Goal: Task Accomplishment & Management: Complete application form

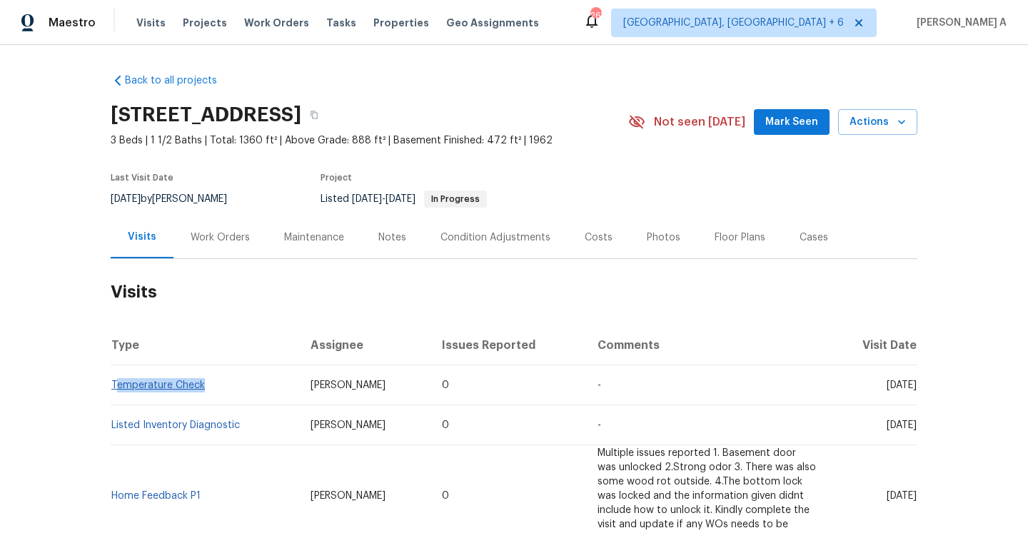
drag, startPoint x: 212, startPoint y: 387, endPoint x: 116, endPoint y: 383, distance: 95.8
click at [116, 383] on td "Temperature Check" at bounding box center [205, 386] width 188 height 40
copy link "Temperature Check"
click at [199, 238] on div "Work Orders" at bounding box center [220, 238] width 59 height 14
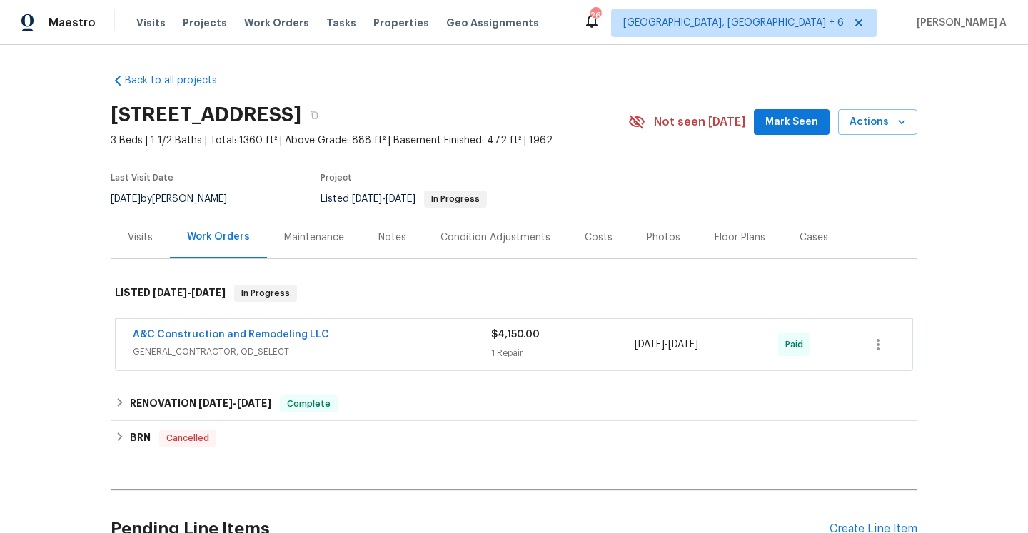
click at [321, 348] on span "GENERAL_CONTRACTOR, OD_SELECT" at bounding box center [312, 352] width 358 height 14
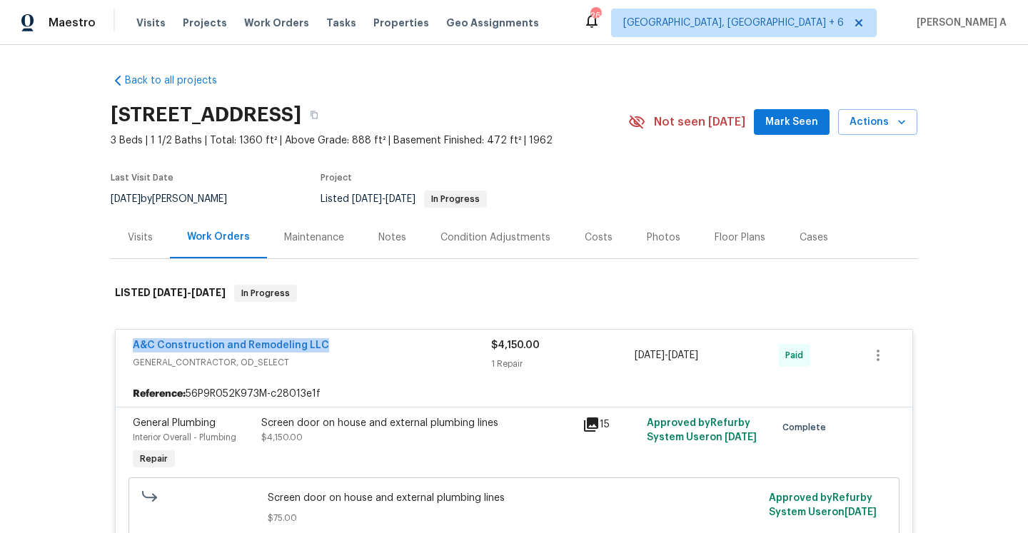
drag, startPoint x: 326, startPoint y: 346, endPoint x: 137, endPoint y: 337, distance: 188.7
click at [137, 337] on div "A&C Construction and Remodeling LLC GENERAL_CONTRACTOR, OD_SELECT $4,150.00 1 R…" at bounding box center [514, 355] width 797 height 51
copy link "A&C Construction and Remodeling LLC"
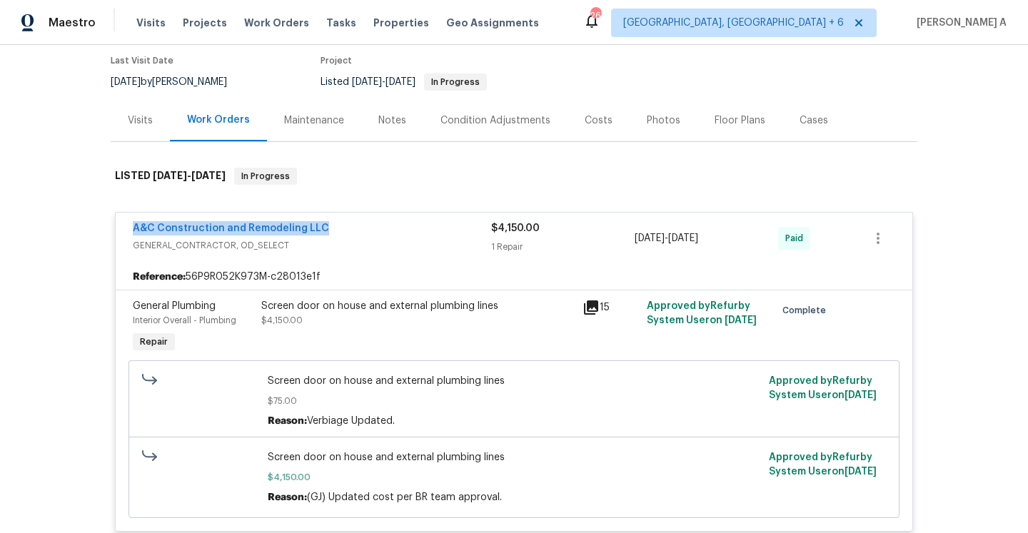
scroll to position [206, 0]
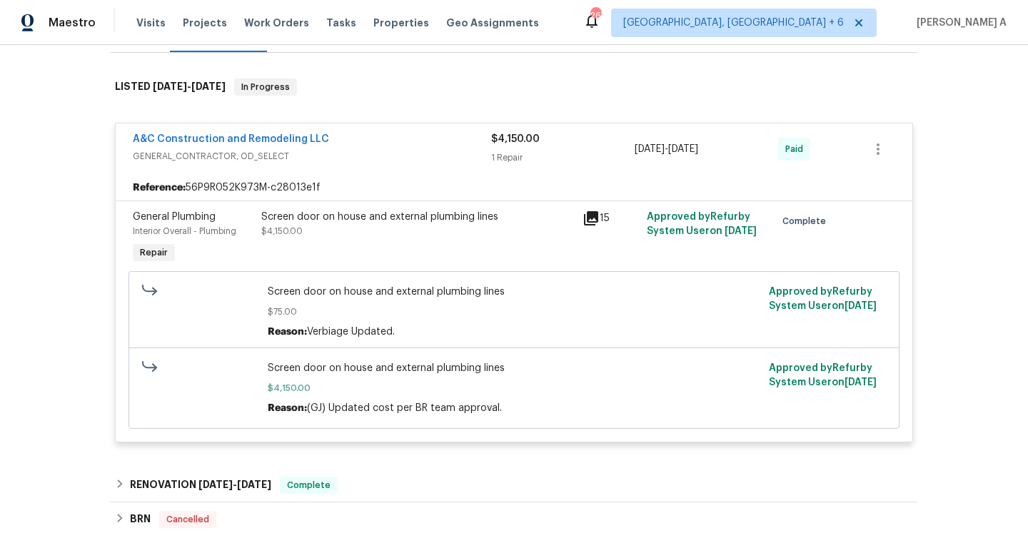
click at [348, 154] on span "GENERAL_CONTRACTOR, OD_SELECT" at bounding box center [312, 156] width 358 height 14
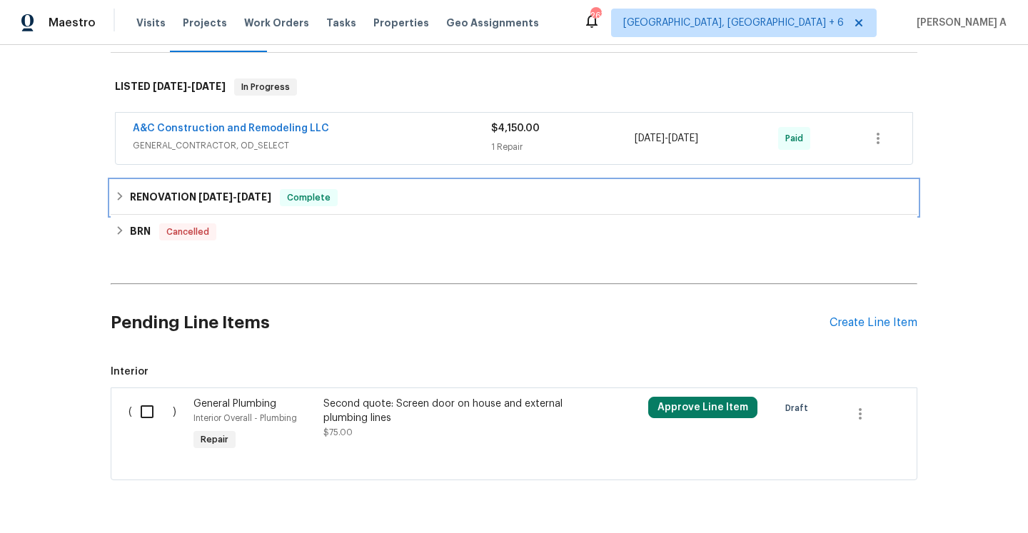
click at [350, 201] on div "RENOVATION 4/28/25 - 5/28/25 Complete" at bounding box center [514, 197] width 798 height 17
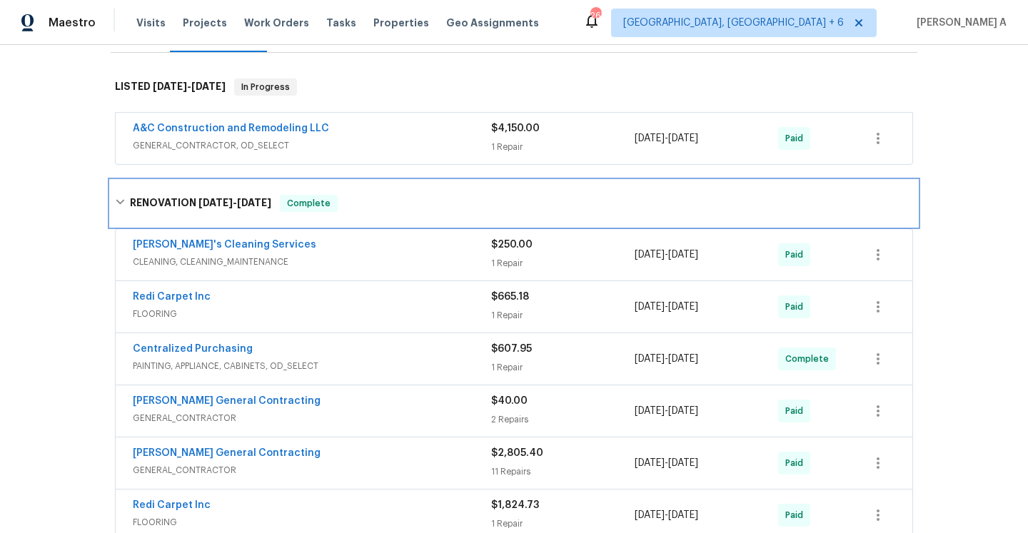
click at [350, 201] on div "RENOVATION 4/28/25 - 5/28/25 Complete" at bounding box center [514, 203] width 798 height 17
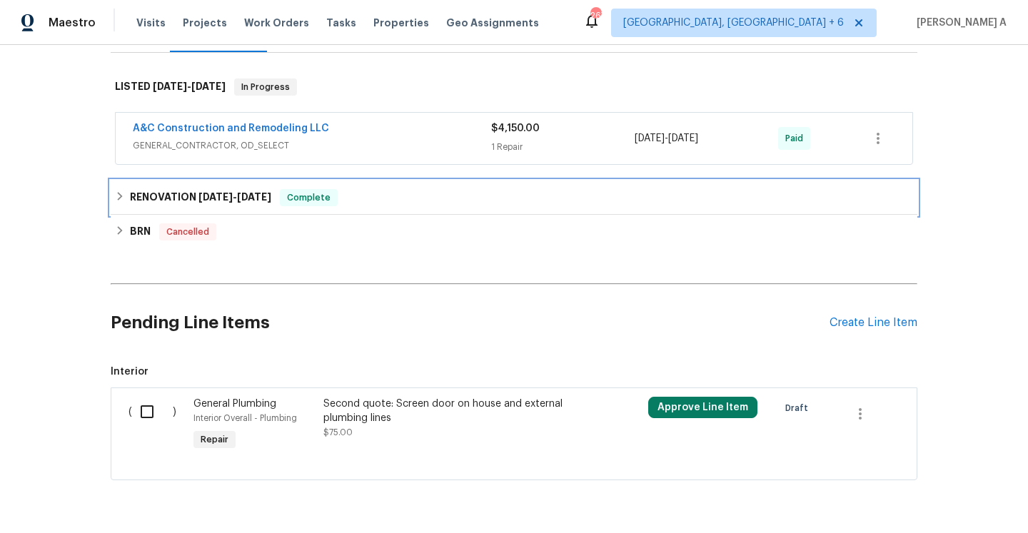
scroll to position [124, 0]
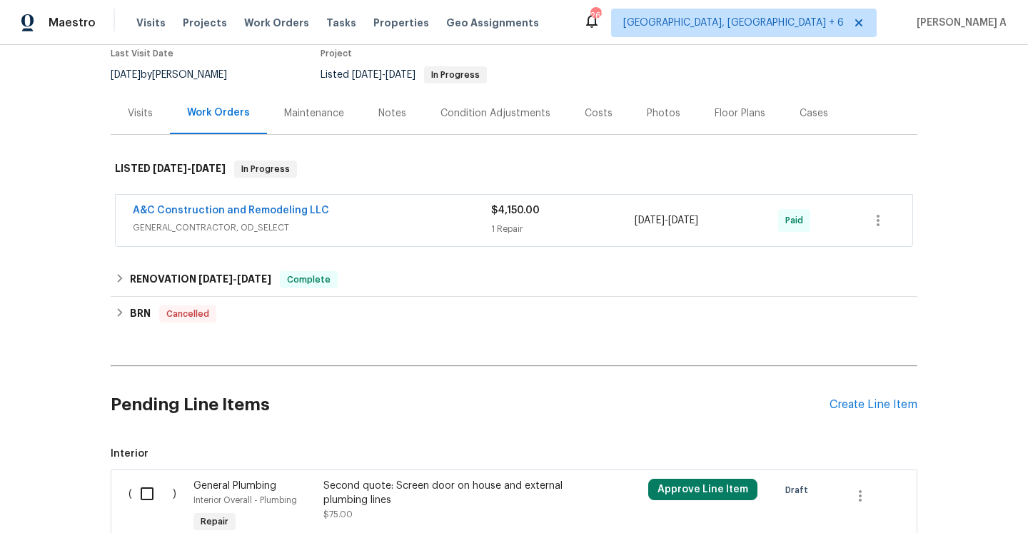
click at [136, 117] on div "Visits" at bounding box center [140, 113] width 25 height 14
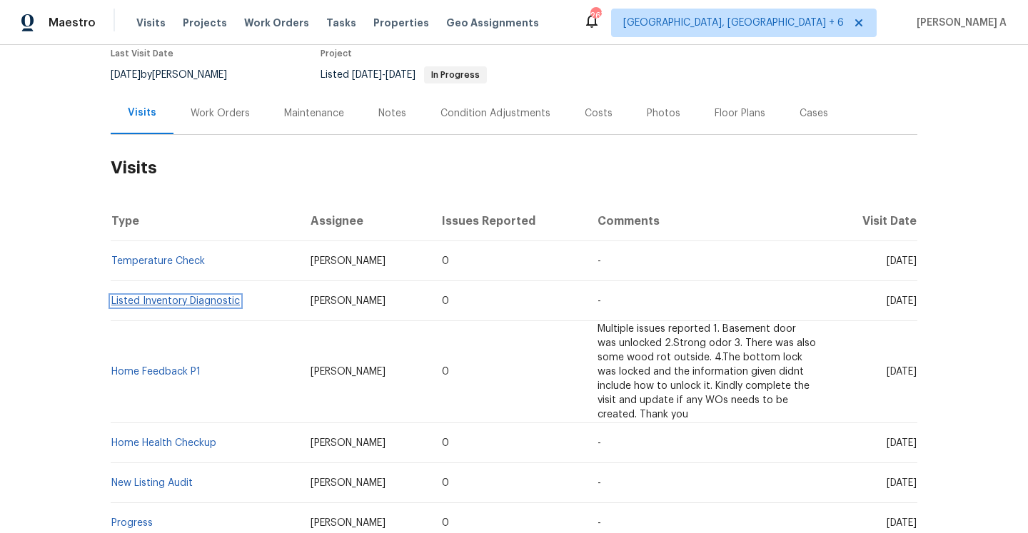
click at [207, 305] on link "Listed Inventory Diagnostic" at bounding box center [175, 301] width 129 height 10
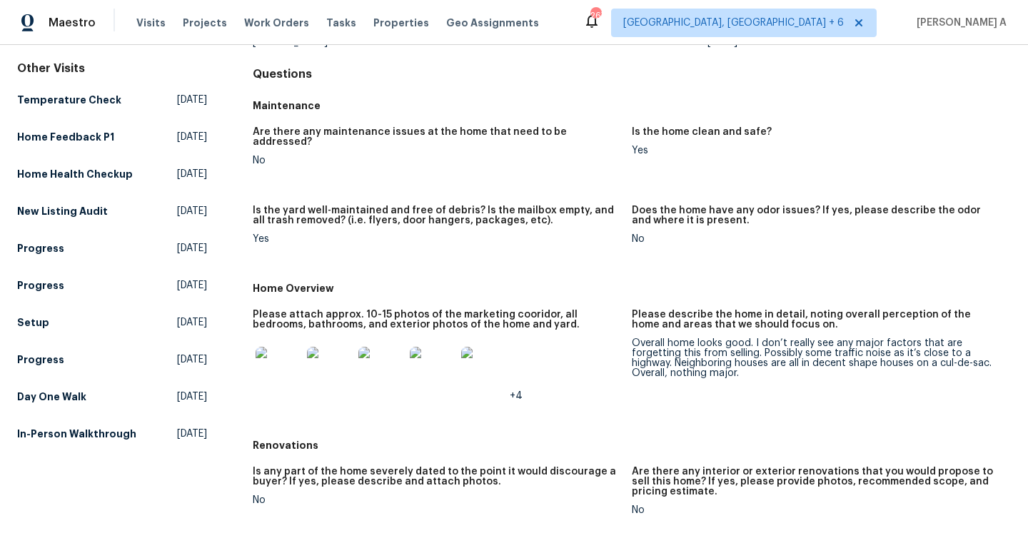
scroll to position [253, 0]
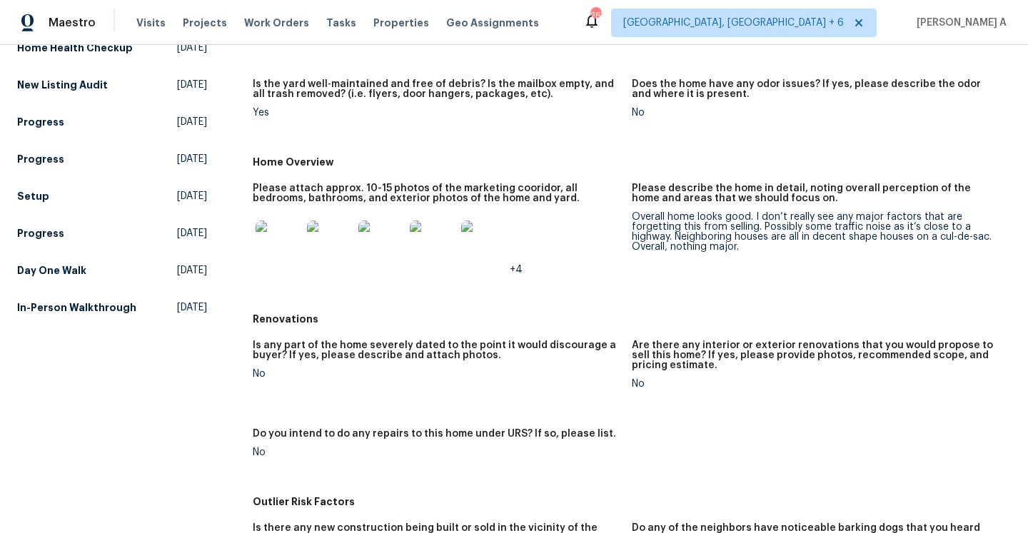
click at [763, 223] on div "Overall home looks good. I don’t really see any major factors that are forgetti…" at bounding box center [816, 232] width 368 height 40
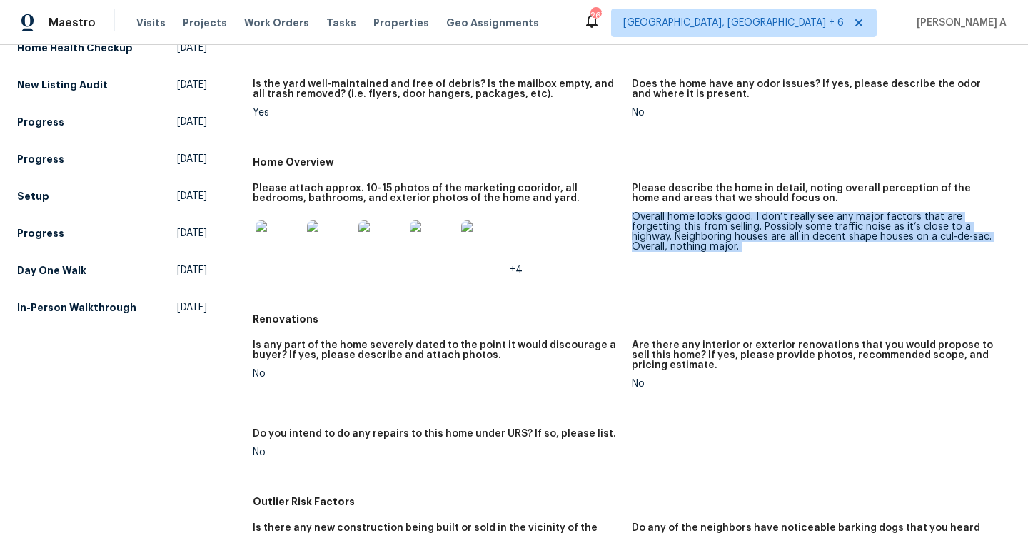
click at [763, 223] on div "Overall home looks good. I don’t really see any major factors that are forgetti…" at bounding box center [816, 232] width 368 height 40
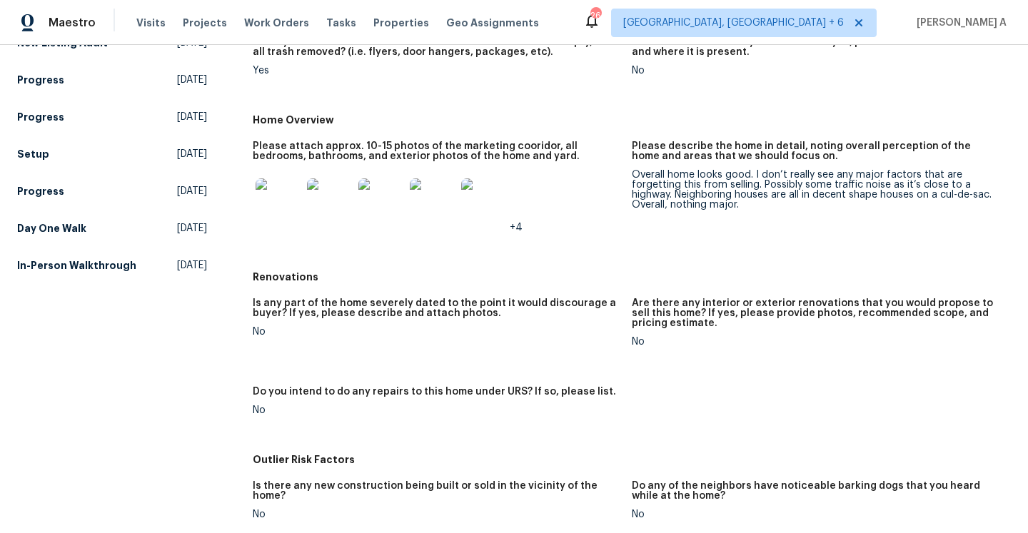
scroll to position [290, 0]
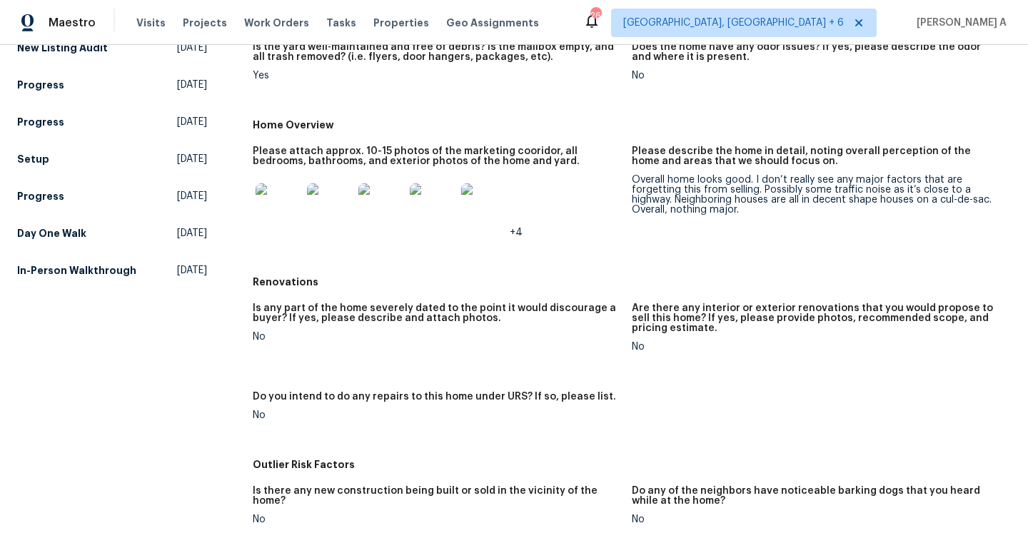
click at [705, 186] on div "Overall home looks good. I don’t really see any major factors that are forgetti…" at bounding box center [816, 195] width 368 height 40
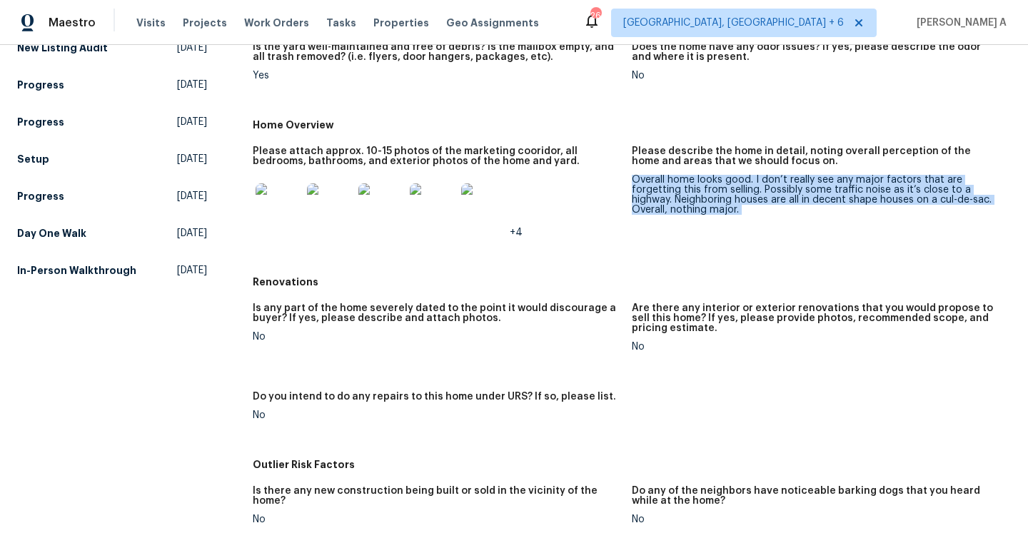
click at [705, 186] on div "Overall home looks good. I don’t really see any major factors that are forgetti…" at bounding box center [816, 195] width 368 height 40
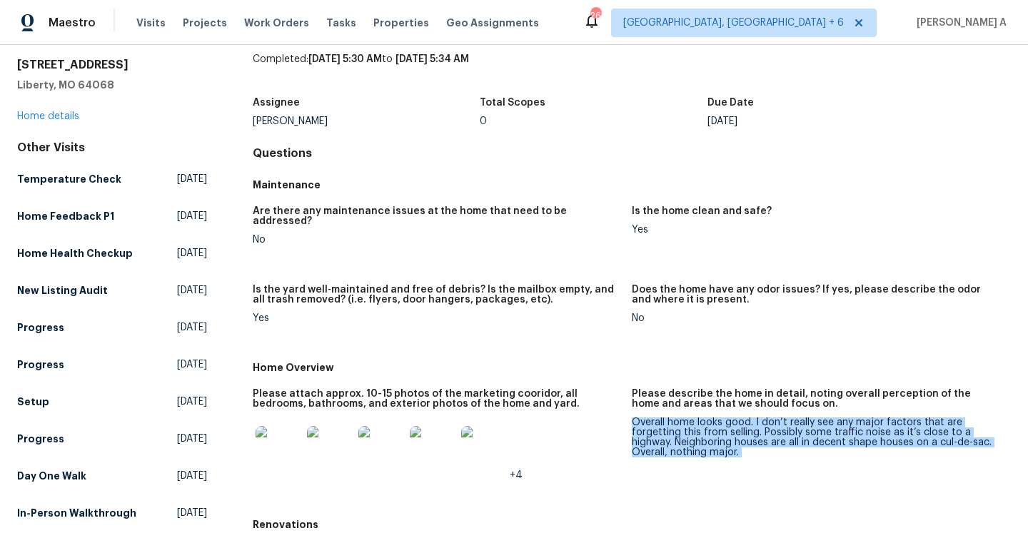
scroll to position [0, 0]
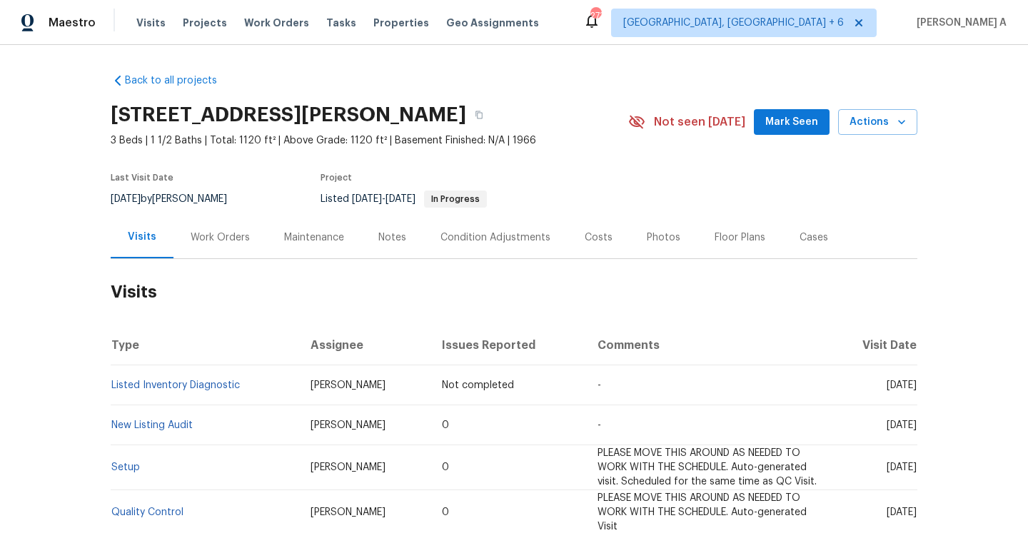
click at [244, 242] on div "Work Orders" at bounding box center [220, 238] width 59 height 14
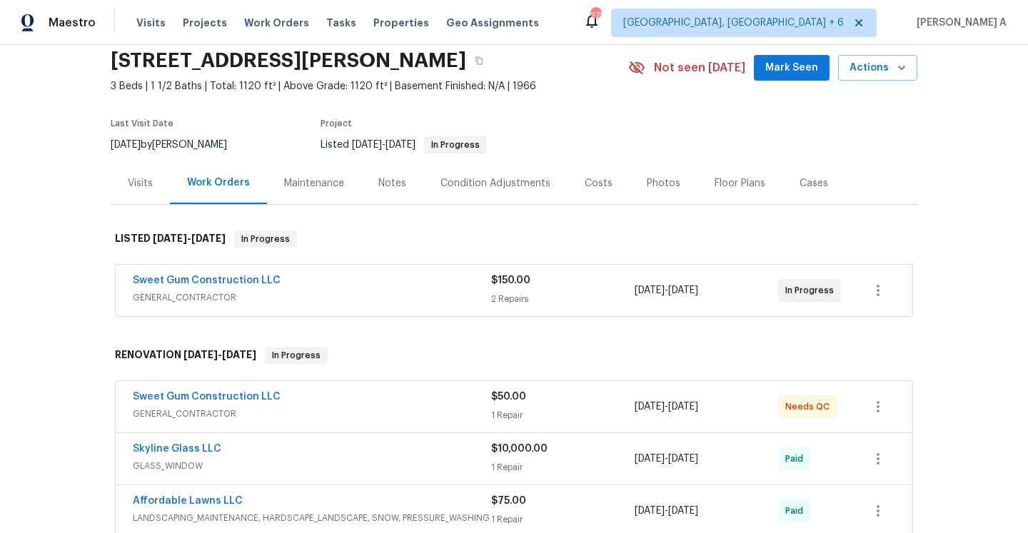
scroll to position [96, 0]
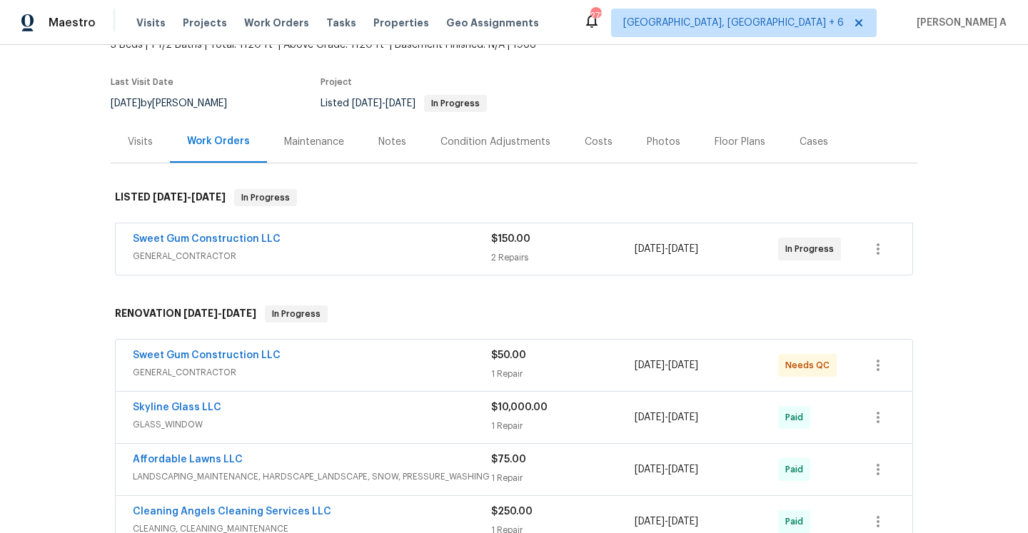
click at [325, 248] on div "Sweet Gum Construction LLC" at bounding box center [312, 240] width 358 height 17
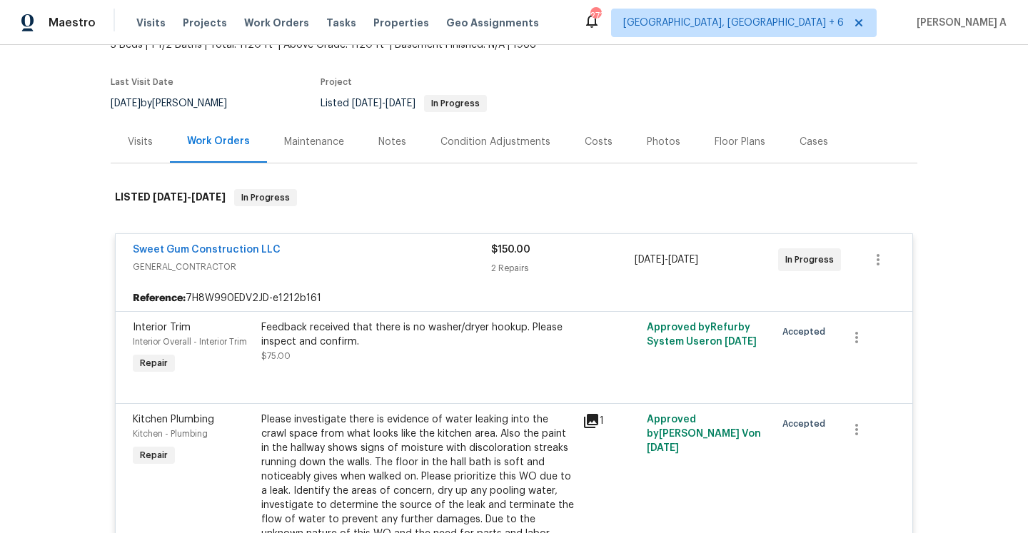
scroll to position [134, 0]
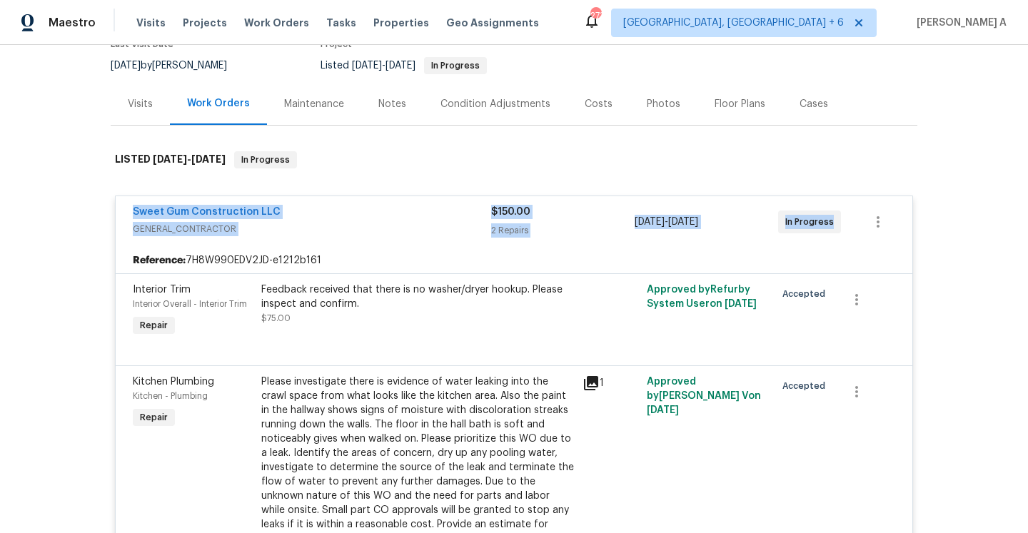
drag, startPoint x: 128, startPoint y: 210, endPoint x: 835, endPoint y: 223, distance: 707.0
click at [835, 223] on div "Sweet Gum Construction LLC GENERAL_CONTRACTOR $150.00 2 Repairs 8/5/2025 - 8/7/…" at bounding box center [514, 221] width 797 height 51
copy div "Sweet Gum Construction LLC GENERAL_CONTRACTOR $150.00 2 Repairs 8/5/2025 - 8/7/…"
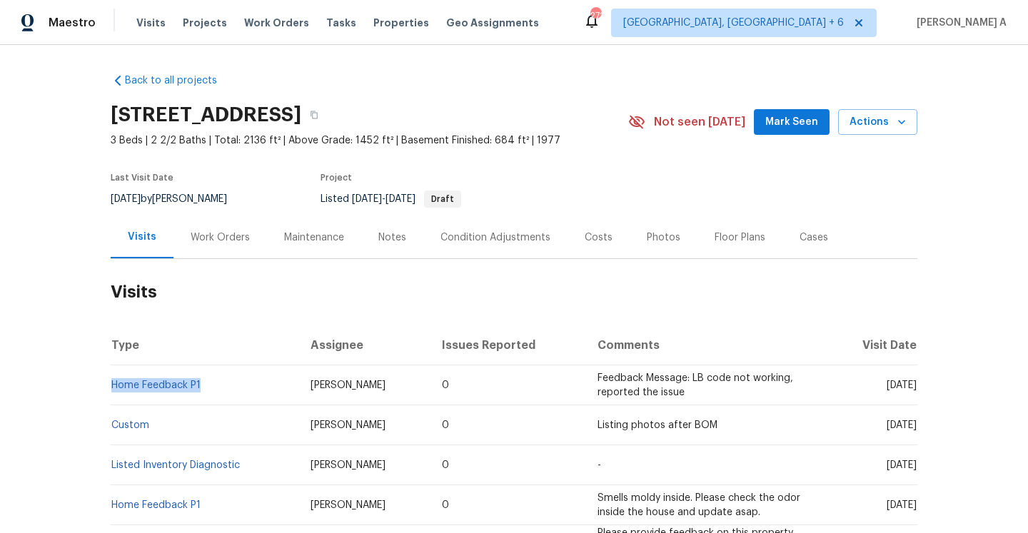
drag, startPoint x: 209, startPoint y: 379, endPoint x: 116, endPoint y: 377, distance: 92.8
click at [116, 377] on td "Home Feedback P1" at bounding box center [205, 386] width 188 height 40
copy link "Home Feedback P1"
click at [229, 223] on div "Work Orders" at bounding box center [220, 237] width 94 height 42
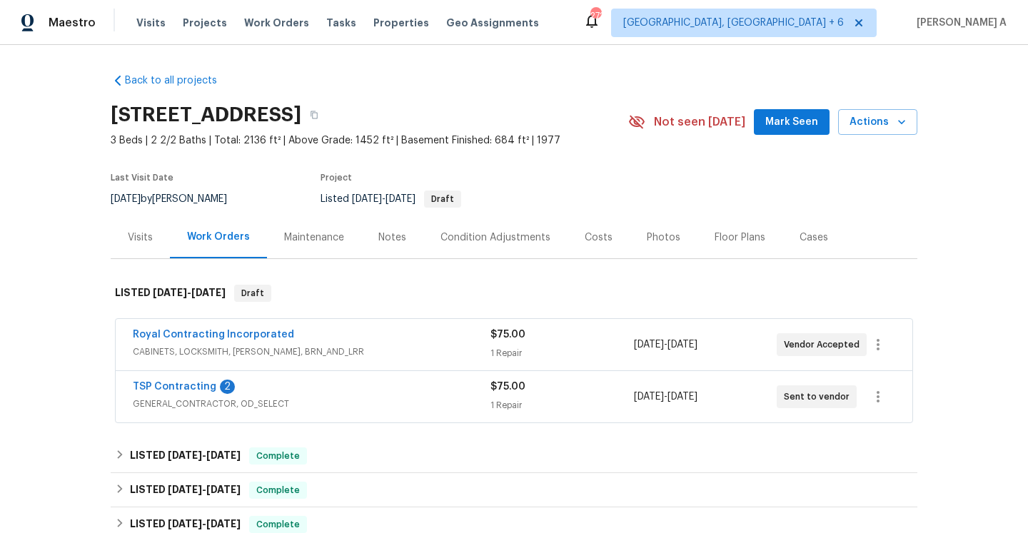
scroll to position [154, 0]
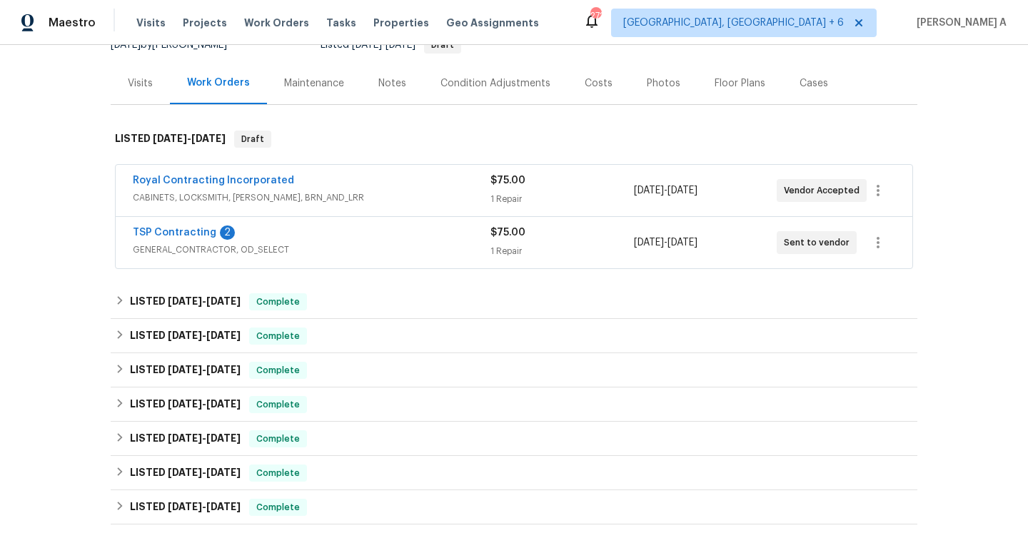
click at [369, 206] on div "Royal Contracting Incorporated CABINETS, LOCKSMITH, HANDYMAN, BRN_AND_LRR" at bounding box center [312, 190] width 358 height 34
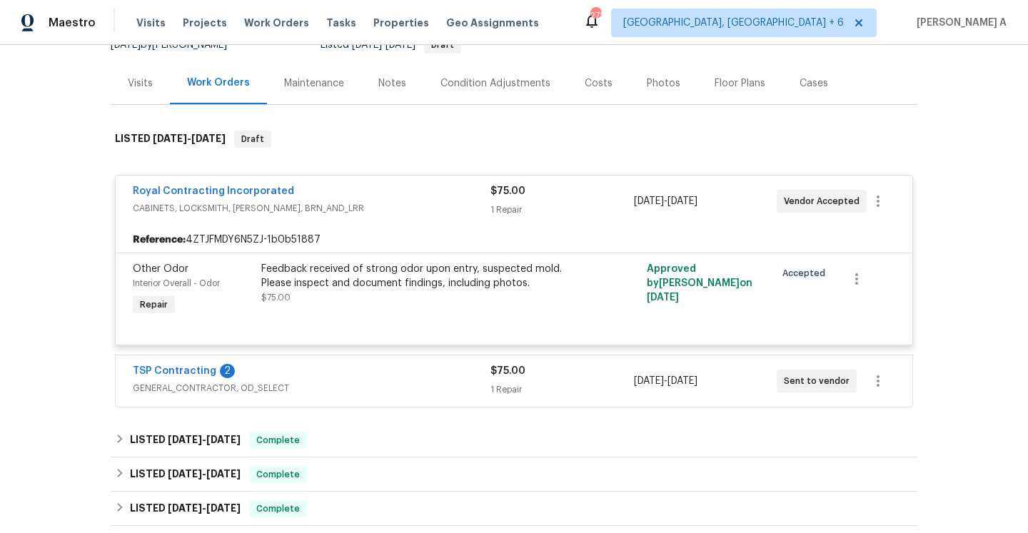
click at [368, 206] on span "CABINETS, LOCKSMITH, HANDYMAN, BRN_AND_LRR" at bounding box center [312, 208] width 358 height 14
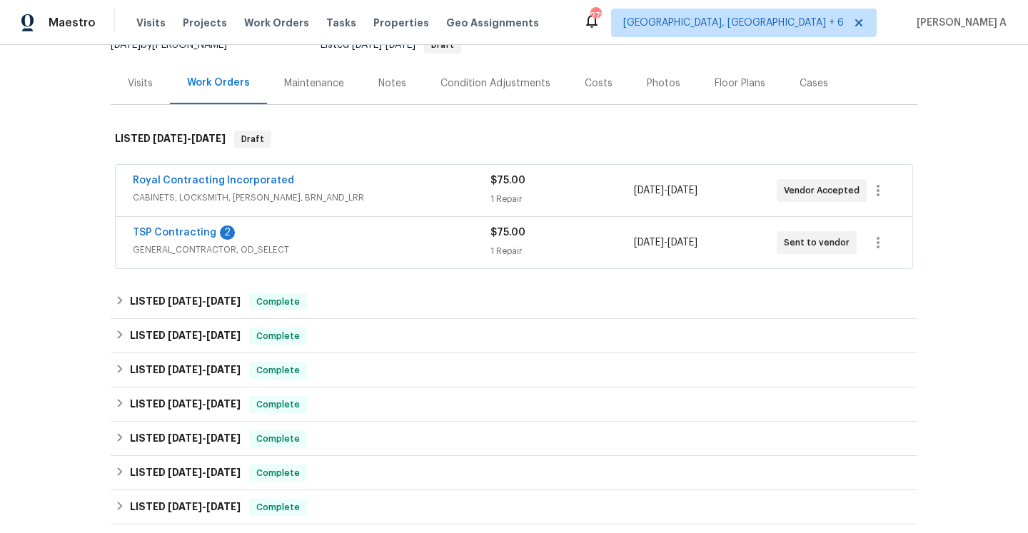
click at [386, 256] on span "GENERAL_CONTRACTOR, OD_SELECT" at bounding box center [312, 250] width 358 height 14
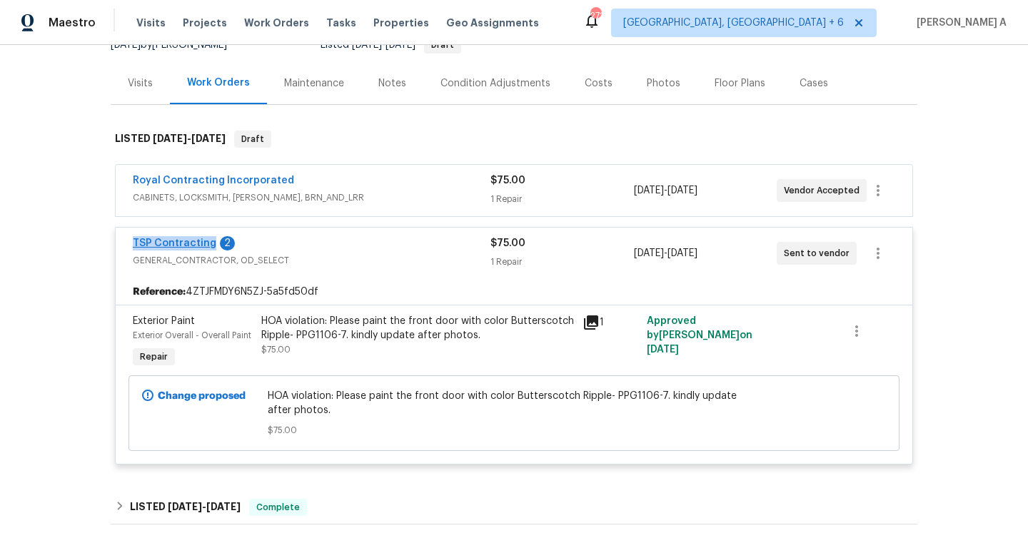
drag, startPoint x: 131, startPoint y: 246, endPoint x: 210, endPoint y: 243, distance: 78.6
click at [210, 243] on div "TSP Contracting 2 GENERAL_CONTRACTOR, OD_SELECT $75.00 1 Repair 8/7/2025 - 8/11…" at bounding box center [514, 253] width 797 height 51
copy link "TSP Contracting"
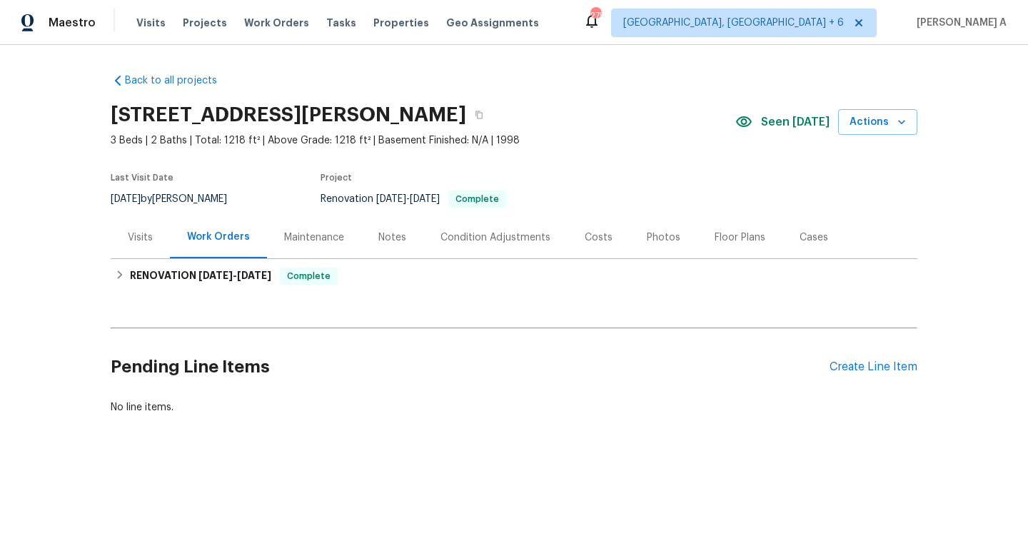
click at [139, 243] on div "Visits" at bounding box center [140, 238] width 25 height 14
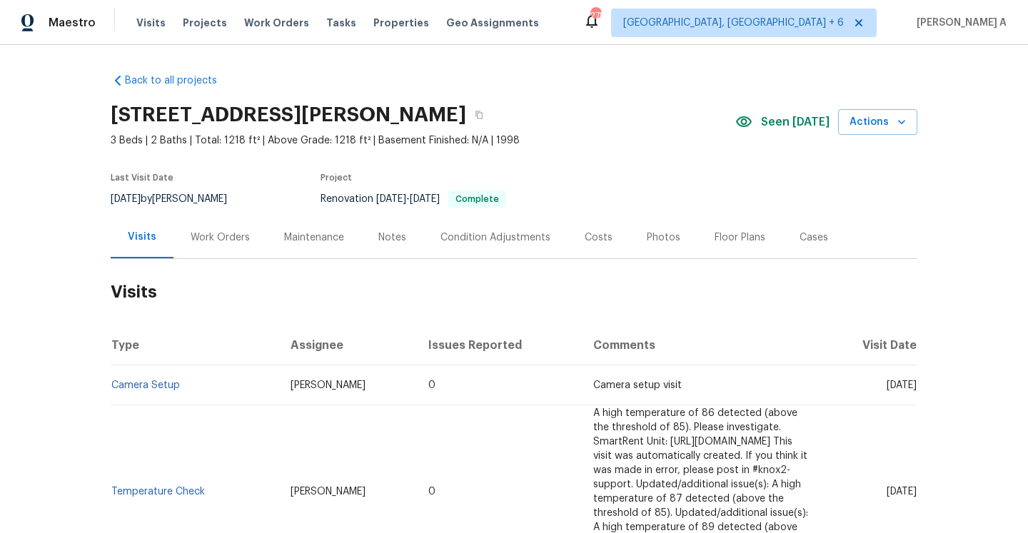
click at [193, 235] on div "Work Orders" at bounding box center [220, 238] width 59 height 14
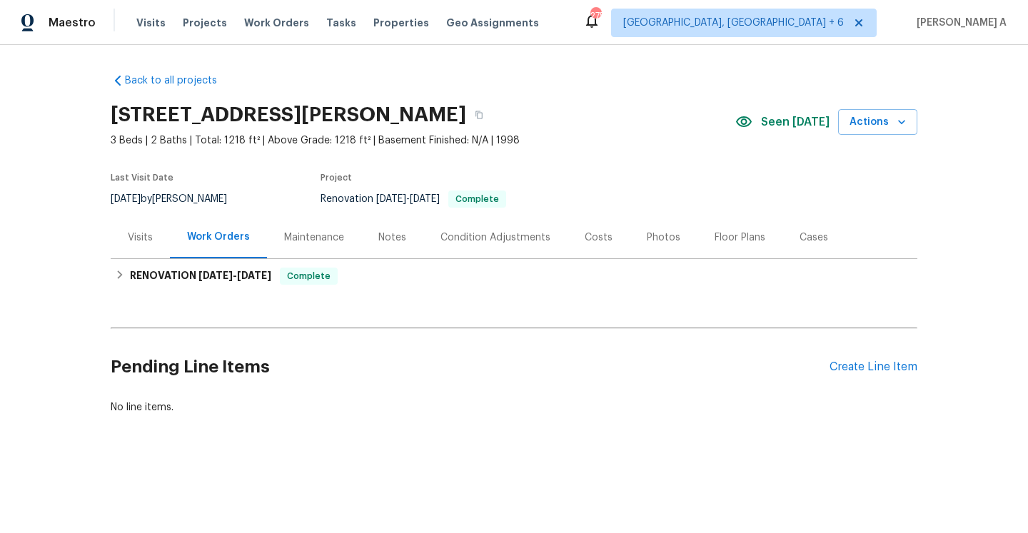
click at [143, 228] on div "Visits" at bounding box center [140, 237] width 59 height 42
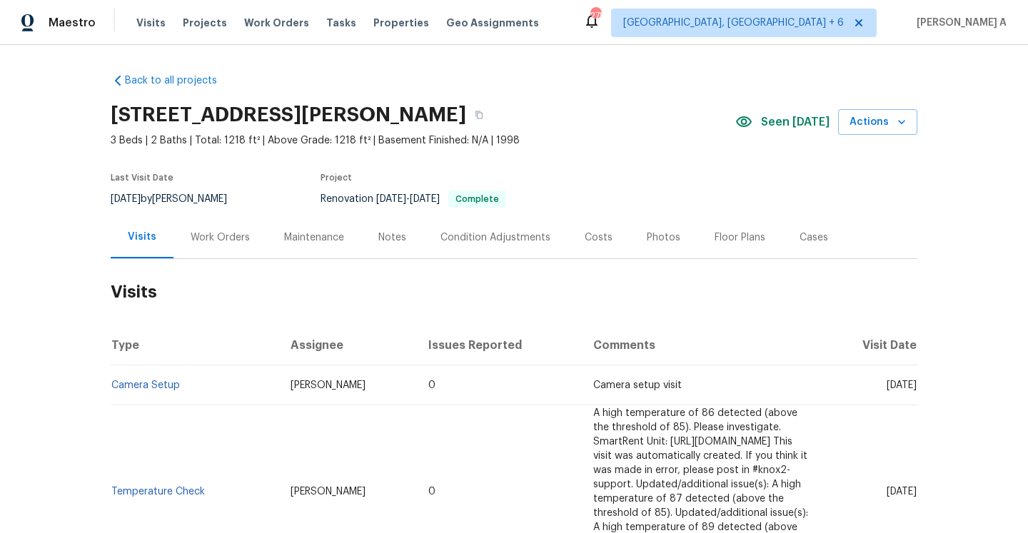
click at [240, 265] on h2 "Visits" at bounding box center [514, 292] width 807 height 66
click at [238, 243] on div "Work Orders" at bounding box center [220, 238] width 59 height 14
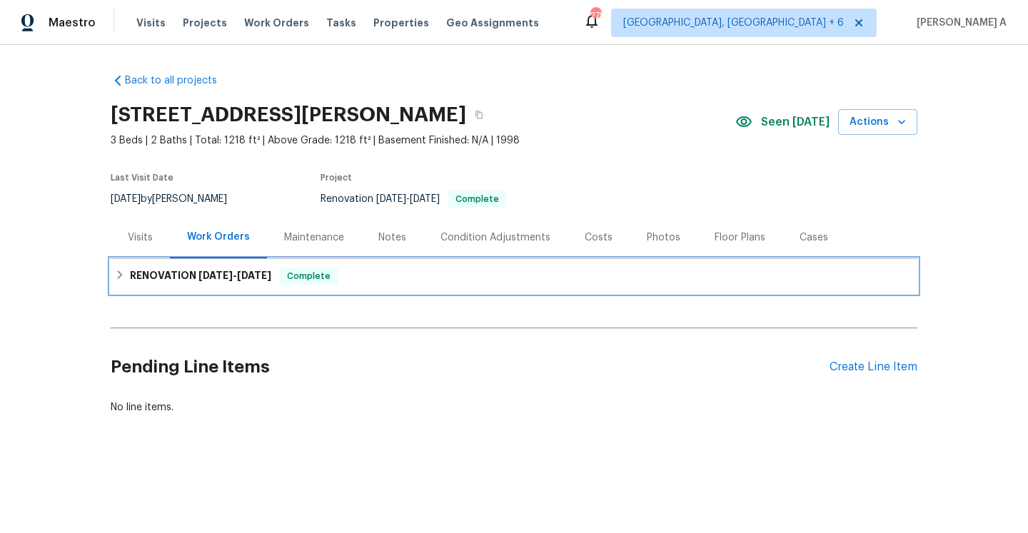
click at [771, 281] on div "RENOVATION 7/10/25 - 7/19/25 Complete" at bounding box center [514, 276] width 798 height 17
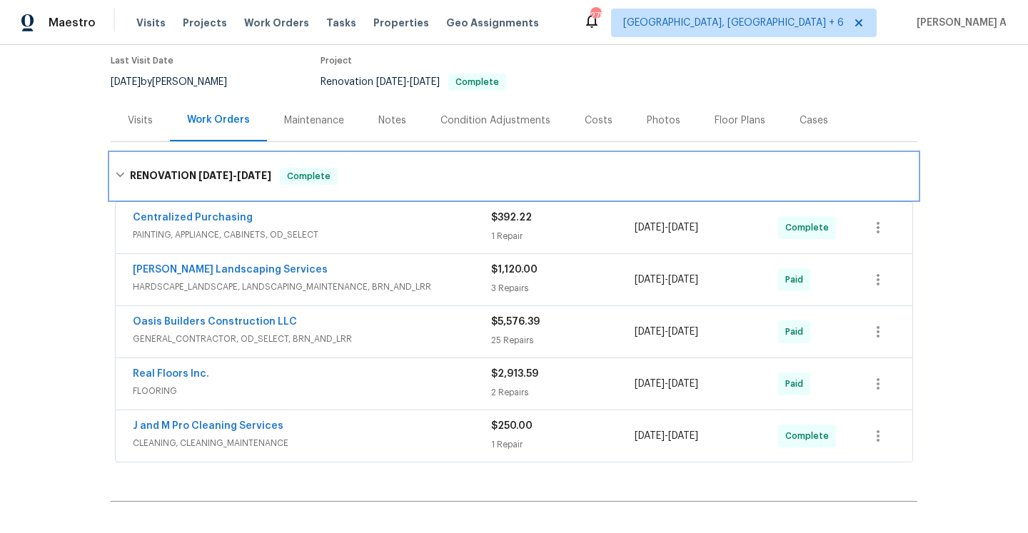
scroll to position [148, 0]
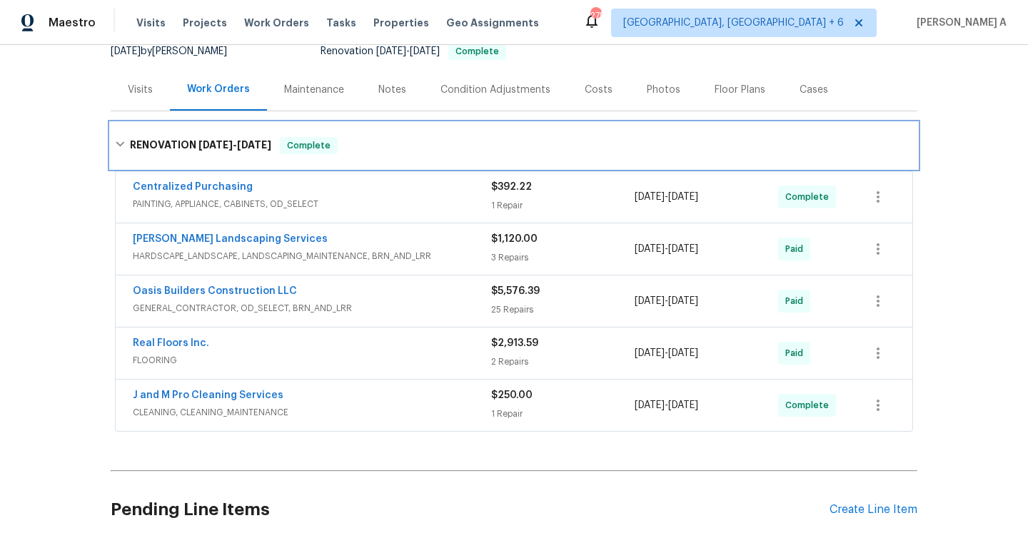
click at [713, 140] on div "RENOVATION 7/10/25 - 7/19/25 Complete" at bounding box center [514, 145] width 798 height 17
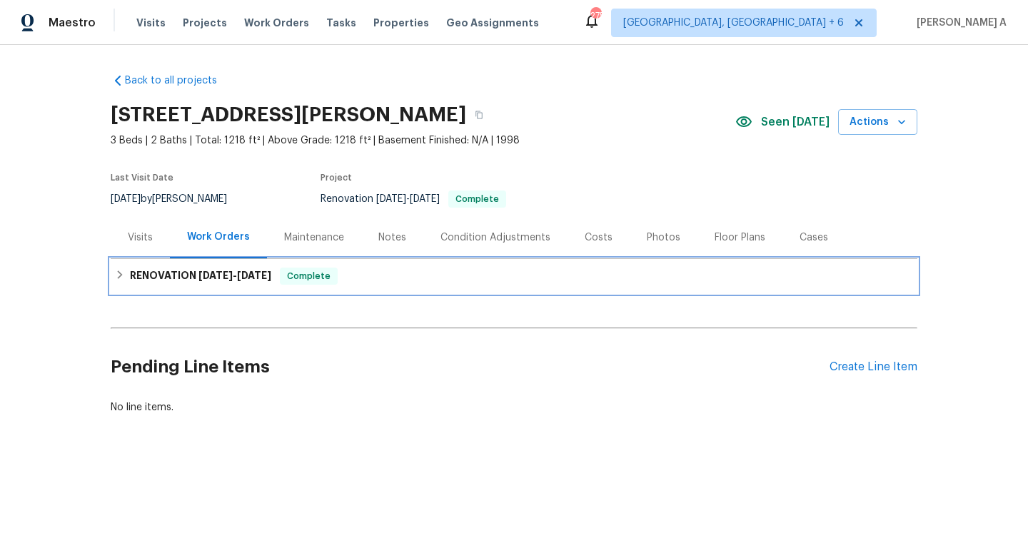
scroll to position [0, 0]
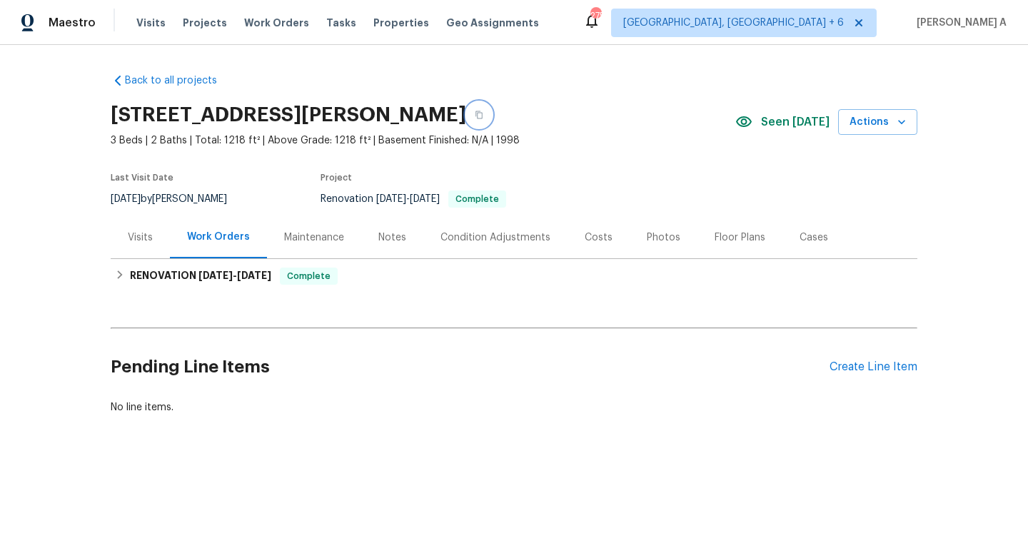
click at [492, 109] on button "button" at bounding box center [479, 115] width 26 height 26
click at [492, 122] on button "button" at bounding box center [479, 115] width 26 height 26
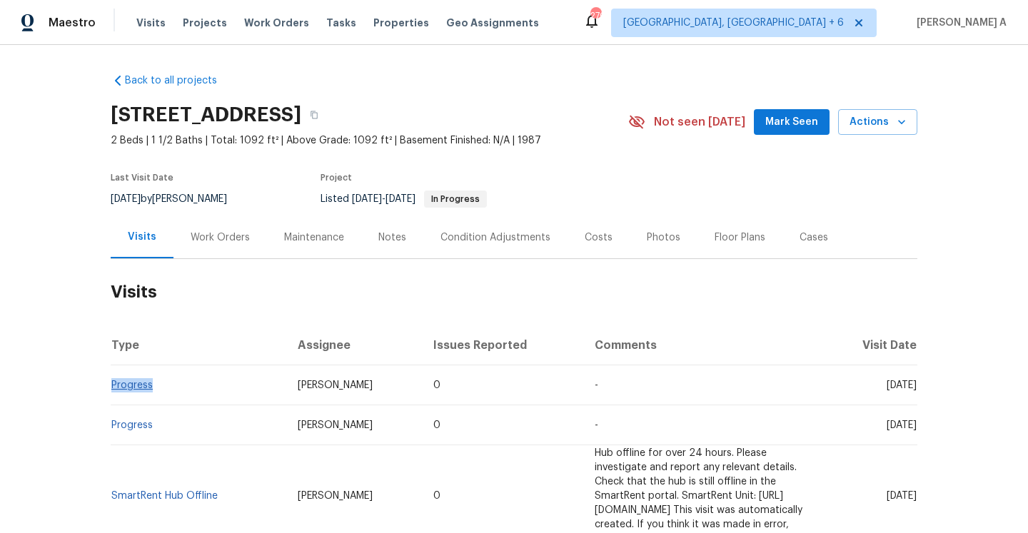
drag, startPoint x: 159, startPoint y: 390, endPoint x: 111, endPoint y: 386, distance: 48.0
click at [111, 386] on td "Progress" at bounding box center [199, 386] width 176 height 40
copy link "Progress"
click at [221, 245] on div "Work Orders" at bounding box center [220, 237] width 94 height 42
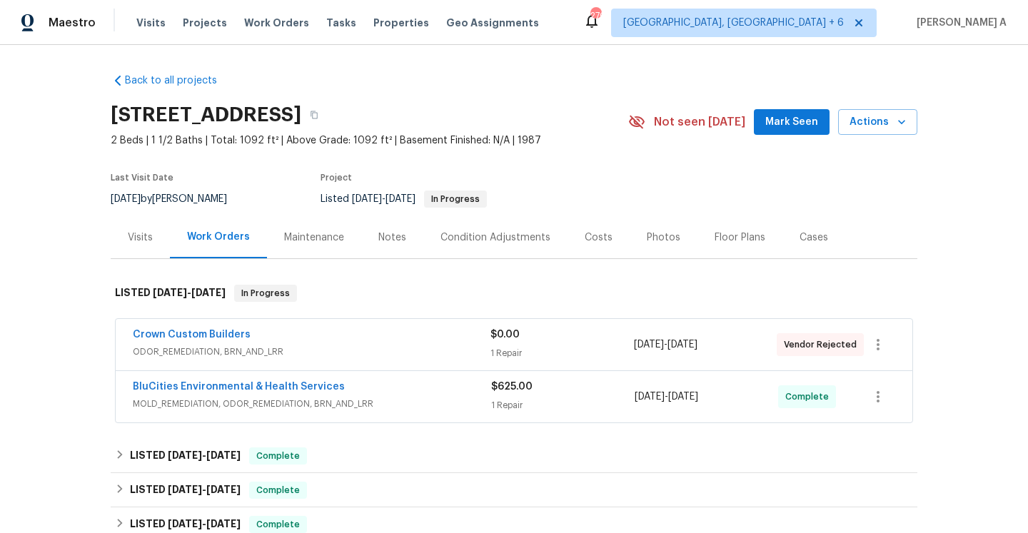
scroll to position [46, 0]
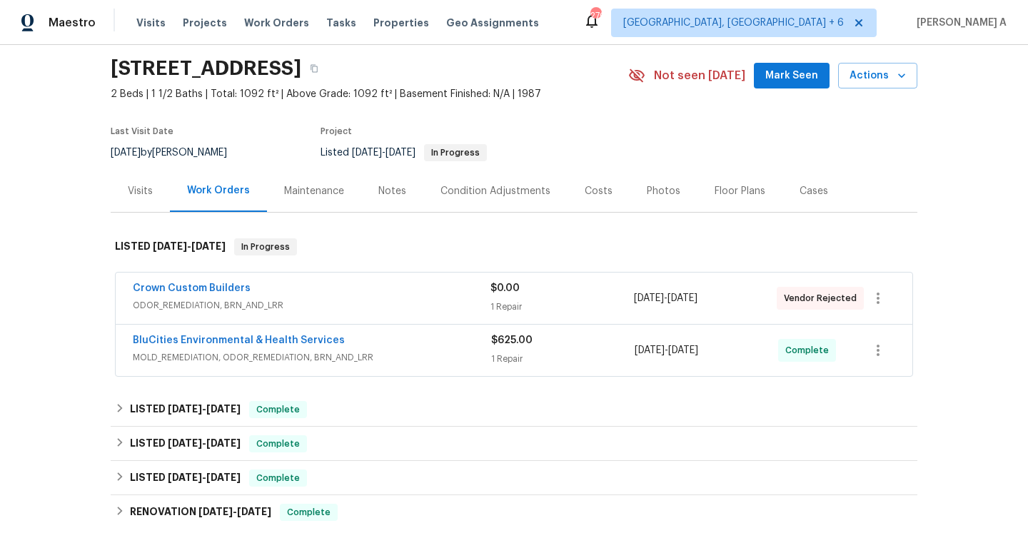
click at [325, 306] on span "ODOR_REMEDIATION, BRN_AND_LRR" at bounding box center [312, 305] width 358 height 14
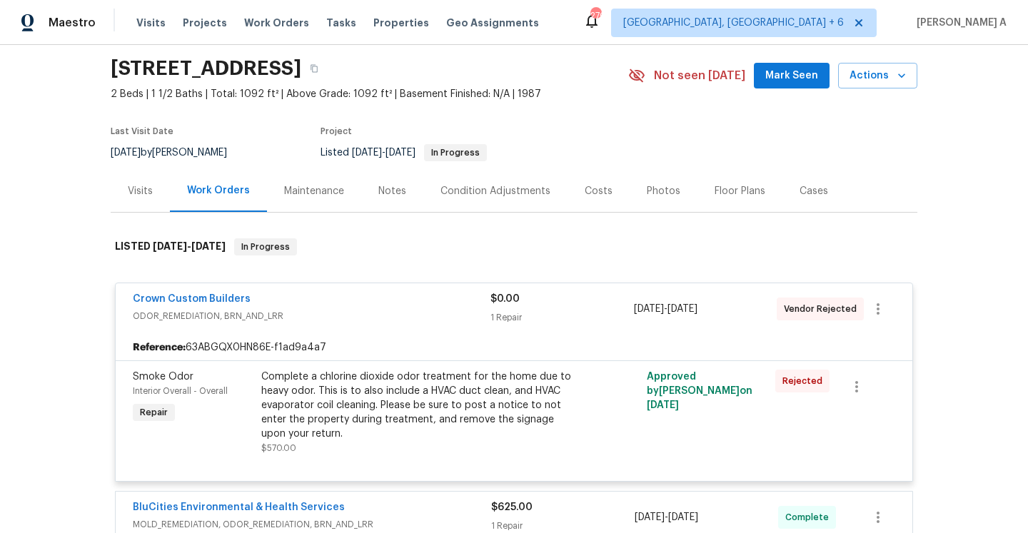
click at [325, 306] on div "Crown Custom Builders" at bounding box center [312, 300] width 358 height 17
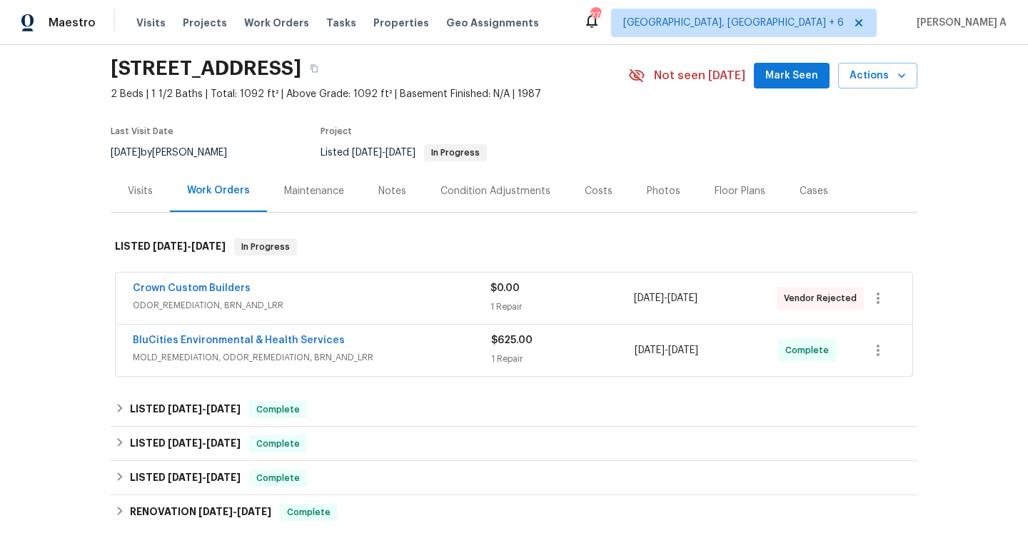
click at [353, 358] on span "MOLD_REMEDIATION, ODOR_REMEDIATION, BRN_AND_LRR" at bounding box center [312, 358] width 358 height 14
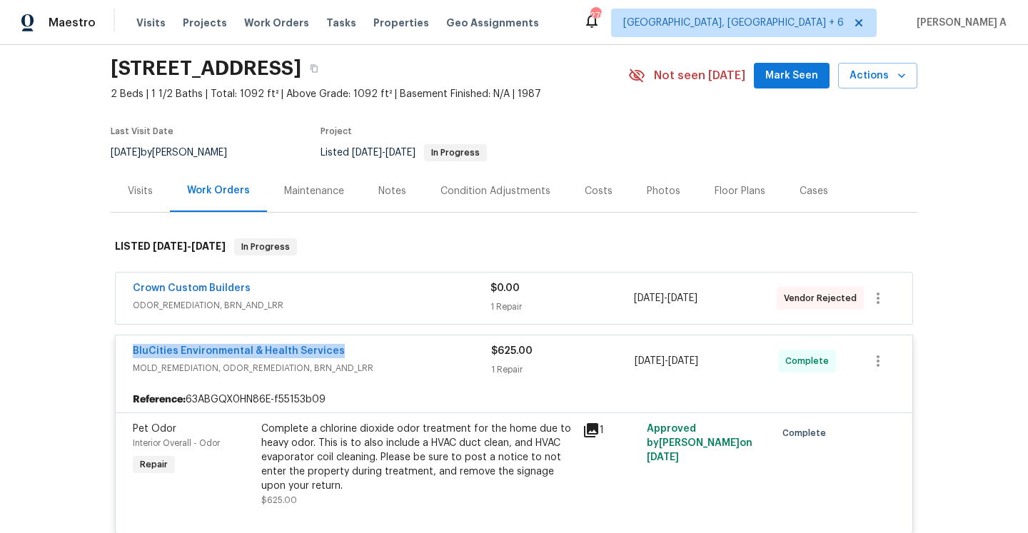
drag, startPoint x: 127, startPoint y: 355, endPoint x: 335, endPoint y: 356, distance: 207.8
click at [335, 356] on div "BluCities Environmental & Health Services MOLD_REMEDIATION, ODOR_REMEDIATION, B…" at bounding box center [514, 361] width 797 height 51
copy link "BluCities Environmental & Health Services"
click at [274, 304] on span "ODOR_REMEDIATION, BRN_AND_LRR" at bounding box center [312, 305] width 358 height 14
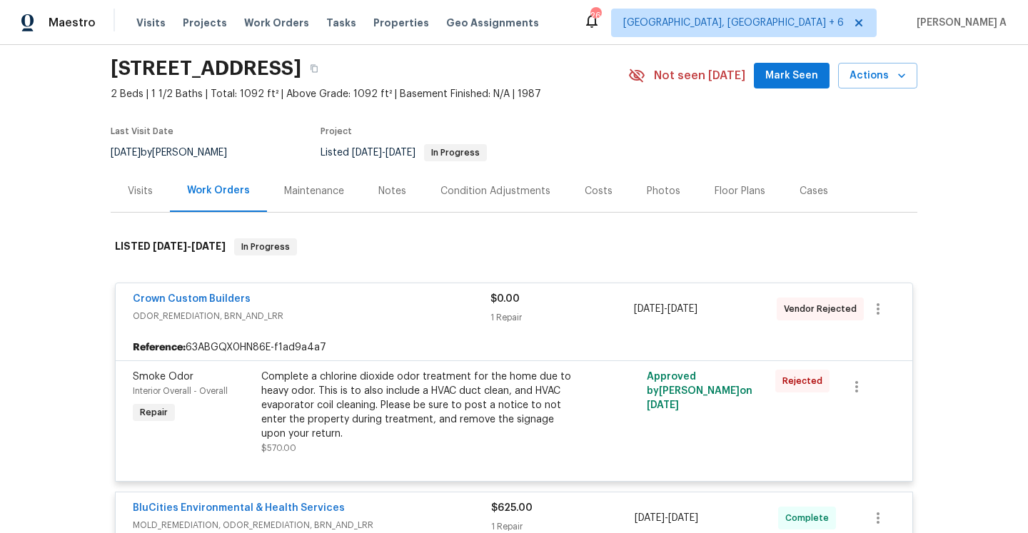
click at [278, 301] on div "Crown Custom Builders" at bounding box center [312, 300] width 358 height 17
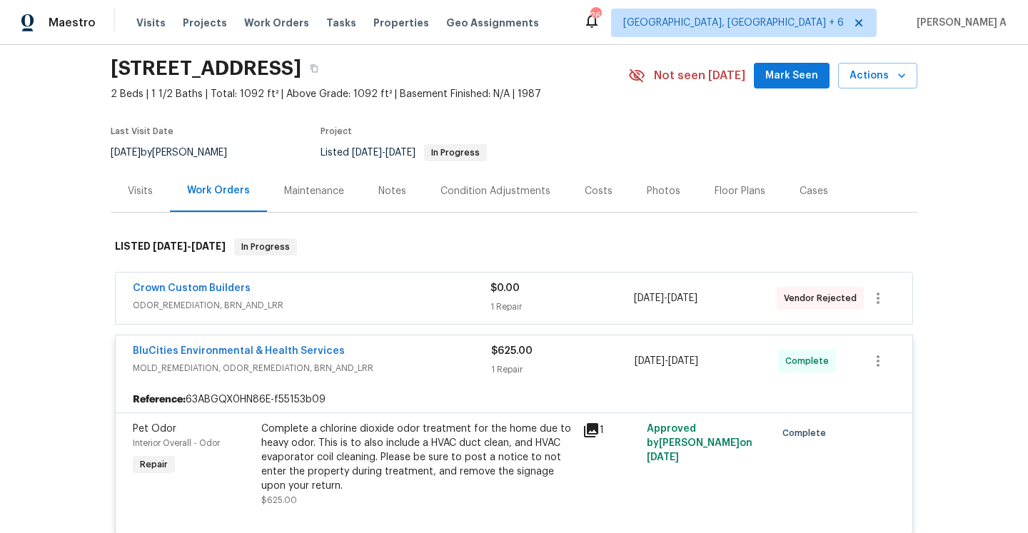
click at [369, 361] on span "MOLD_REMEDIATION, ODOR_REMEDIATION, BRN_AND_LRR" at bounding box center [312, 368] width 358 height 14
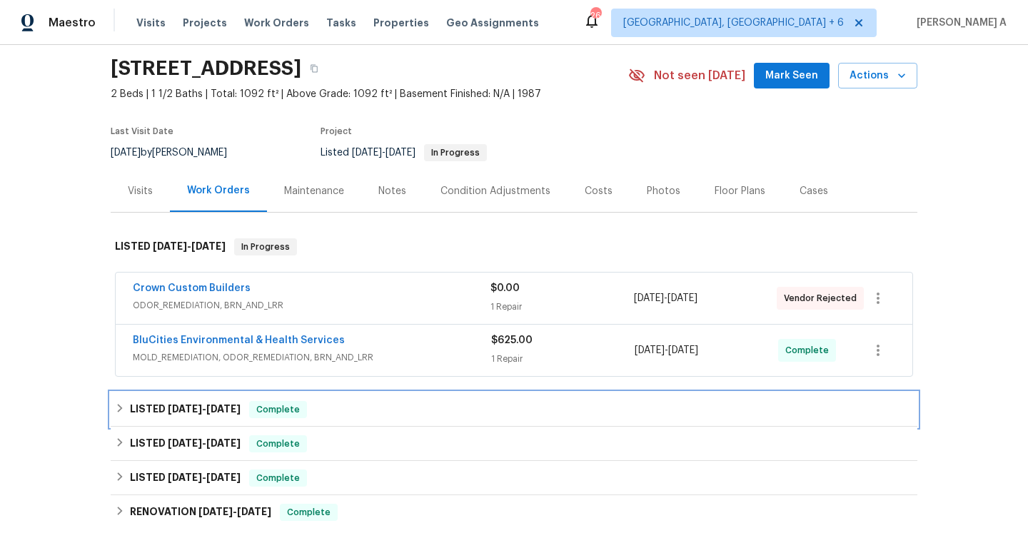
click at [296, 407] on span "Complete" at bounding box center [278, 410] width 55 height 14
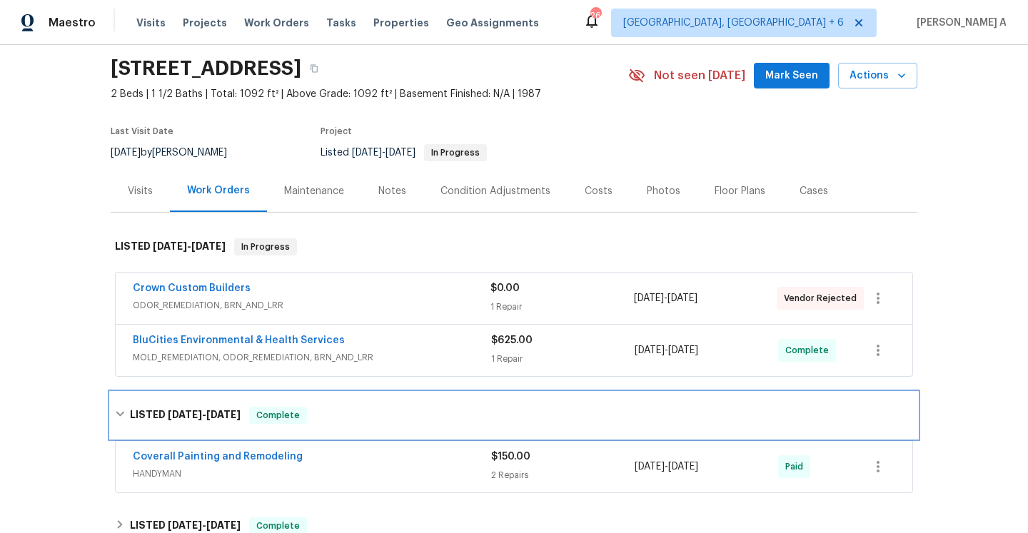
click at [302, 416] on span "Complete" at bounding box center [278, 415] width 55 height 14
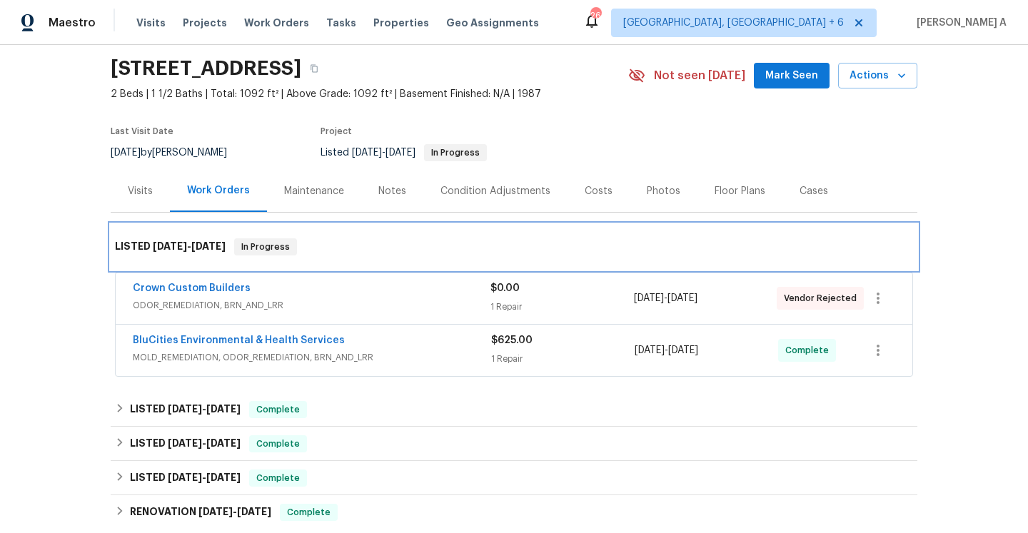
click at [174, 230] on div "LISTED 7/31/25 - 8/4/25 In Progress" at bounding box center [514, 247] width 807 height 46
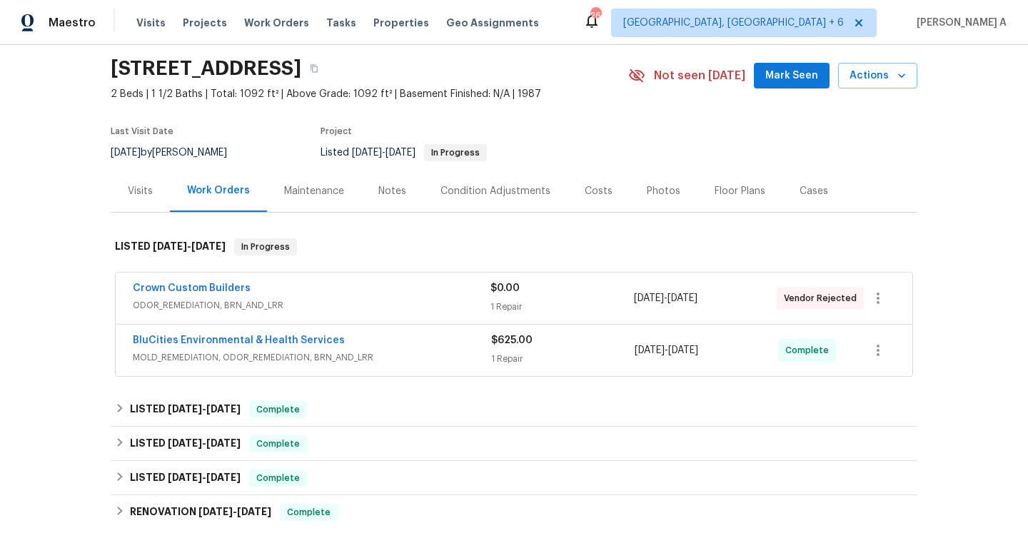
click at [139, 179] on div "Visits" at bounding box center [140, 191] width 59 height 42
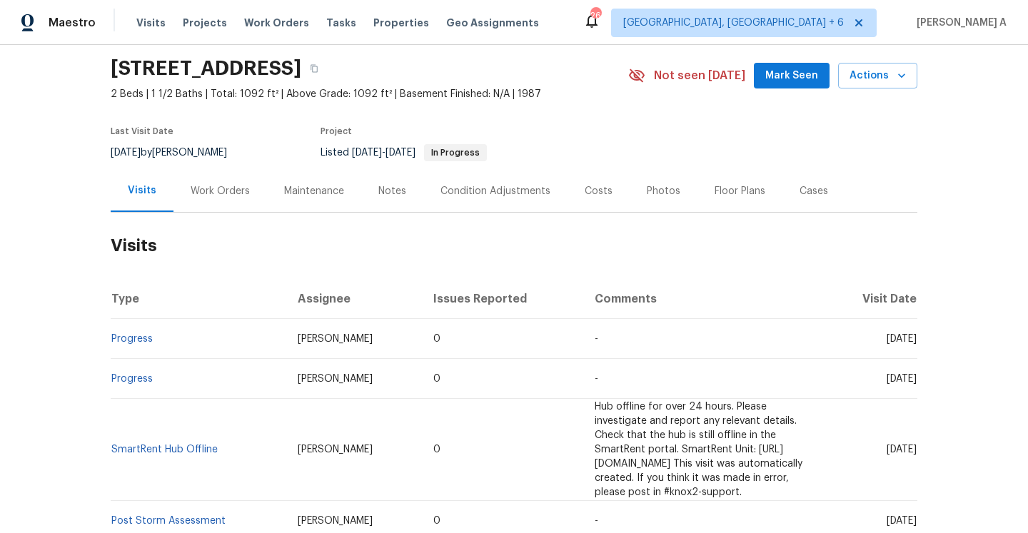
click at [233, 190] on div "Work Orders" at bounding box center [220, 191] width 59 height 14
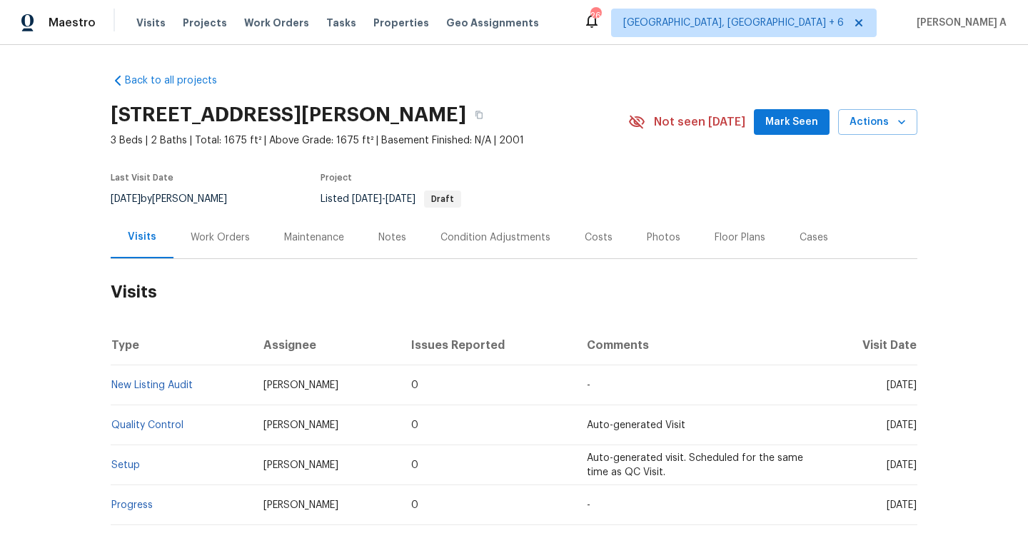
click at [211, 221] on div "Work Orders" at bounding box center [220, 237] width 94 height 42
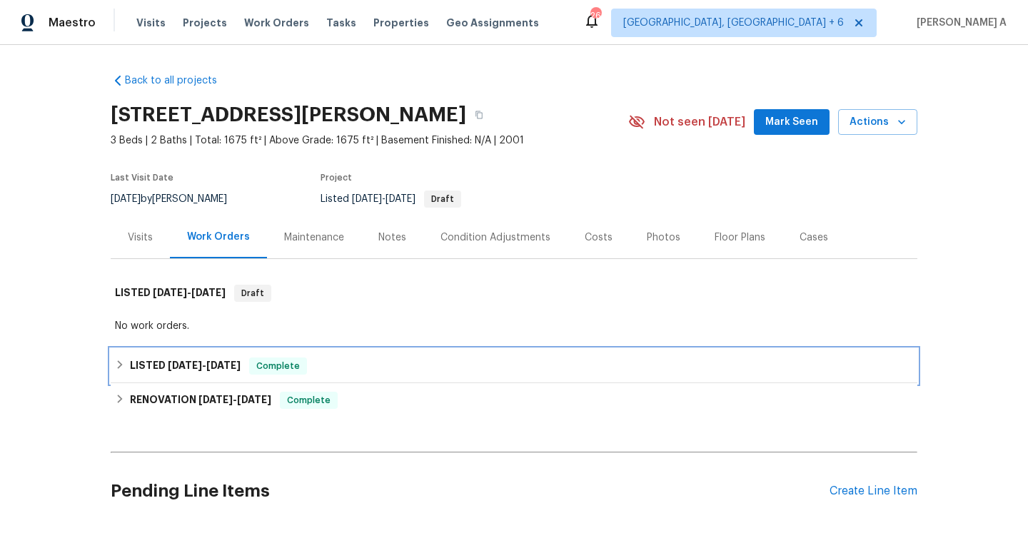
click at [251, 366] on span "Complete" at bounding box center [278, 366] width 55 height 14
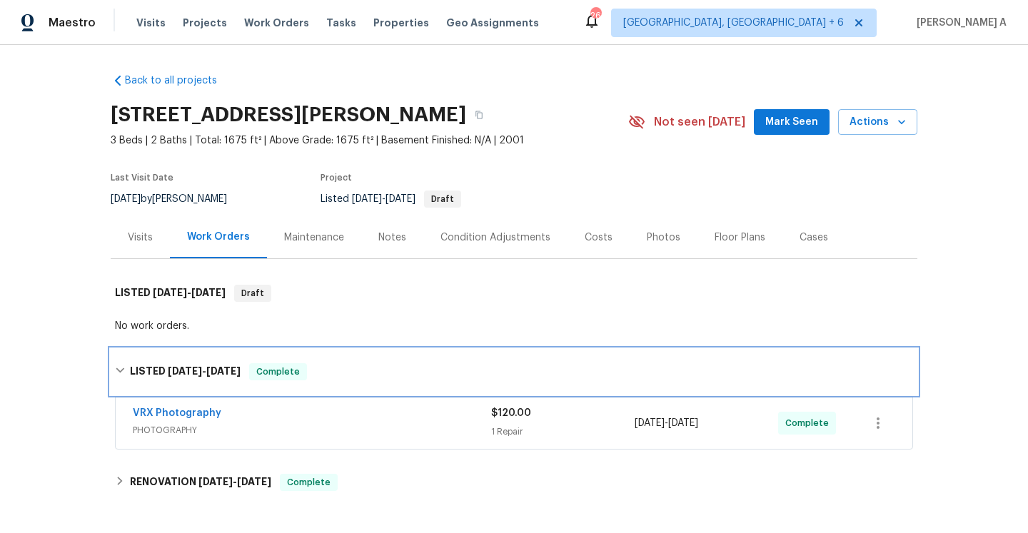
click at [251, 366] on span "Complete" at bounding box center [278, 372] width 55 height 14
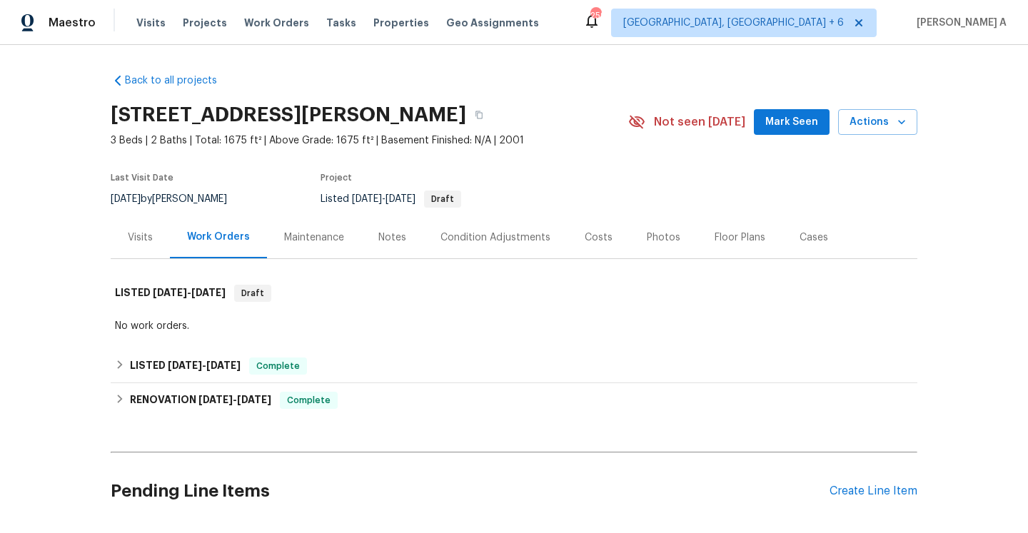
click at [168, 232] on div "Visits" at bounding box center [140, 237] width 59 height 42
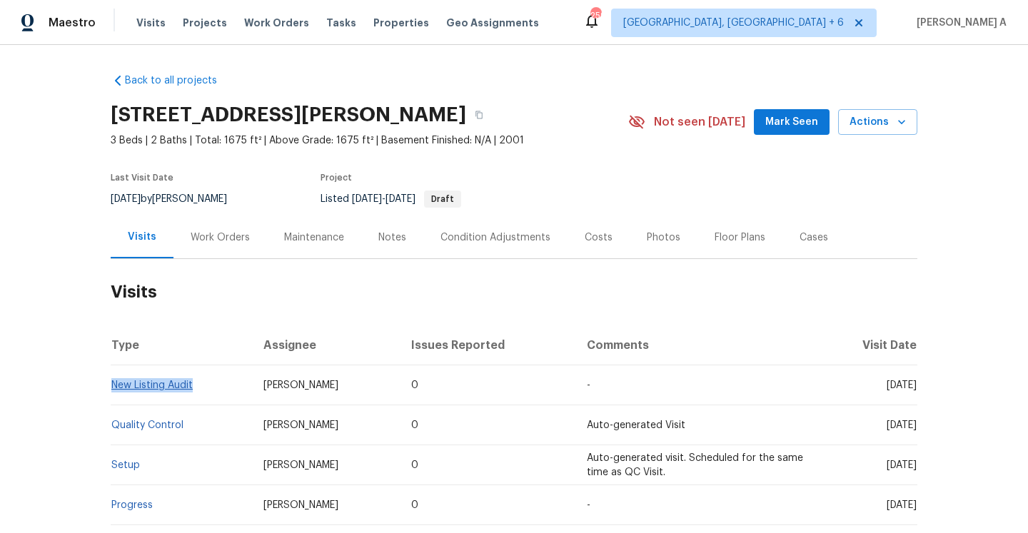
drag, startPoint x: 203, startPoint y: 386, endPoint x: 114, endPoint y: 384, distance: 89.3
click at [114, 384] on td "New Listing Audit" at bounding box center [181, 386] width 141 height 40
copy link "New Listing Audit"
click at [231, 237] on div "Work Orders" at bounding box center [220, 238] width 59 height 14
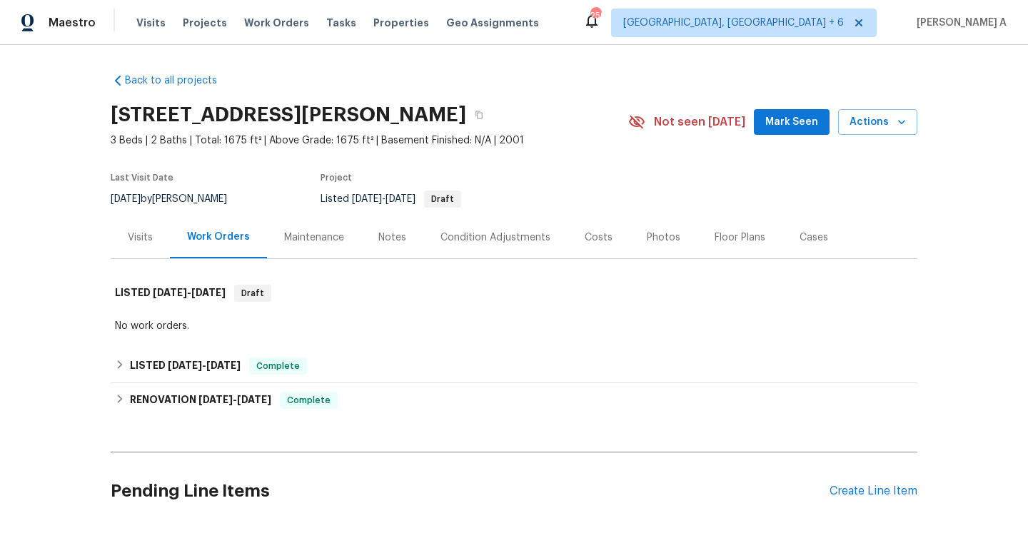
click at [149, 247] on div "Visits" at bounding box center [140, 237] width 59 height 42
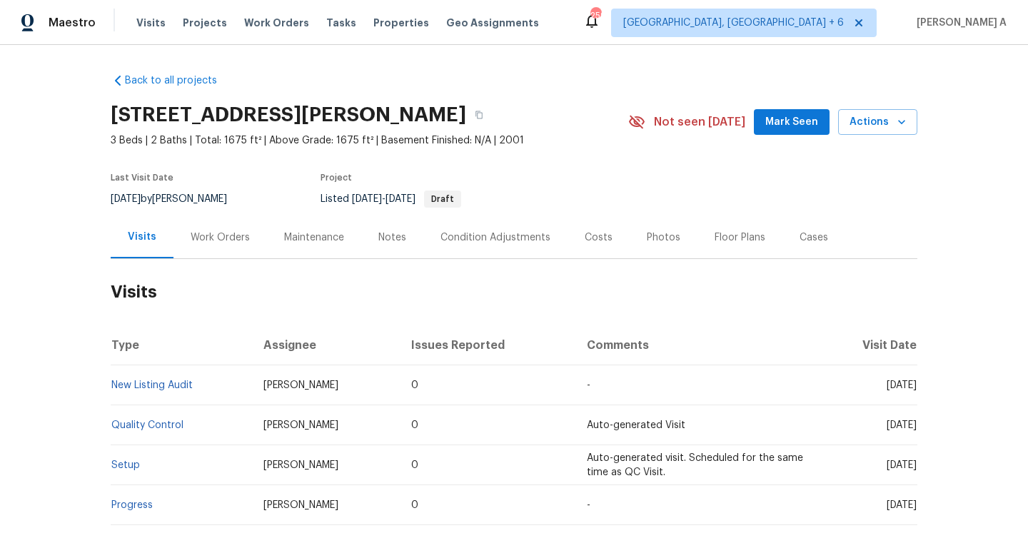
click at [191, 236] on div "Work Orders" at bounding box center [220, 238] width 59 height 14
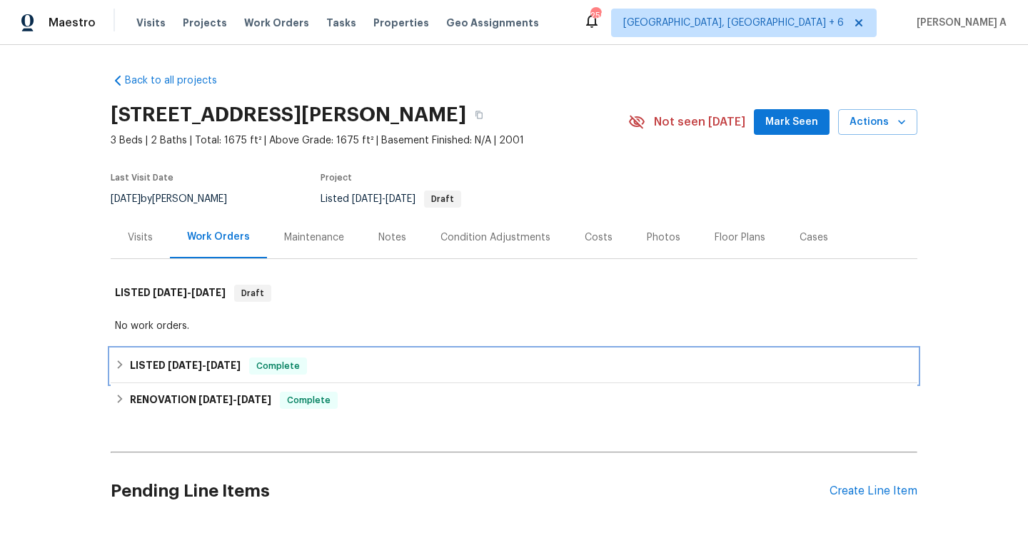
click at [235, 368] on span "8/2/25" at bounding box center [223, 366] width 34 height 10
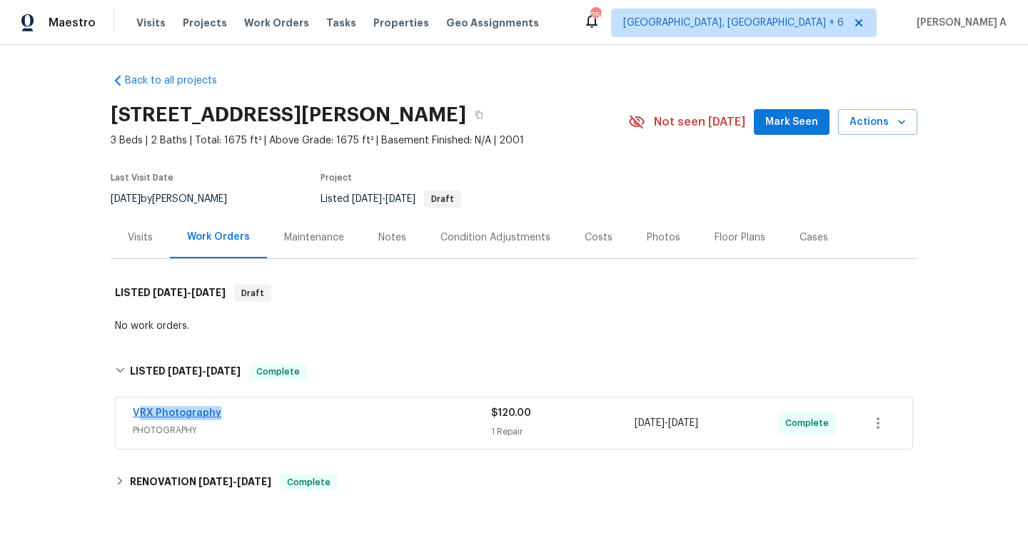
drag, startPoint x: 234, startPoint y: 413, endPoint x: 137, endPoint y: 413, distance: 97.1
click at [137, 413] on div "VRX Photography" at bounding box center [312, 414] width 358 height 17
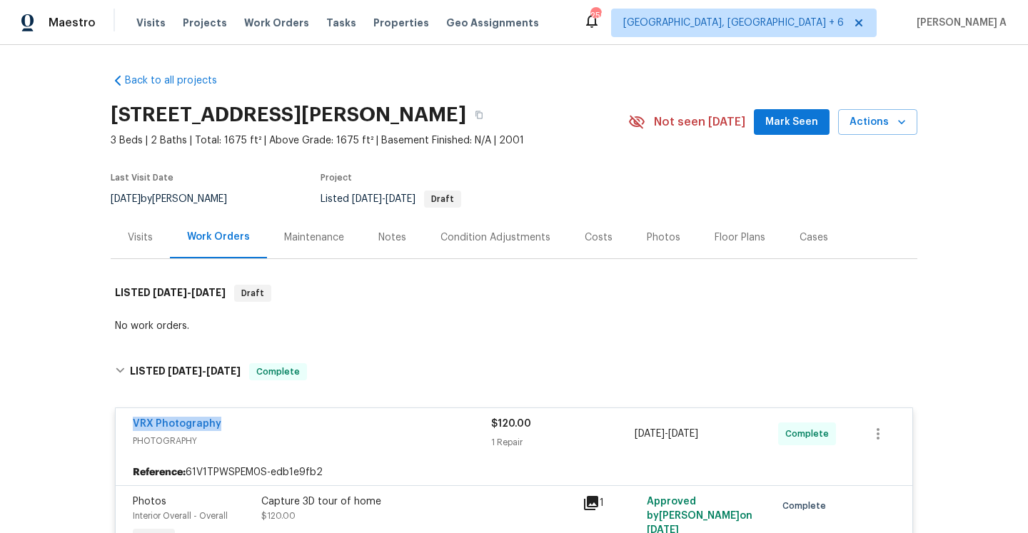
copy link "VRX Photography"
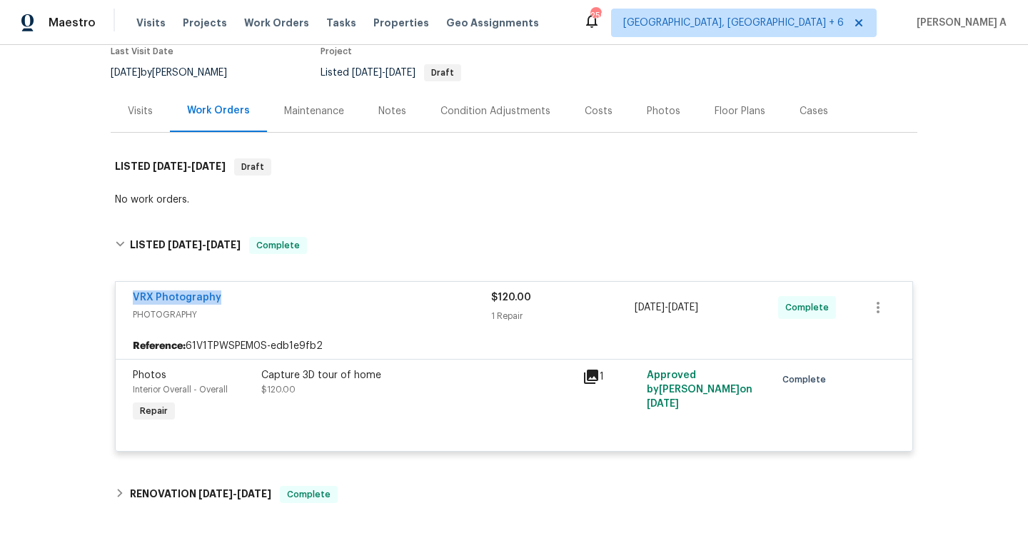
scroll to position [150, 0]
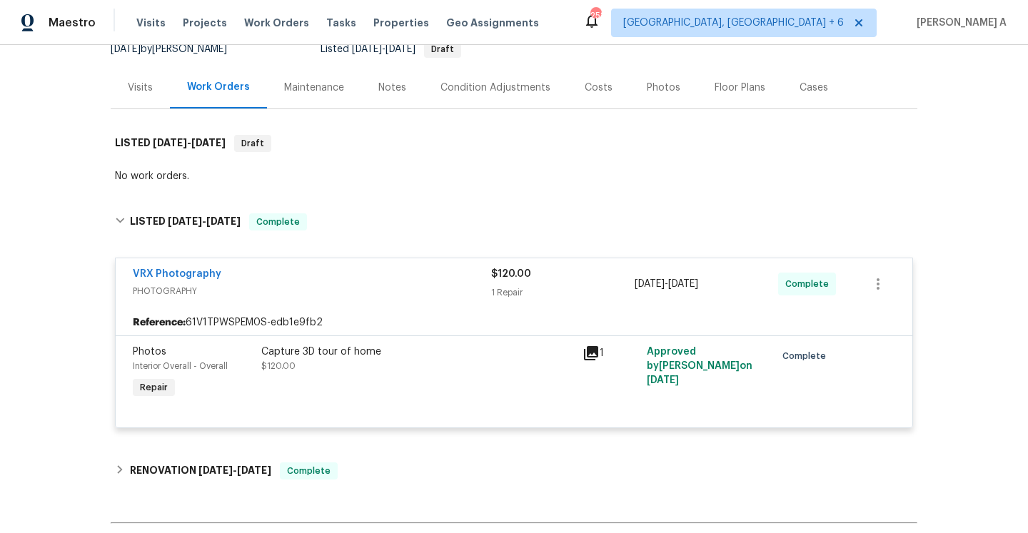
click at [150, 84] on div "Visits" at bounding box center [140, 88] width 25 height 14
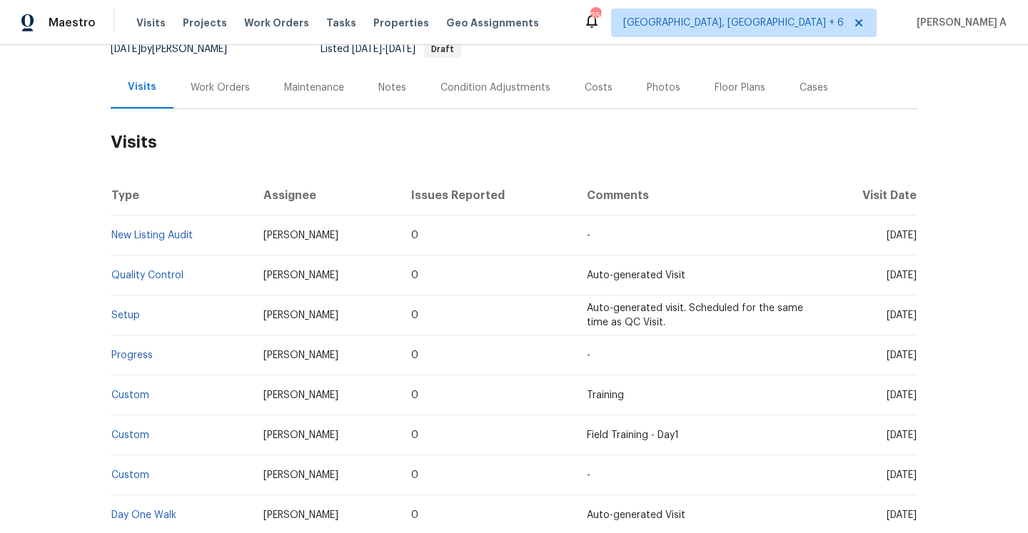
scroll to position [29, 0]
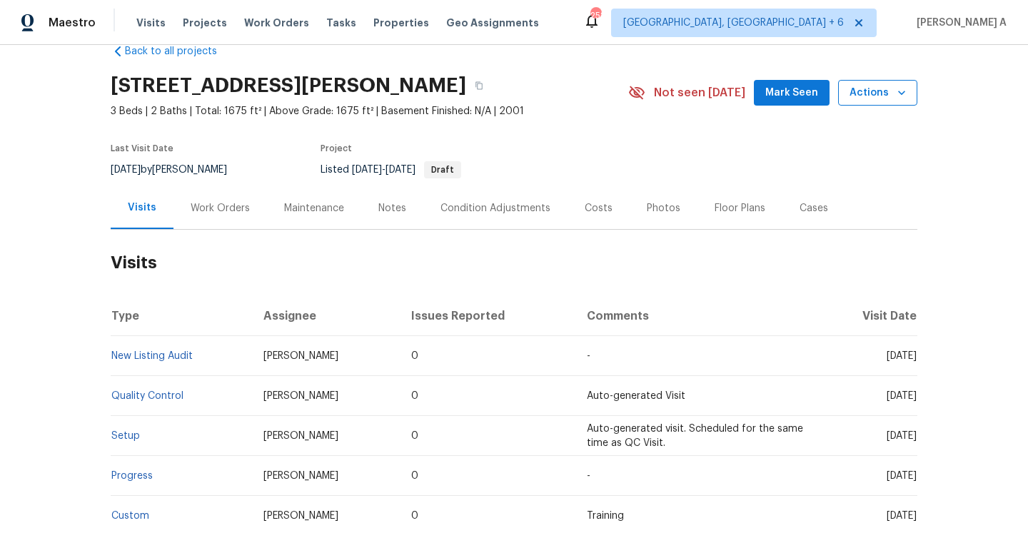
click at [875, 96] on span "Actions" at bounding box center [878, 93] width 56 height 18
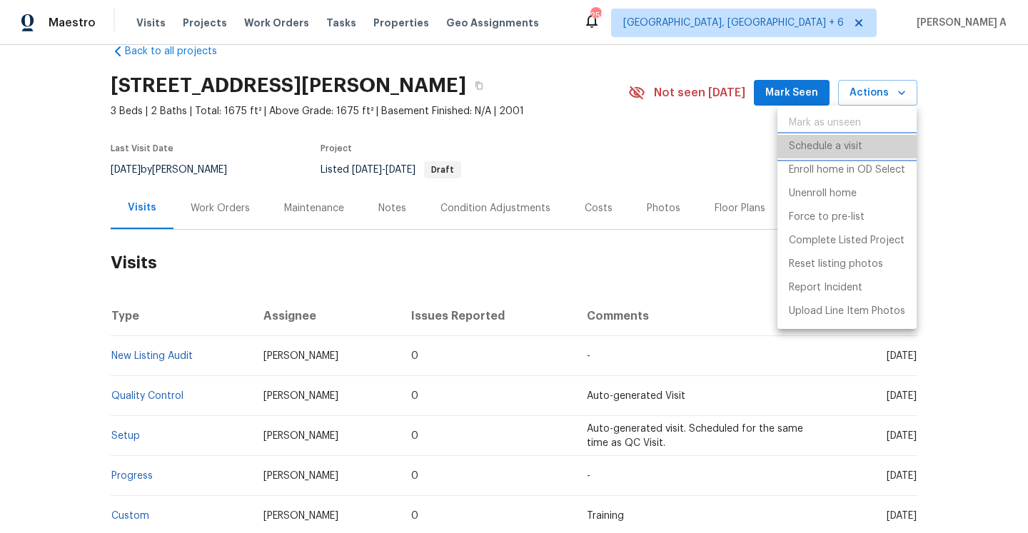
click at [861, 154] on p "Schedule a visit" at bounding box center [826, 146] width 74 height 15
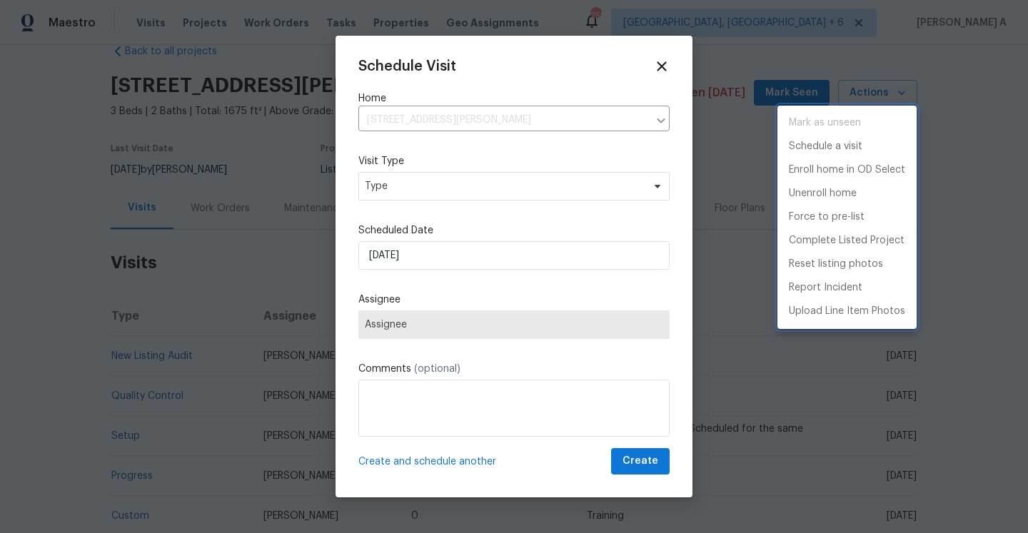
click at [470, 182] on div at bounding box center [514, 266] width 1028 height 533
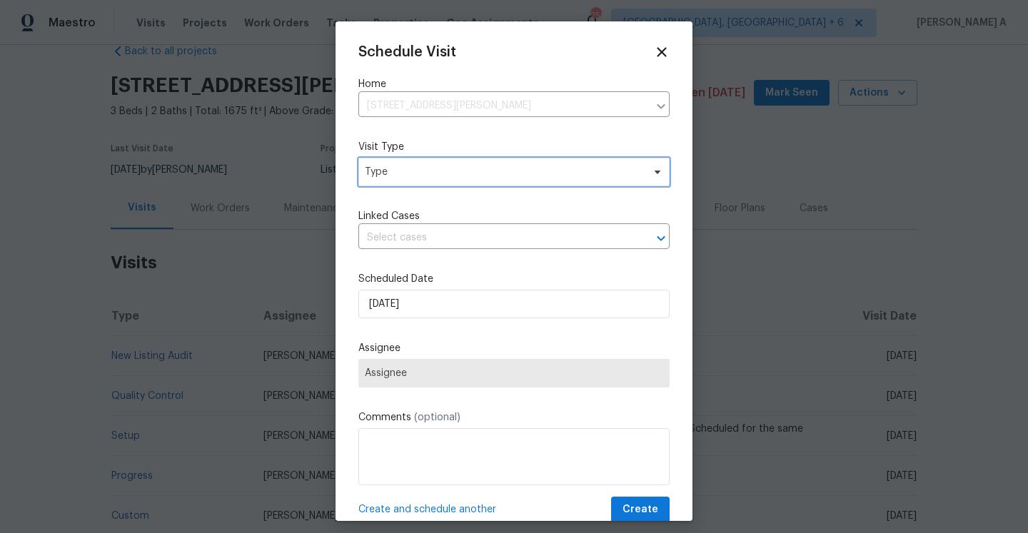
click at [470, 182] on span "Type" at bounding box center [513, 172] width 311 height 29
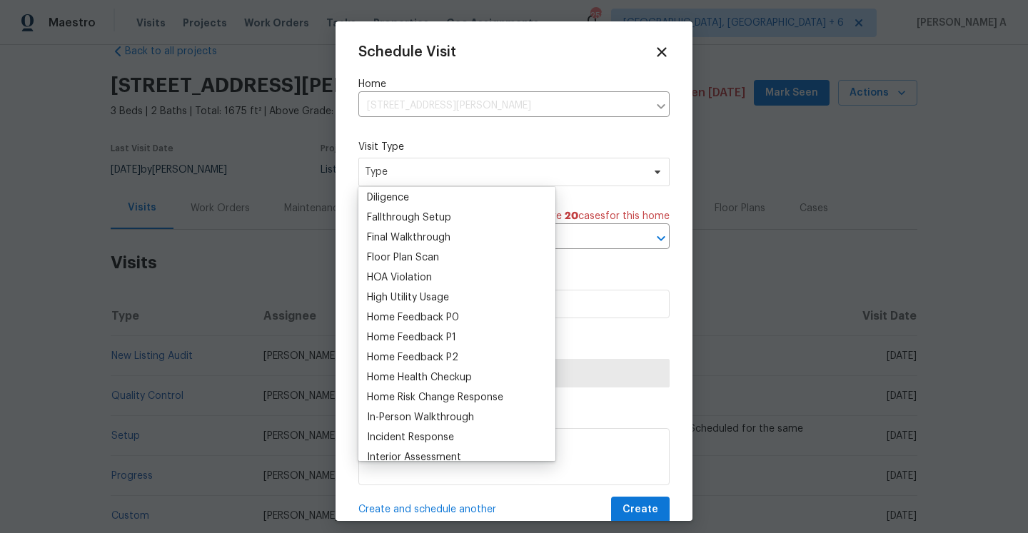
scroll to position [328, 0]
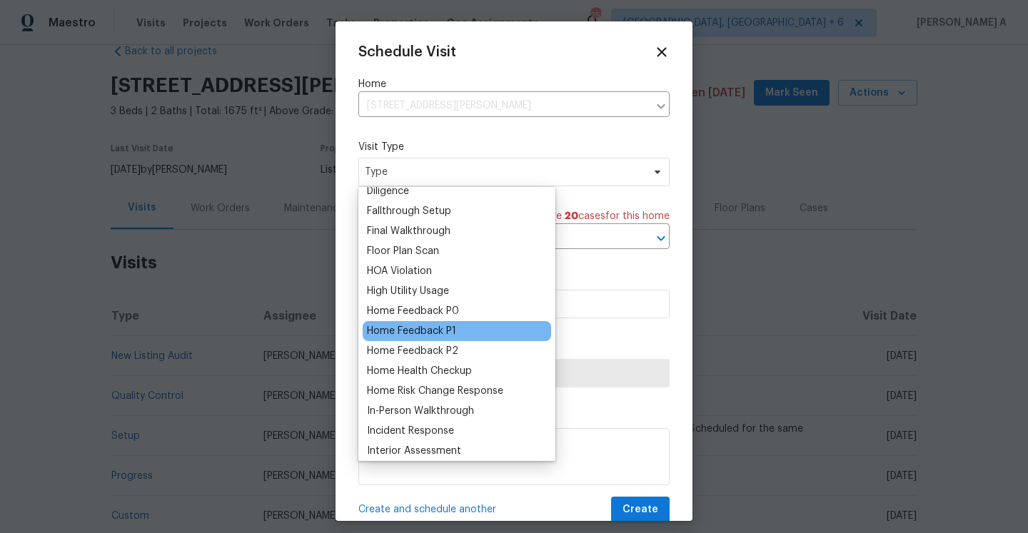
click at [451, 330] on div "Home Feedback P1" at bounding box center [411, 331] width 89 height 14
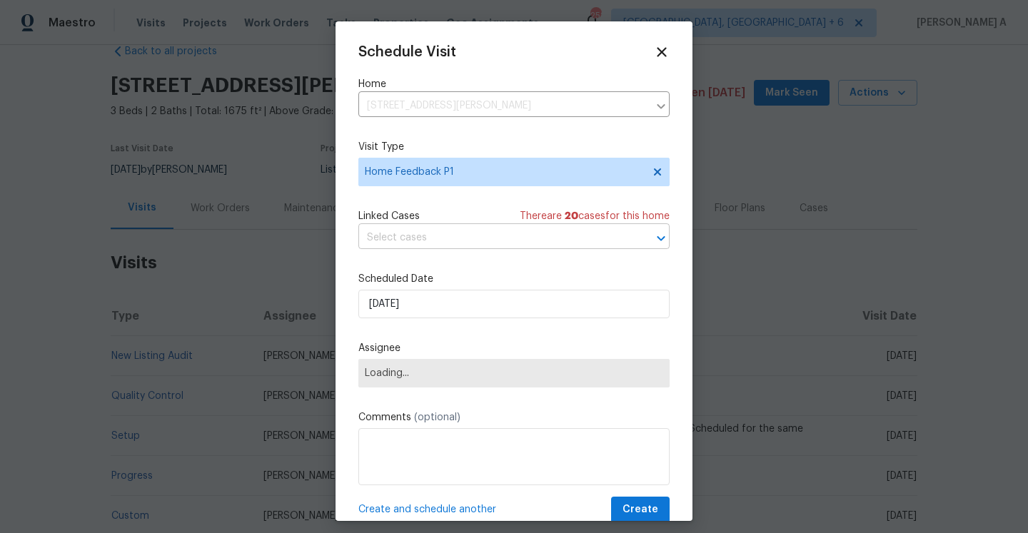
click at [443, 243] on input "text" at bounding box center [493, 238] width 271 height 22
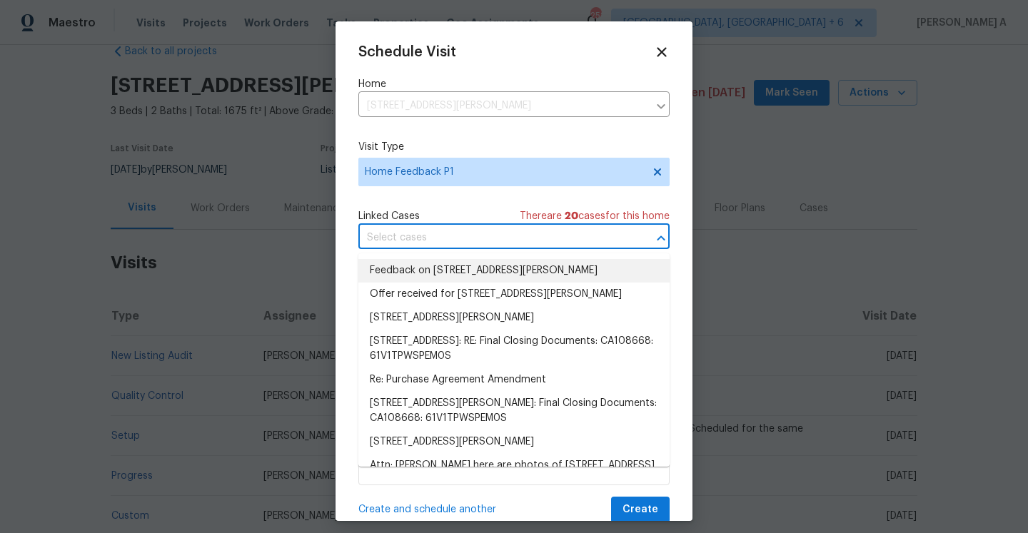
click at [447, 266] on li "Feedback on 1546 Ravi Ct, Yuba City, CA 95993" at bounding box center [513, 271] width 311 height 24
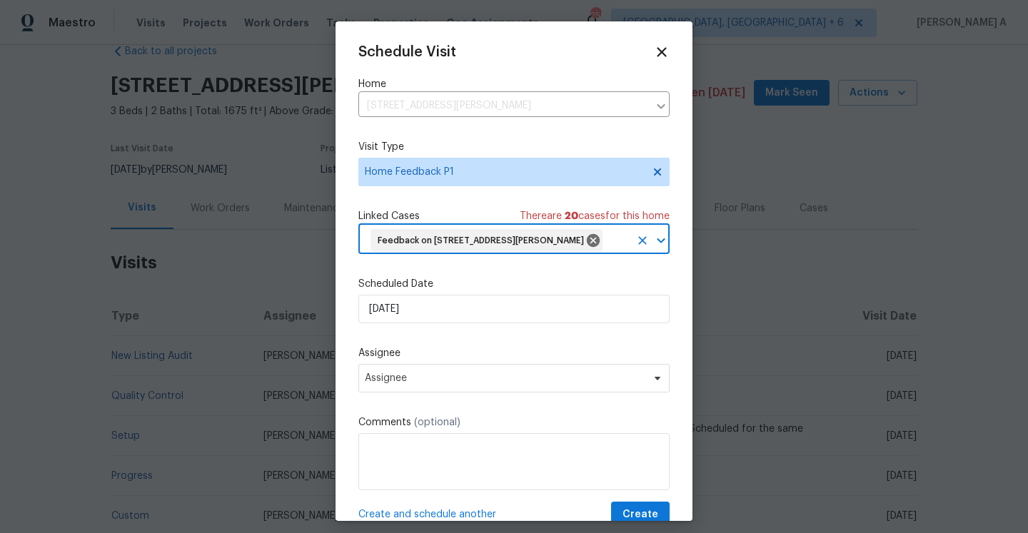
click at [451, 331] on div "Schedule Visit Home 1546 Ravi Ct, Yuba City, CA 95993 ​ Visit Type Home Feedbac…" at bounding box center [513, 286] width 311 height 484
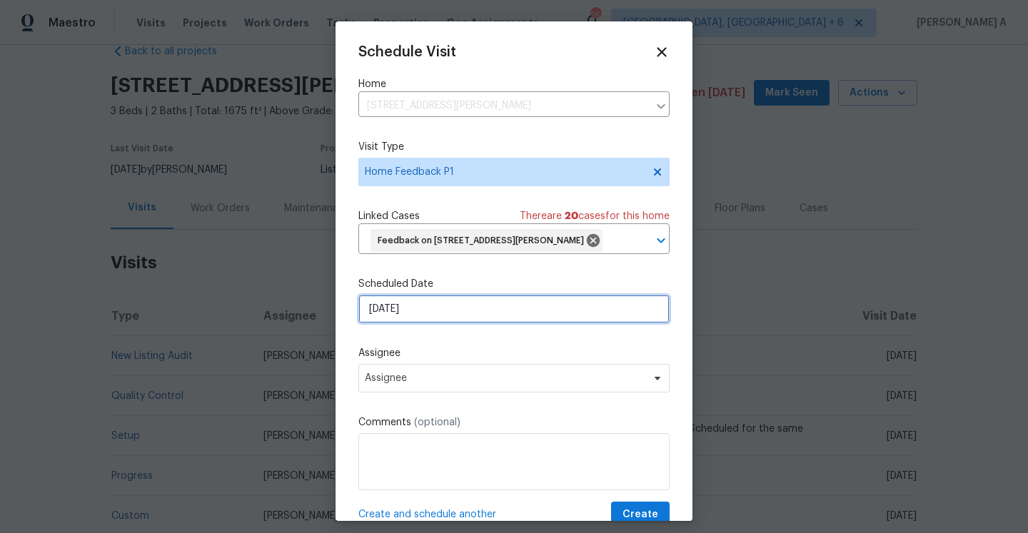
click at [448, 309] on input "[DATE]" at bounding box center [513, 309] width 311 height 29
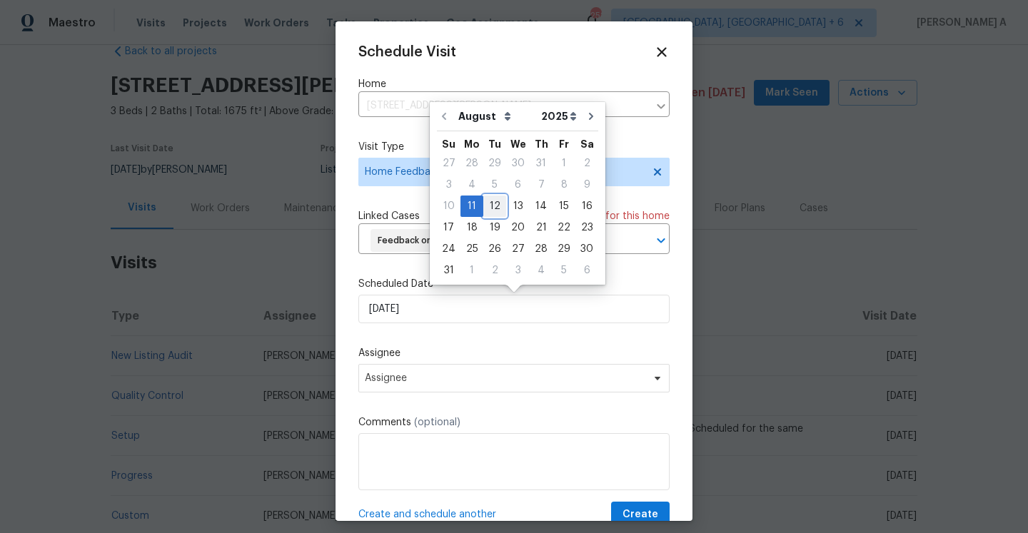
click at [494, 206] on div "12" at bounding box center [494, 206] width 23 height 20
type input "[DATE]"
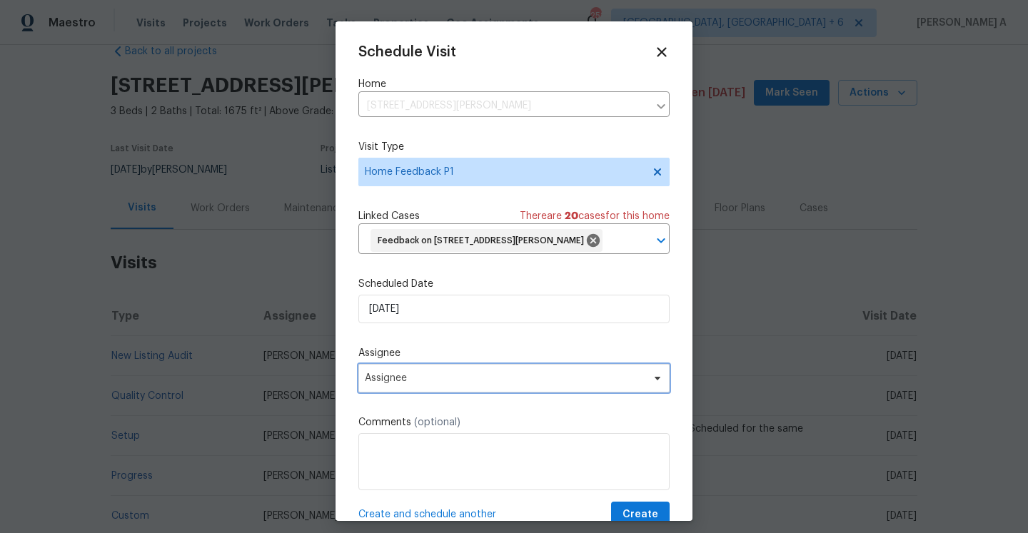
click at [473, 382] on span "Assignee" at bounding box center [505, 378] width 280 height 11
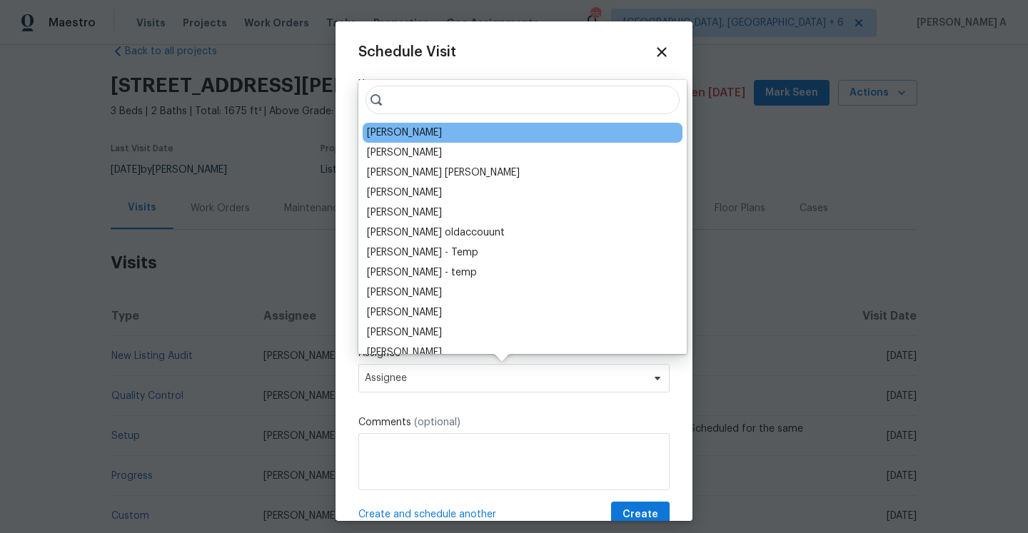
click at [407, 131] on div "Toni Little" at bounding box center [404, 133] width 75 height 14
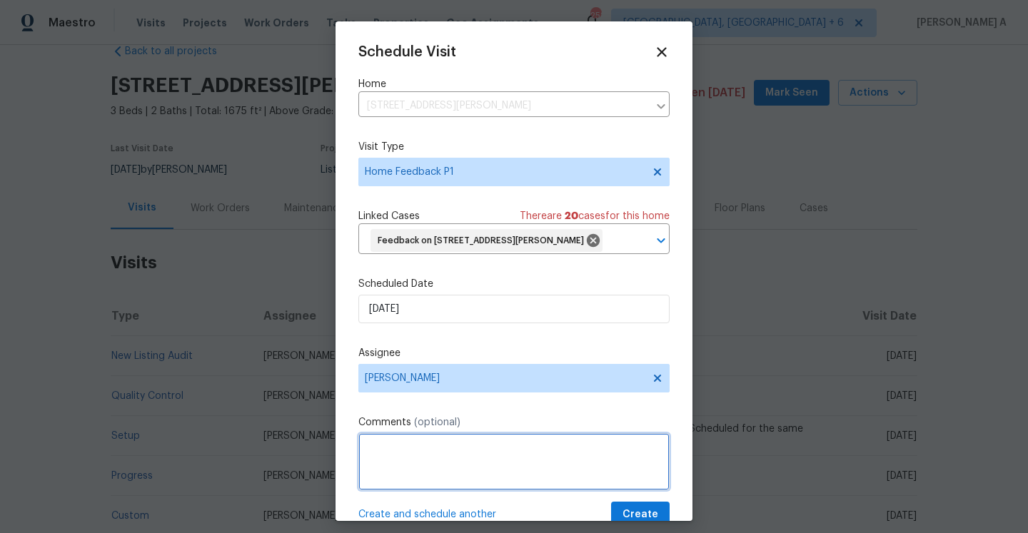
click at [451, 478] on textarea at bounding box center [513, 461] width 311 height 57
paste textarea "The home had a very strong ammonia and/or pet smell."
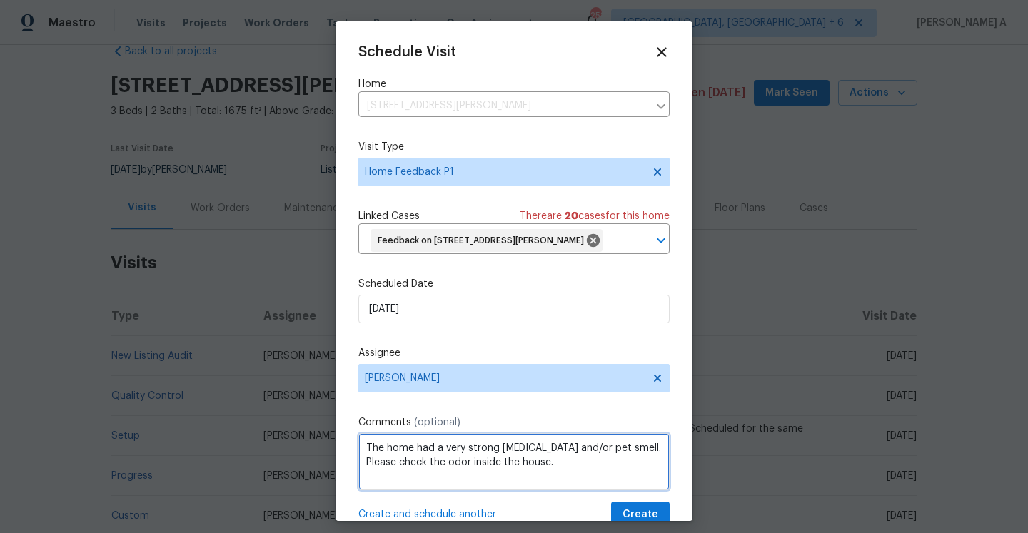
scroll to position [30, 0]
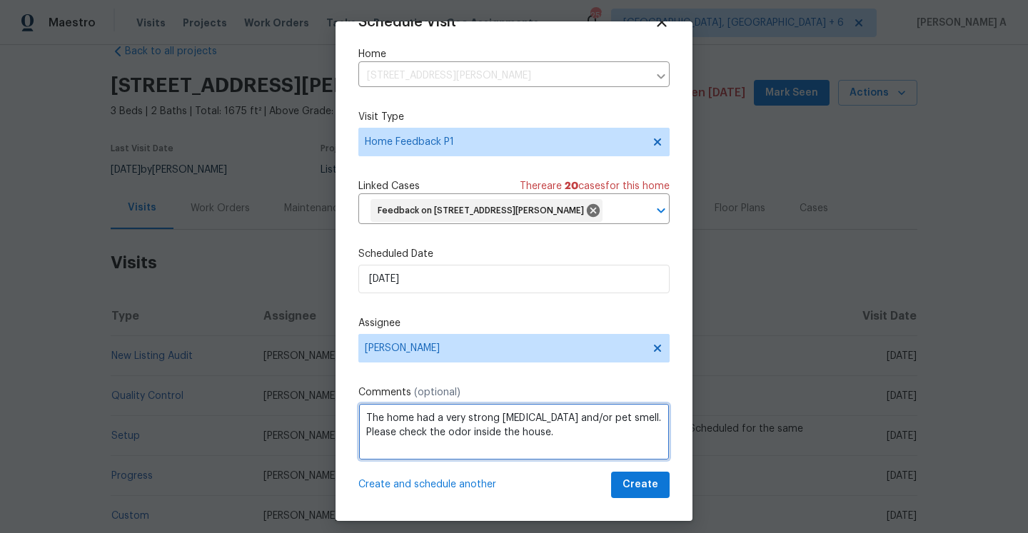
type textarea "The home had a very strong ammonia and/or pet smell. Please check the odor insi…"
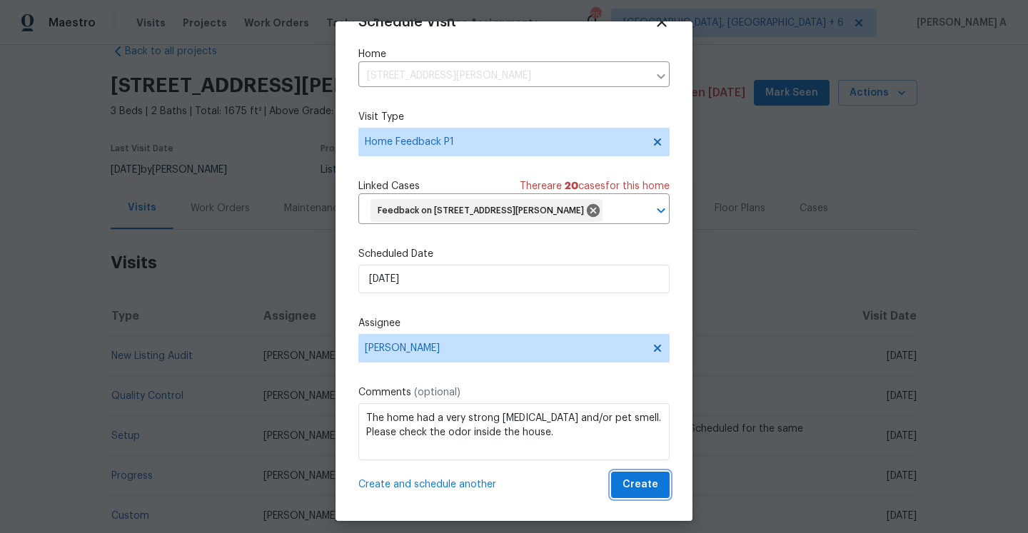
click at [621, 495] on button "Create" at bounding box center [640, 485] width 59 height 26
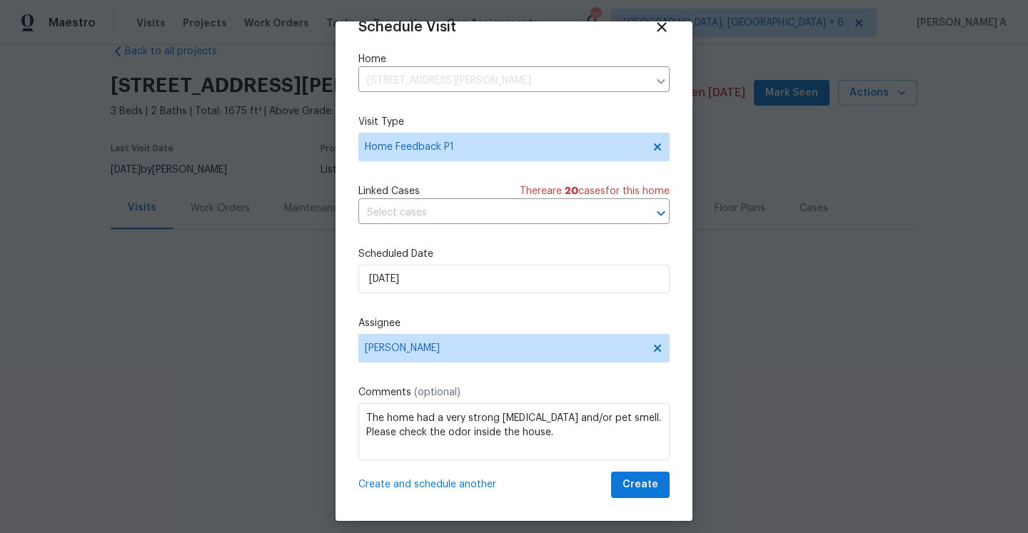
scroll to position [26, 0]
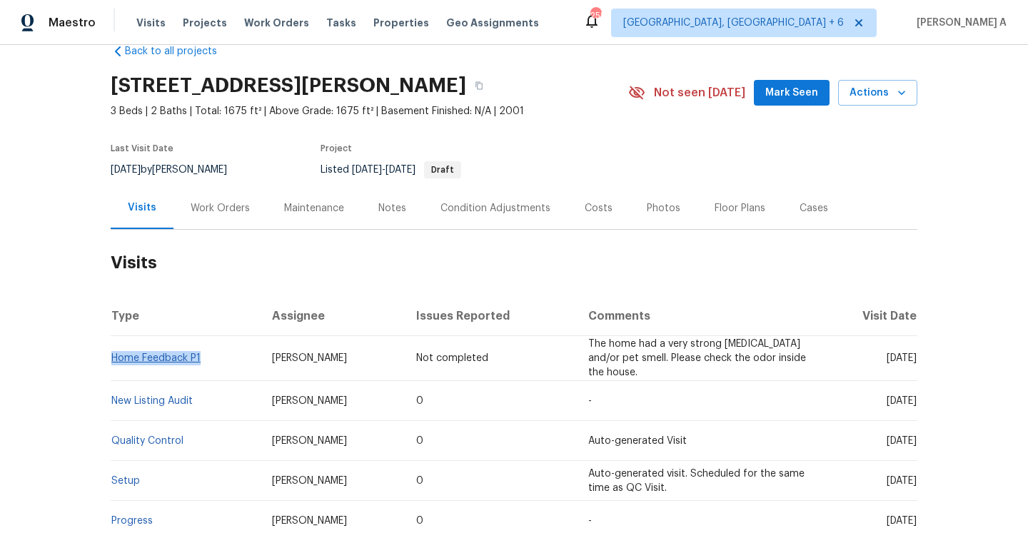
drag, startPoint x: 212, startPoint y: 358, endPoint x: 114, endPoint y: 360, distance: 98.5
click at [114, 360] on td "Home Feedback P1" at bounding box center [186, 358] width 150 height 45
copy link "Home Feedback P1"
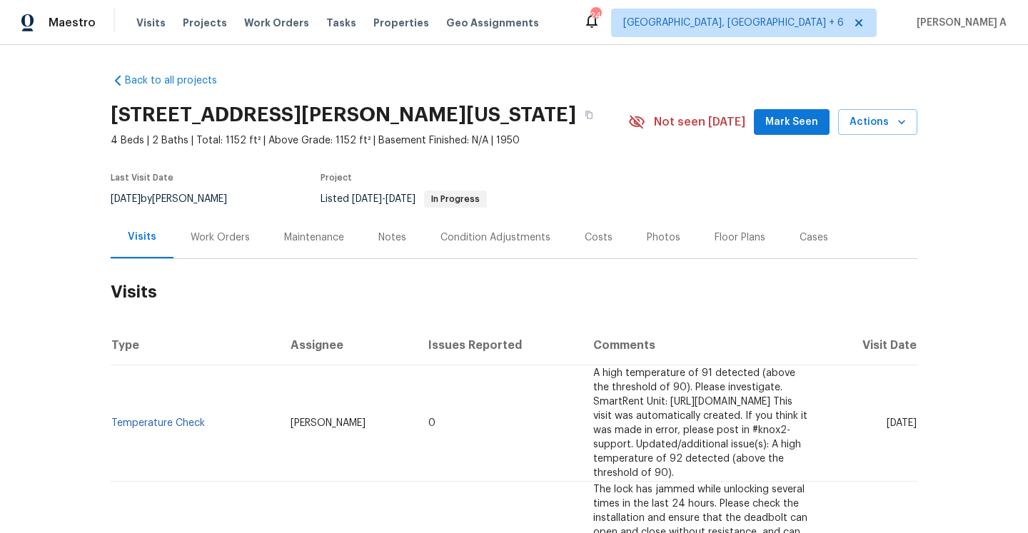
click at [213, 263] on h2 "Visits" at bounding box center [514, 292] width 807 height 66
click at [213, 254] on div "Work Orders" at bounding box center [220, 237] width 94 height 42
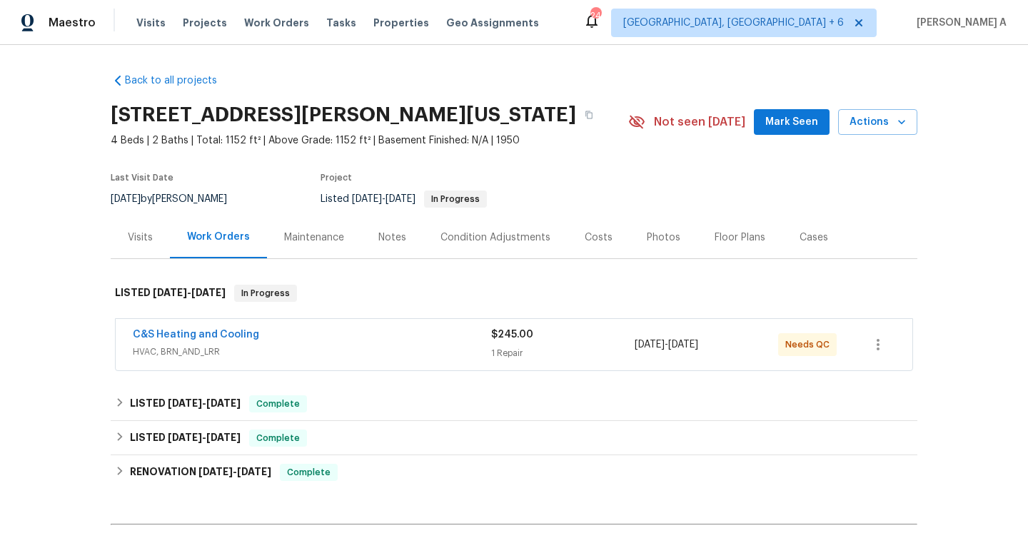
click at [273, 350] on span "HVAC, BRN_AND_LRR" at bounding box center [312, 352] width 358 height 14
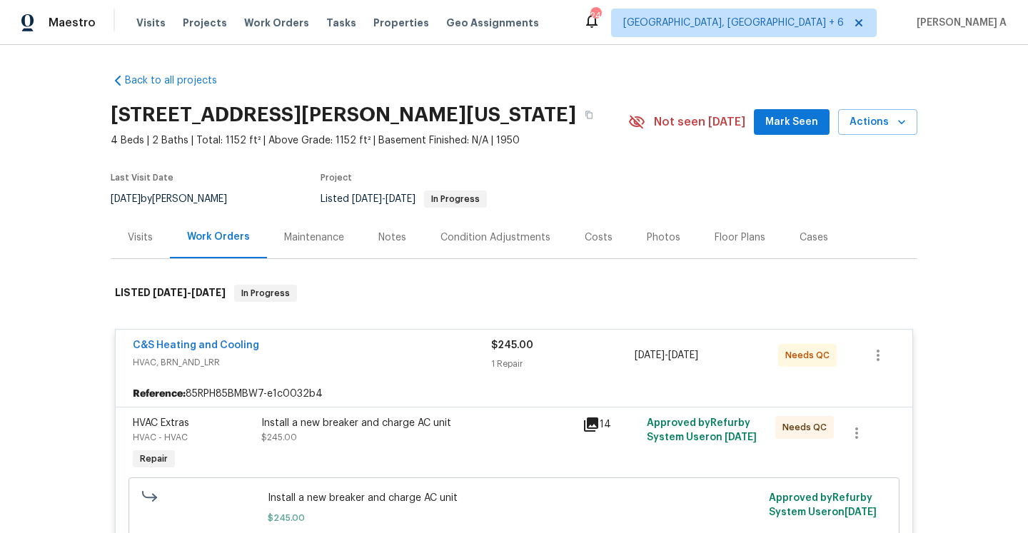
click at [273, 350] on div "C&S Heating and Cooling" at bounding box center [312, 346] width 358 height 17
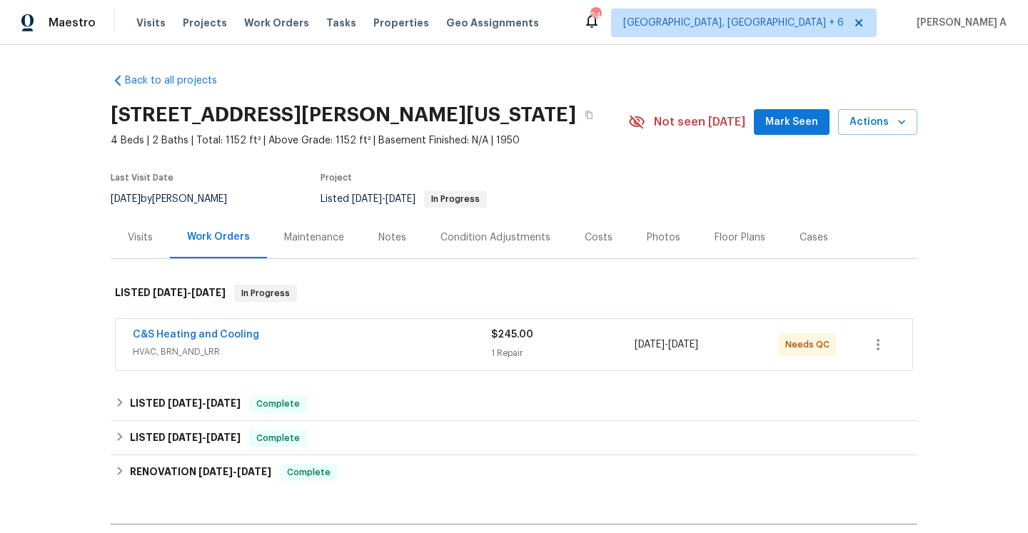
click at [166, 244] on div "Visits" at bounding box center [140, 237] width 59 height 42
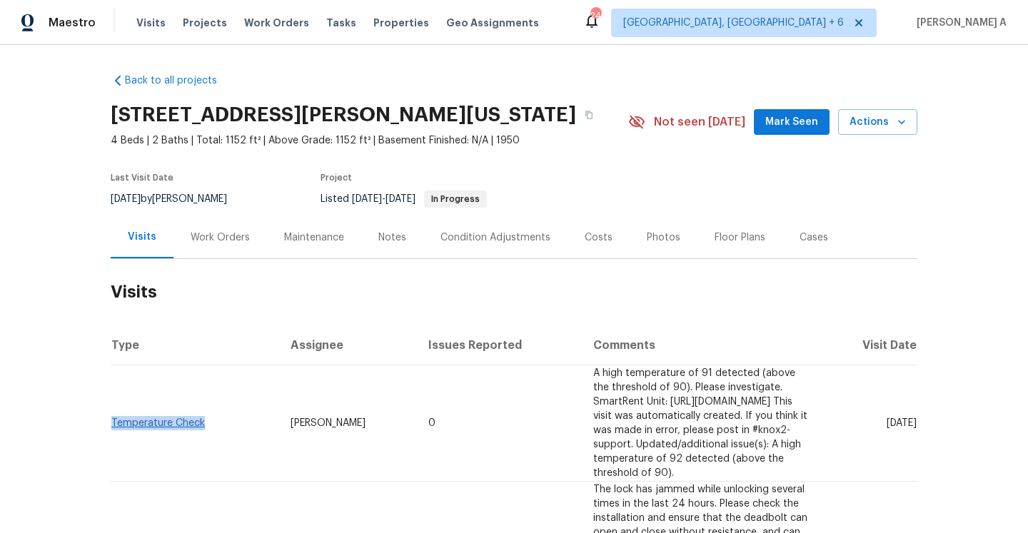
drag, startPoint x: 211, startPoint y: 419, endPoint x: 114, endPoint y: 418, distance: 97.8
click at [114, 418] on td "Temperature Check" at bounding box center [195, 424] width 168 height 116
copy link "Temperature Check"
click at [225, 239] on div "Work Orders" at bounding box center [220, 238] width 59 height 14
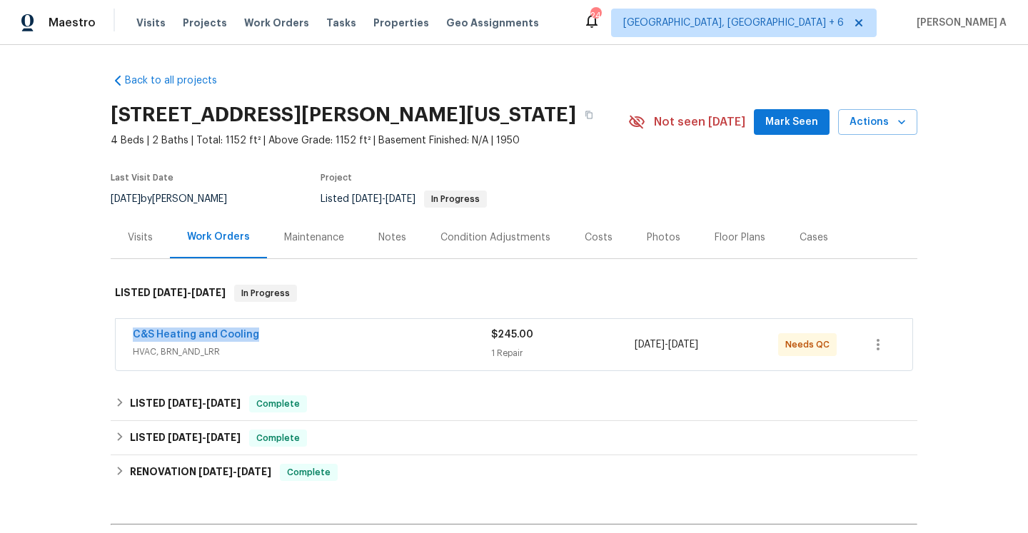
drag, startPoint x: 126, startPoint y: 338, endPoint x: 260, endPoint y: 337, distance: 134.2
click at [260, 337] on div "C&S Heating and Cooling HVAC, BRN_AND_LRR $245.00 1 Repair [DATE] - [DATE] Need…" at bounding box center [514, 344] width 797 height 51
copy link "C&S Heating and Cooling"
click at [364, 347] on span "HVAC, BRN_AND_LRR" at bounding box center [312, 352] width 358 height 14
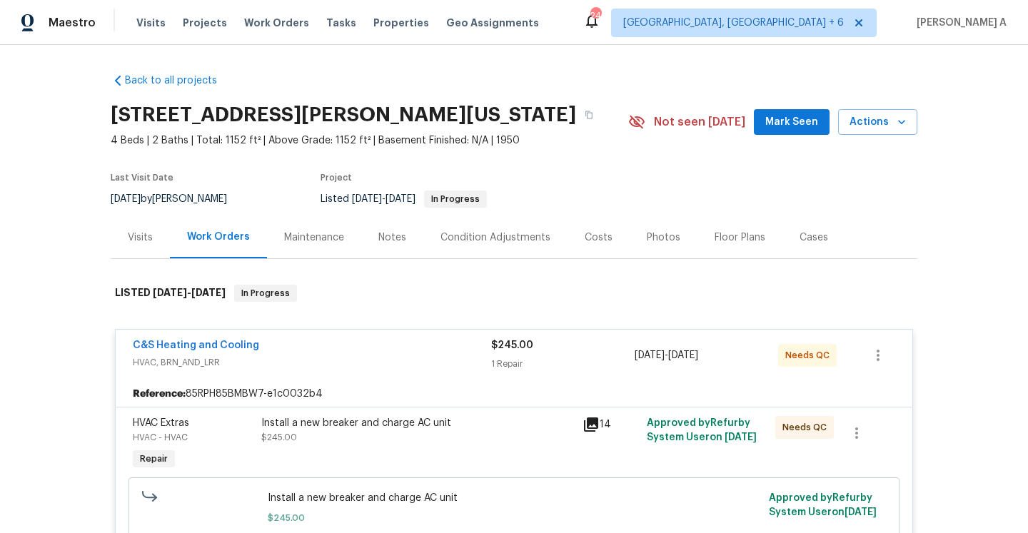
click at [155, 231] on div "Visits" at bounding box center [140, 237] width 59 height 42
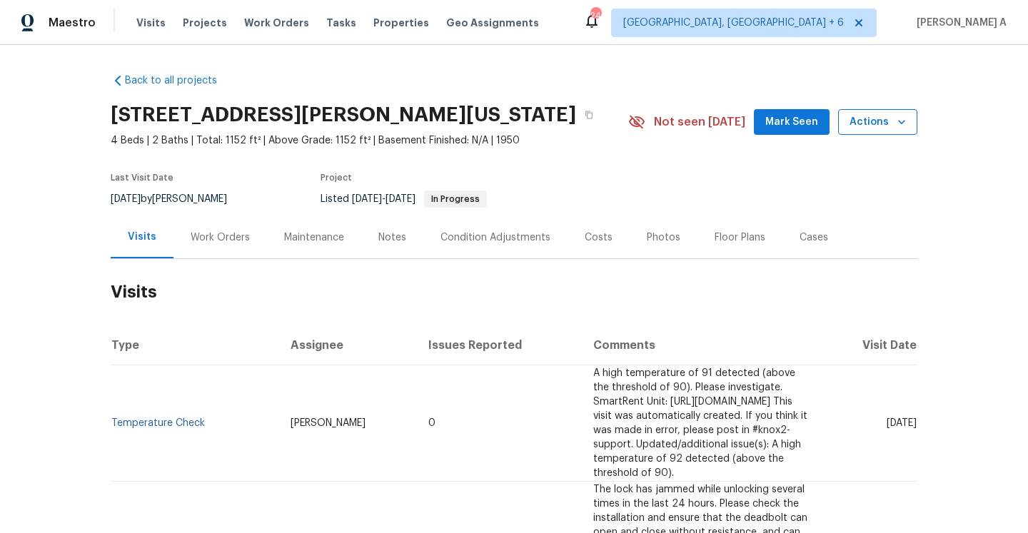
click at [860, 126] on span "Actions" at bounding box center [878, 123] width 56 height 18
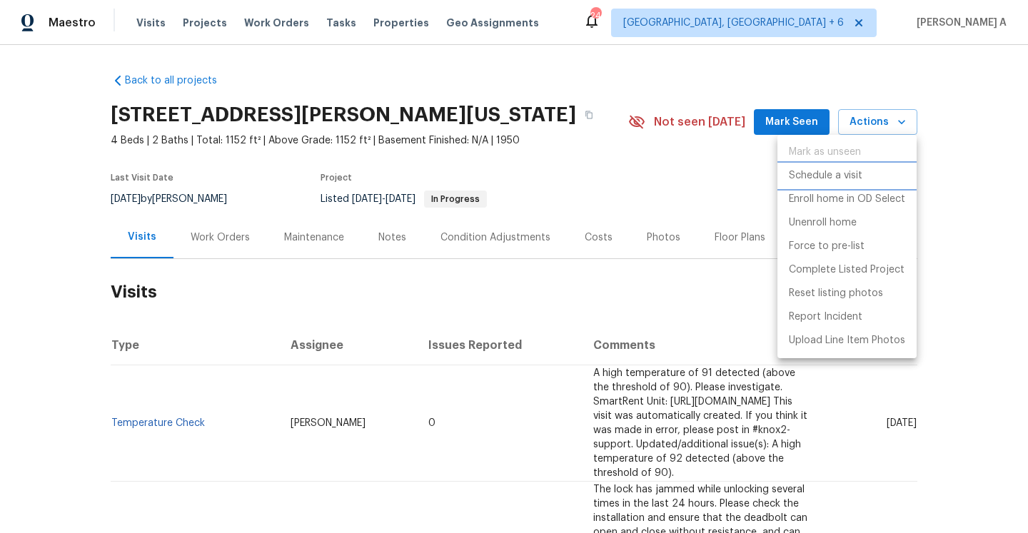
click at [820, 175] on p "Schedule a visit" at bounding box center [826, 175] width 74 height 15
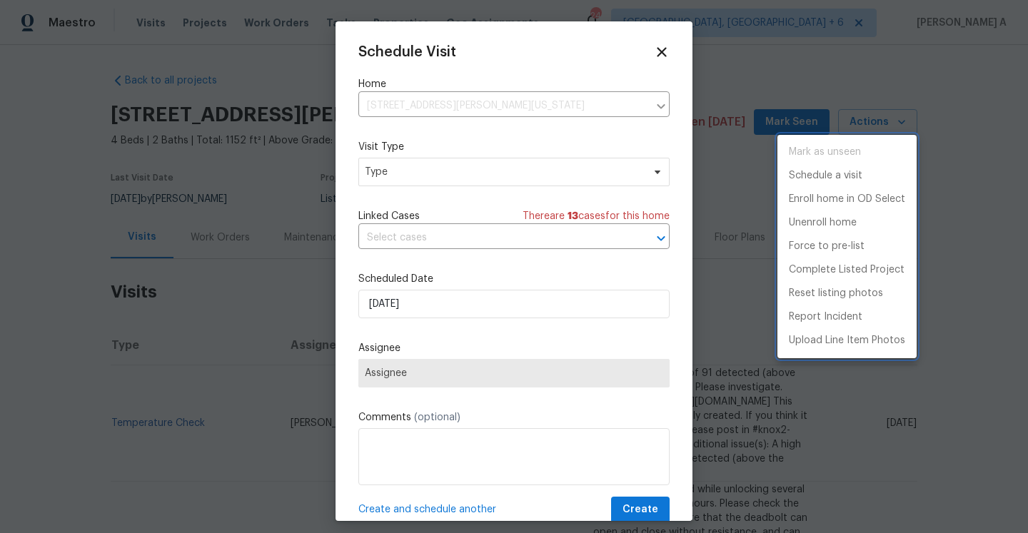
click at [481, 168] on div at bounding box center [514, 266] width 1028 height 533
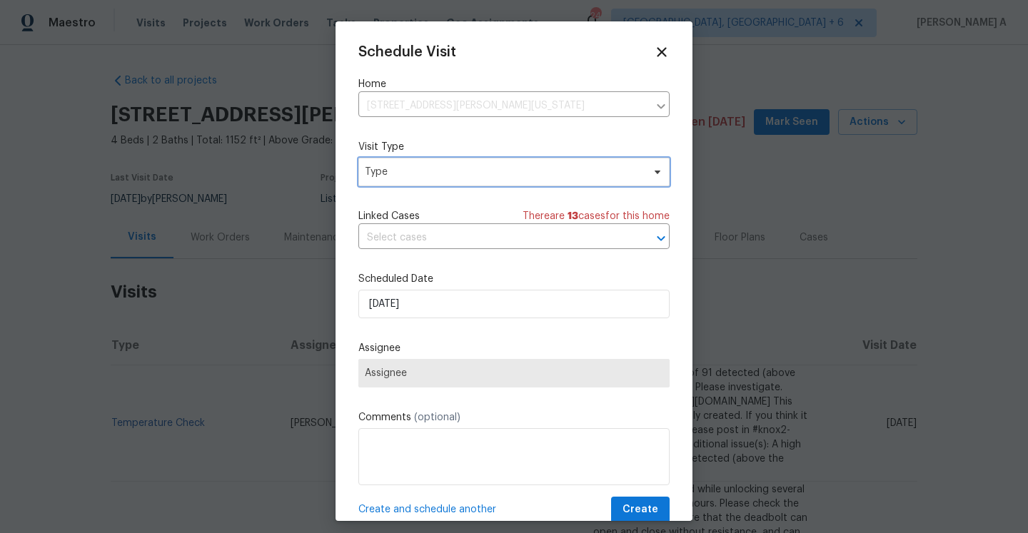
click at [481, 170] on span "Type" at bounding box center [504, 172] width 278 height 14
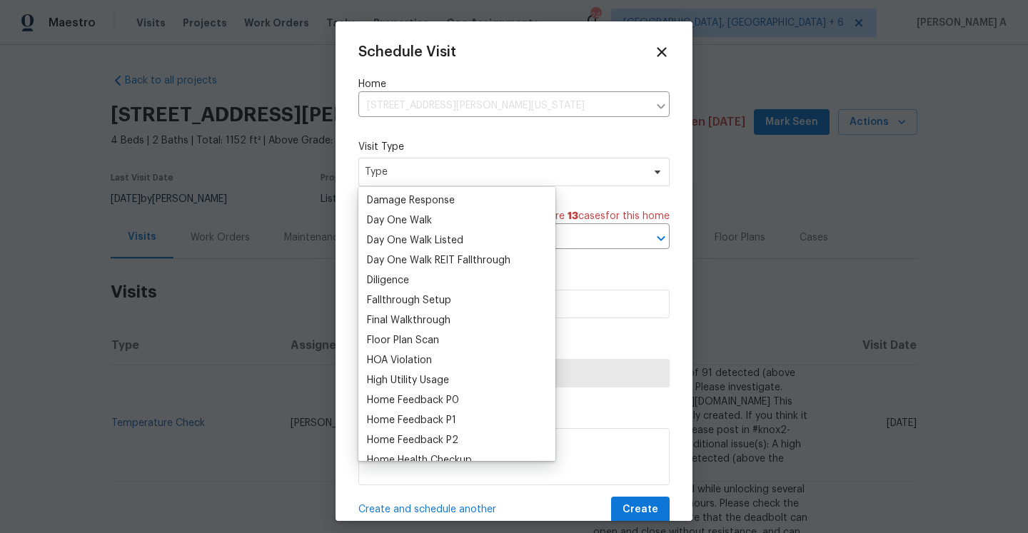
scroll to position [283, 0]
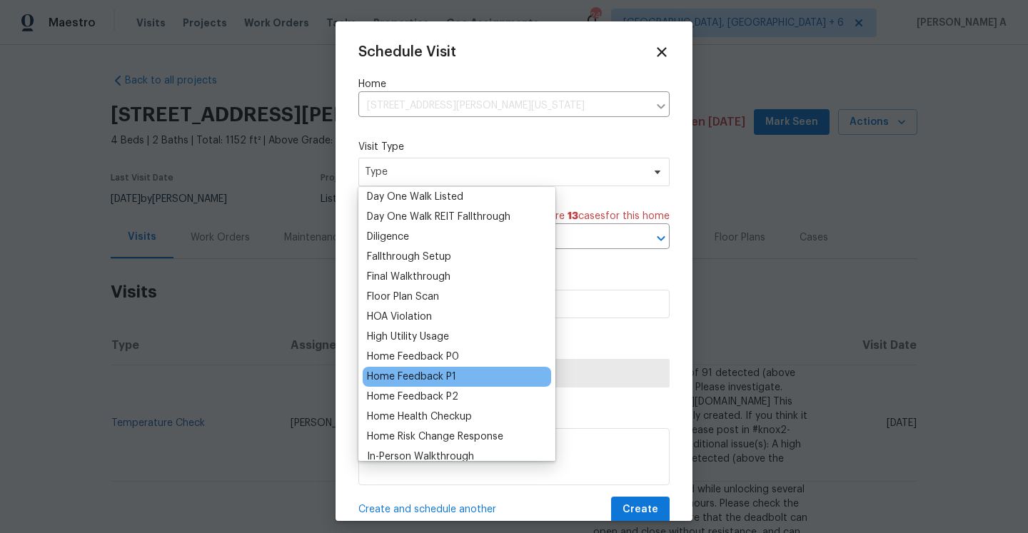
click at [450, 374] on div "Home Feedback P1" at bounding box center [411, 377] width 89 height 14
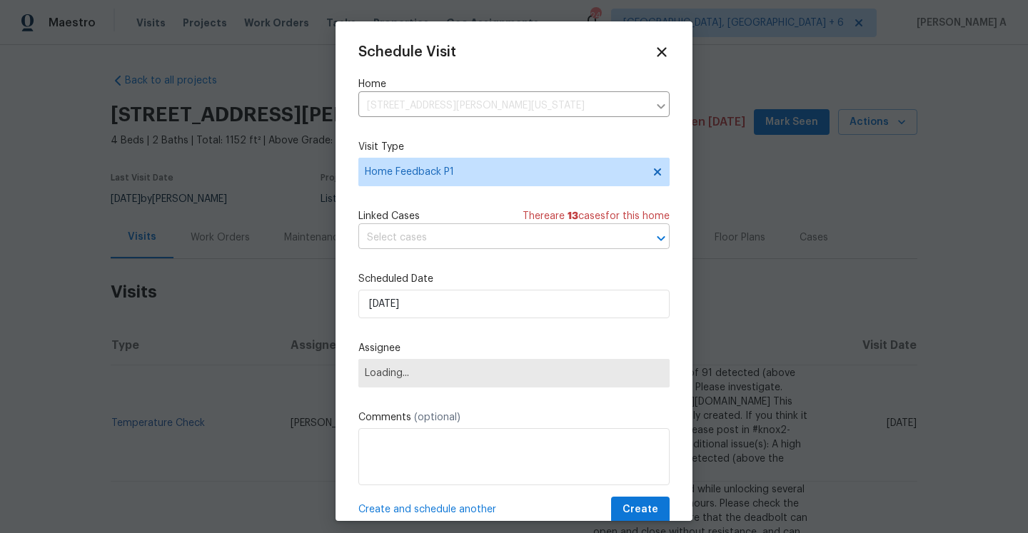
click at [418, 245] on input "text" at bounding box center [493, 238] width 271 height 22
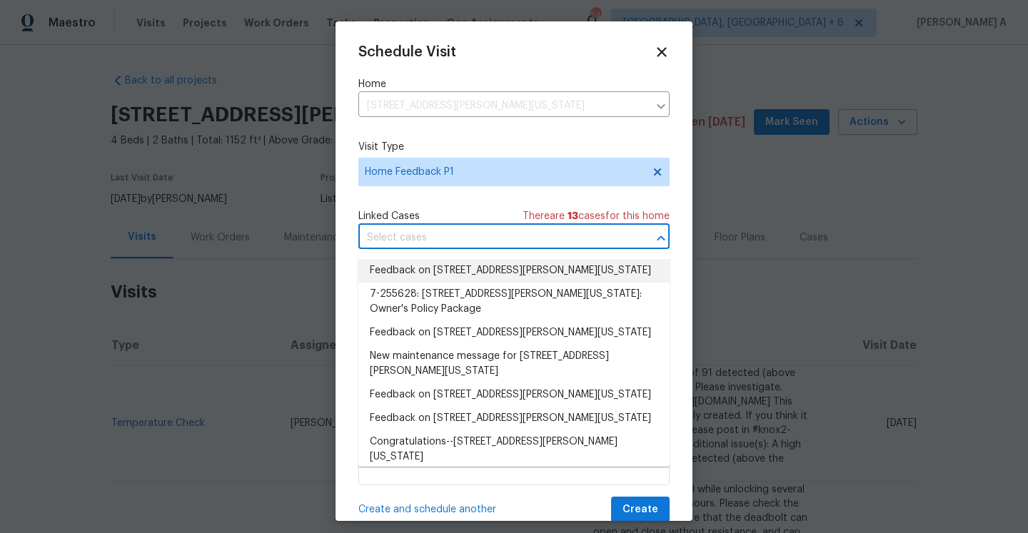
click at [425, 278] on li "Feedback on [STREET_ADDRESS][PERSON_NAME][US_STATE]" at bounding box center [513, 271] width 311 height 24
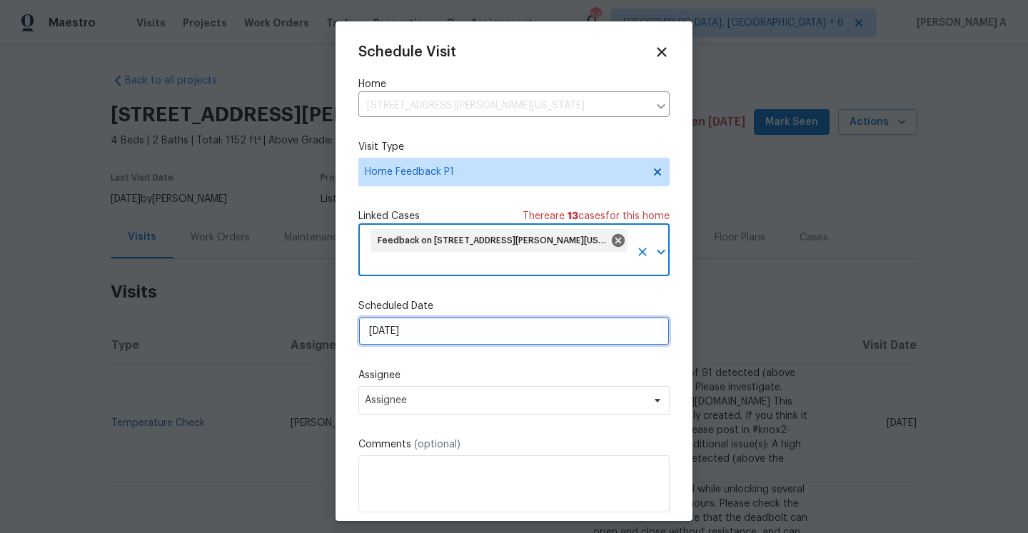
click at [428, 334] on input "[DATE]" at bounding box center [513, 331] width 311 height 29
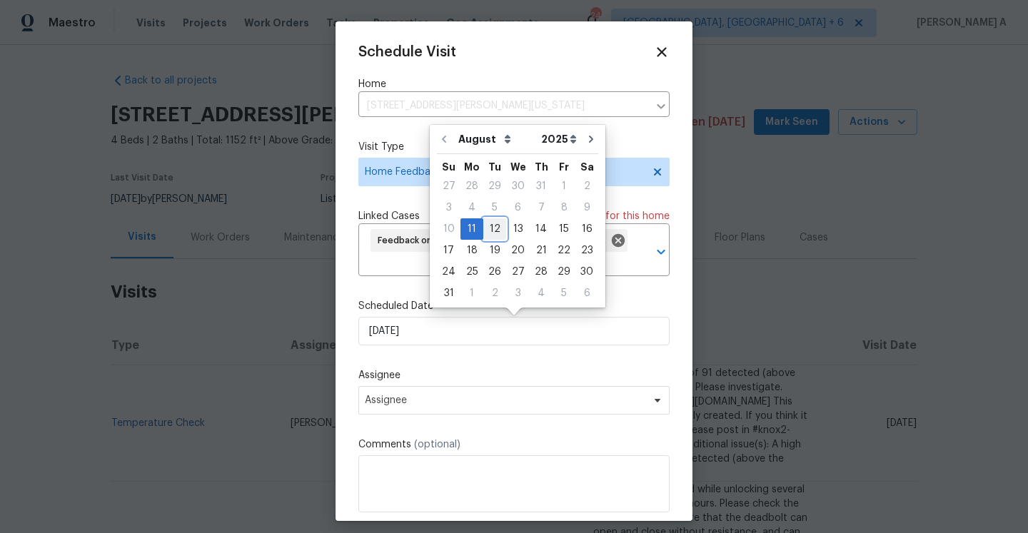
click at [493, 238] on div "12" at bounding box center [494, 229] width 23 height 20
type input "[DATE]"
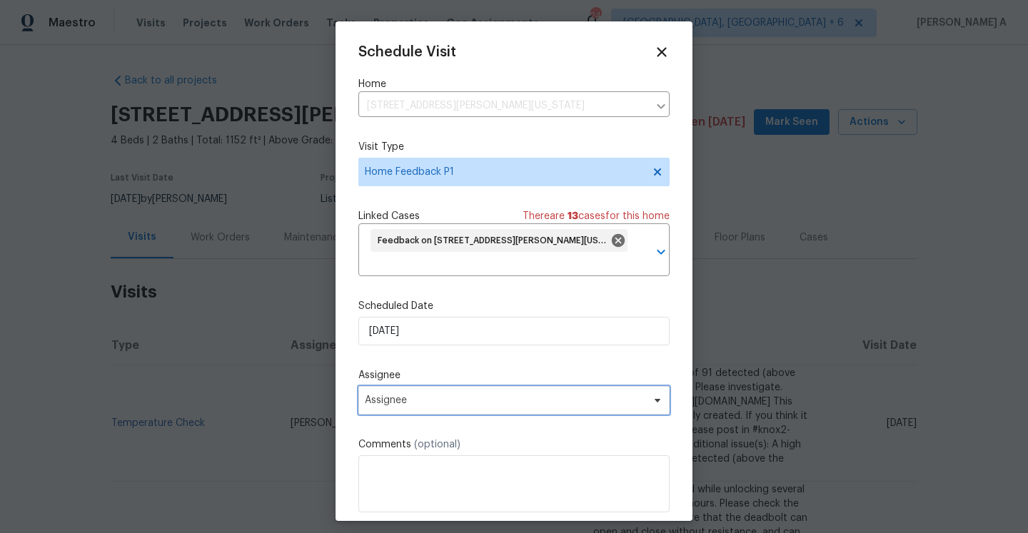
click at [493, 400] on span "Assignee" at bounding box center [505, 400] width 280 height 11
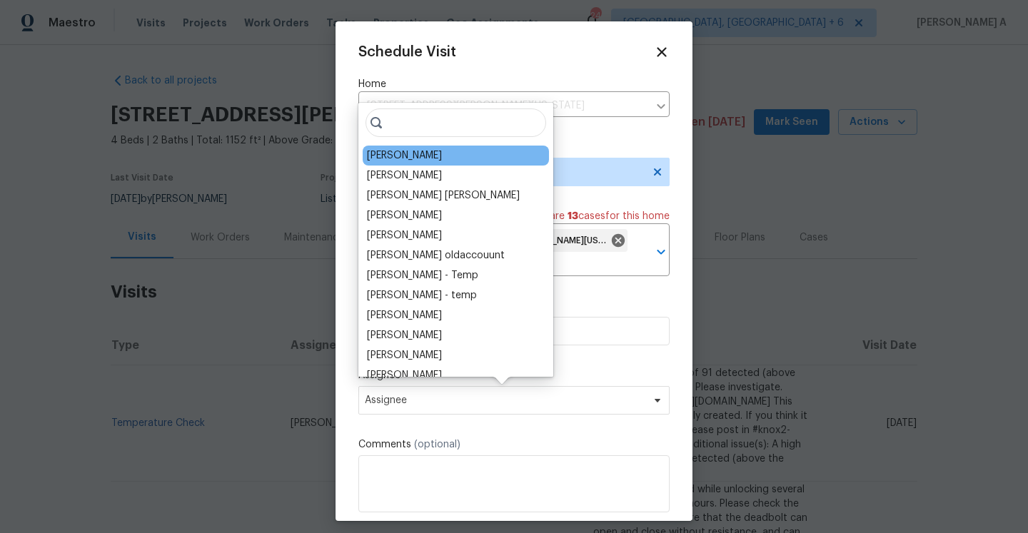
click at [391, 155] on div "[PERSON_NAME]" at bounding box center [404, 156] width 75 height 14
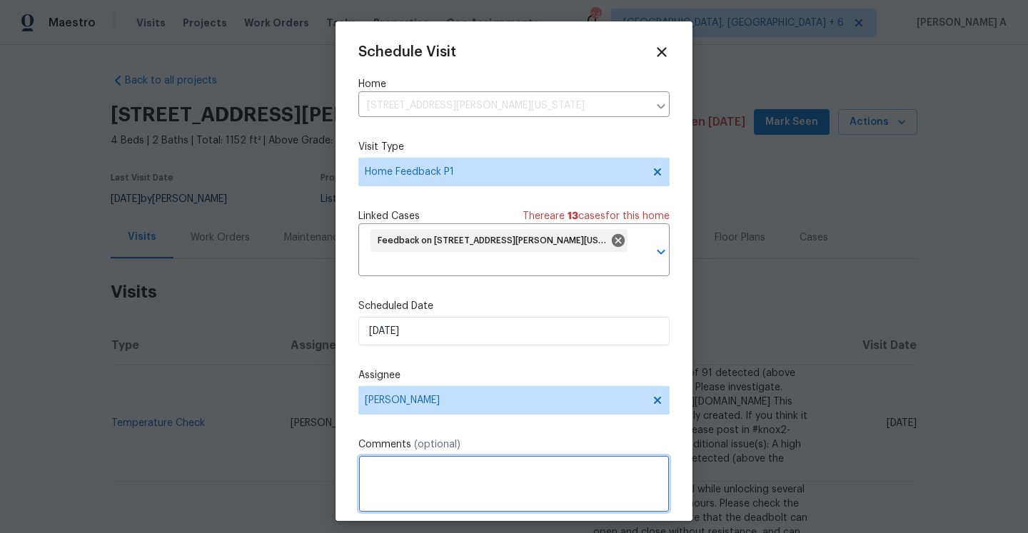
click at [464, 466] on textarea at bounding box center [513, 484] width 311 height 57
paste textarea "The property has a top and bottom lock, the bottom is not linked to the keypad,…"
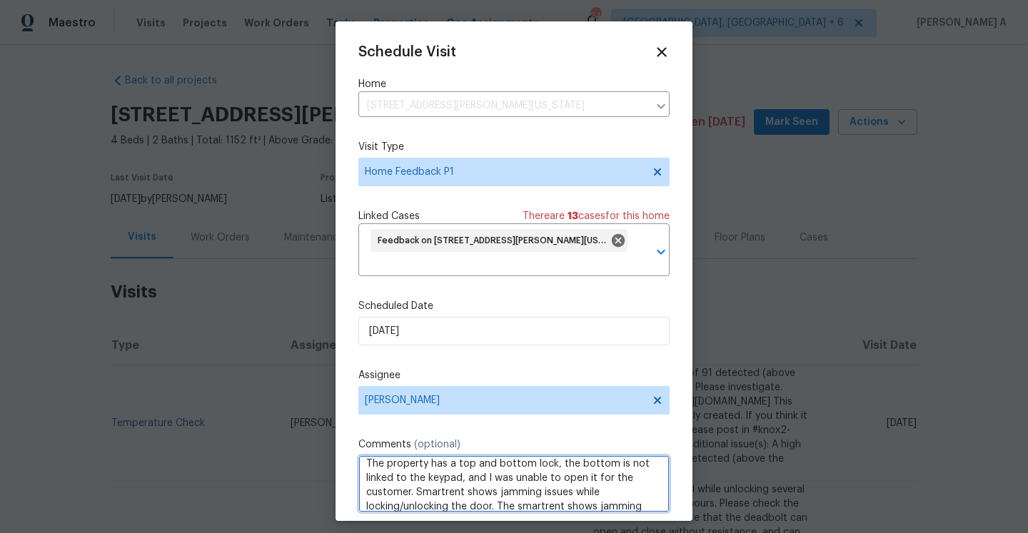
scroll to position [21, 0]
drag, startPoint x: 498, startPoint y: 491, endPoint x: 558, endPoint y: 504, distance: 62.0
click at [558, 504] on textarea "The property has a top and bottom lock, the bottom is not linked to the keypad,…" at bounding box center [513, 484] width 311 height 57
click at [598, 503] on textarea "The property has a top and bottom lock, the bottom is not linked to the keypad,…" at bounding box center [513, 484] width 311 height 57
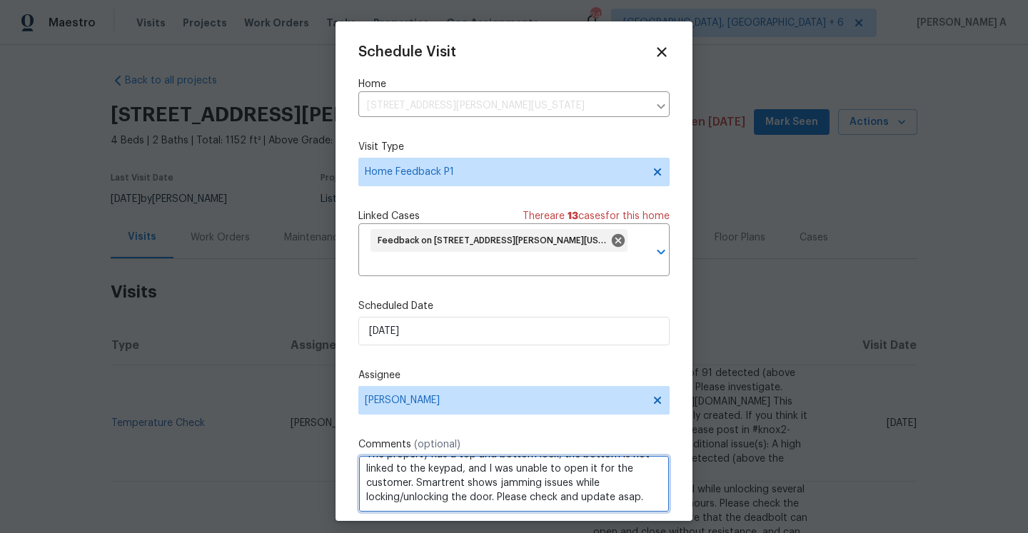
scroll to position [53, 0]
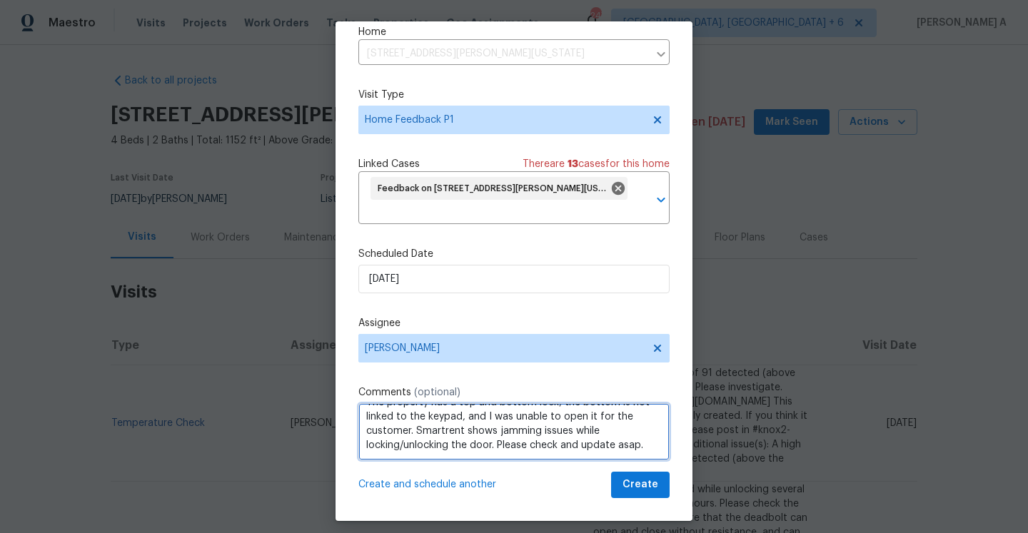
type textarea "The property has a top and bottom lock, the bottom is not linked to the keypad,…"
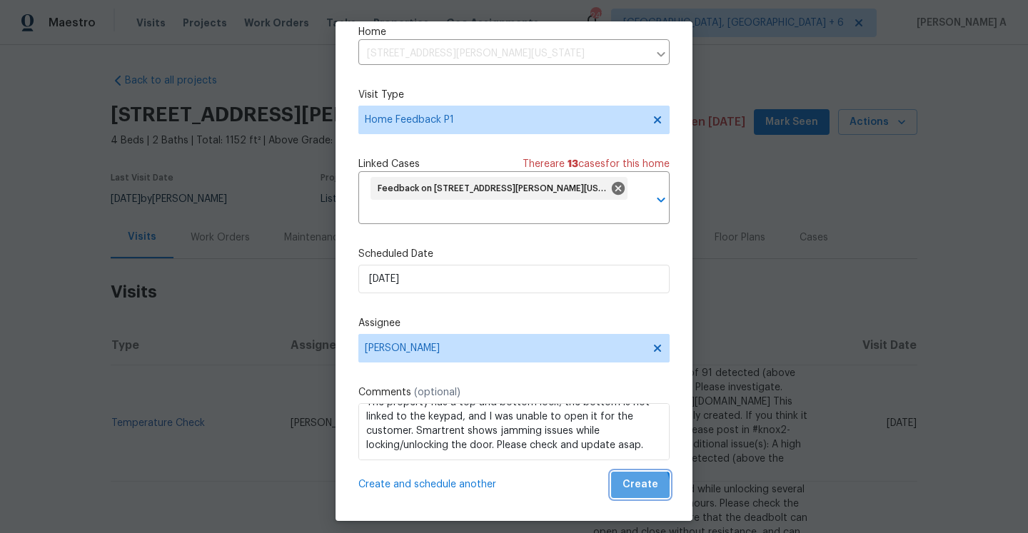
click at [632, 488] on span "Create" at bounding box center [641, 485] width 36 height 18
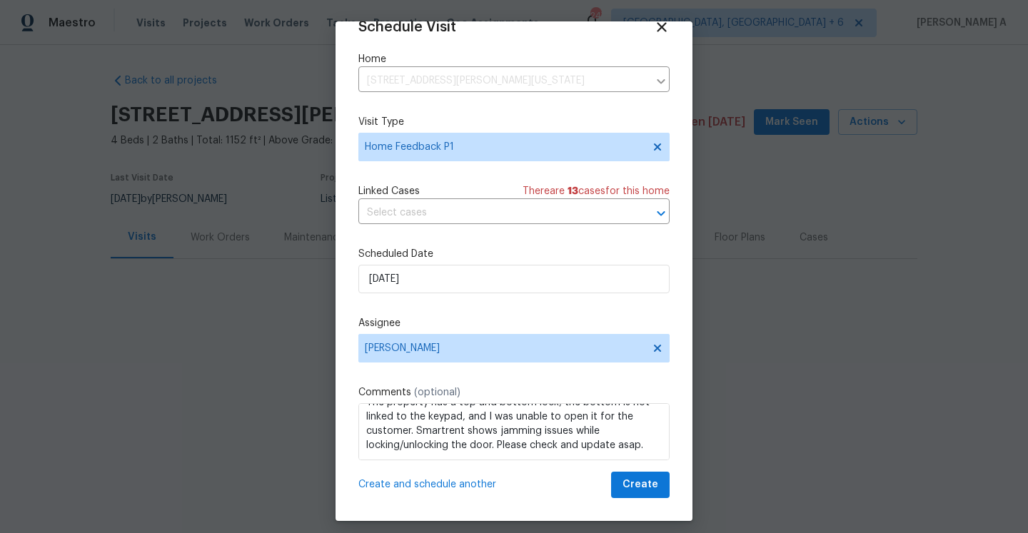
scroll to position [26, 0]
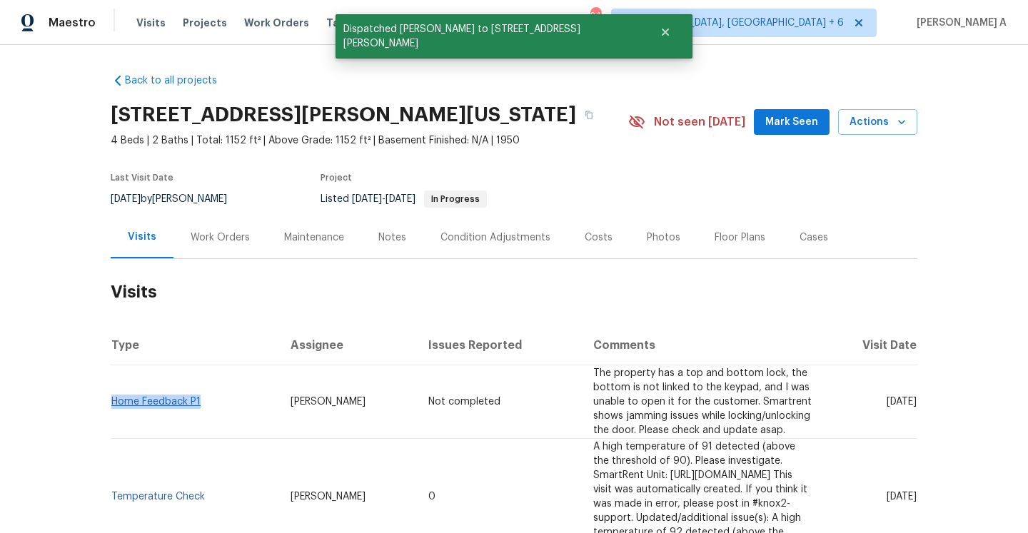
drag, startPoint x: 206, startPoint y: 393, endPoint x: 113, endPoint y: 393, distance: 92.8
click at [113, 393] on td "Home Feedback P1" at bounding box center [195, 403] width 168 height 74
copy link "Home Feedback P1"
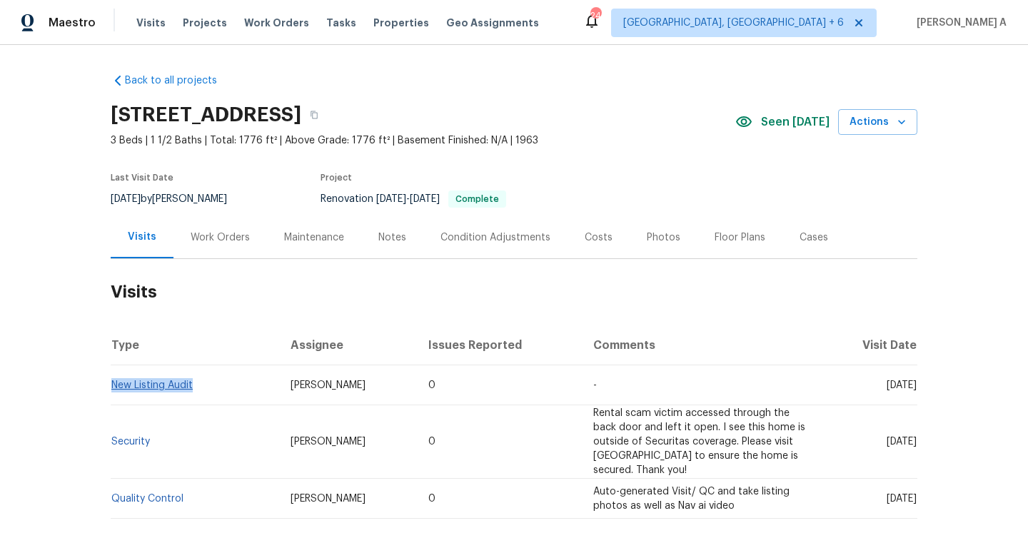
drag, startPoint x: 195, startPoint y: 383, endPoint x: 113, endPoint y: 381, distance: 82.1
click at [113, 381] on td "New Listing Audit" at bounding box center [195, 386] width 168 height 40
copy link "New Listing Audit"
click at [236, 248] on div "Work Orders" at bounding box center [220, 237] width 94 height 42
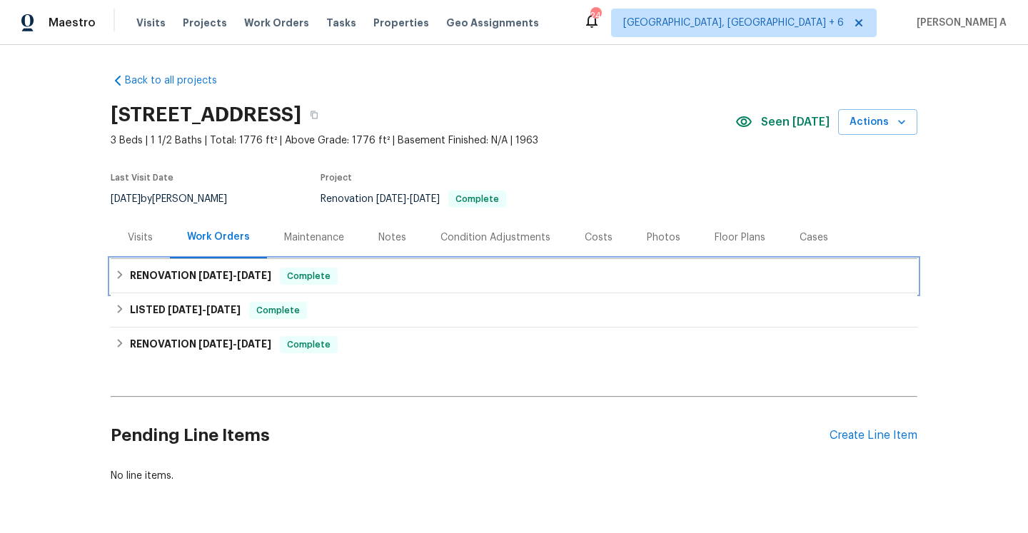
click at [243, 281] on h6 "RENOVATION 7/29/25 - 7/29/25" at bounding box center [200, 276] width 141 height 17
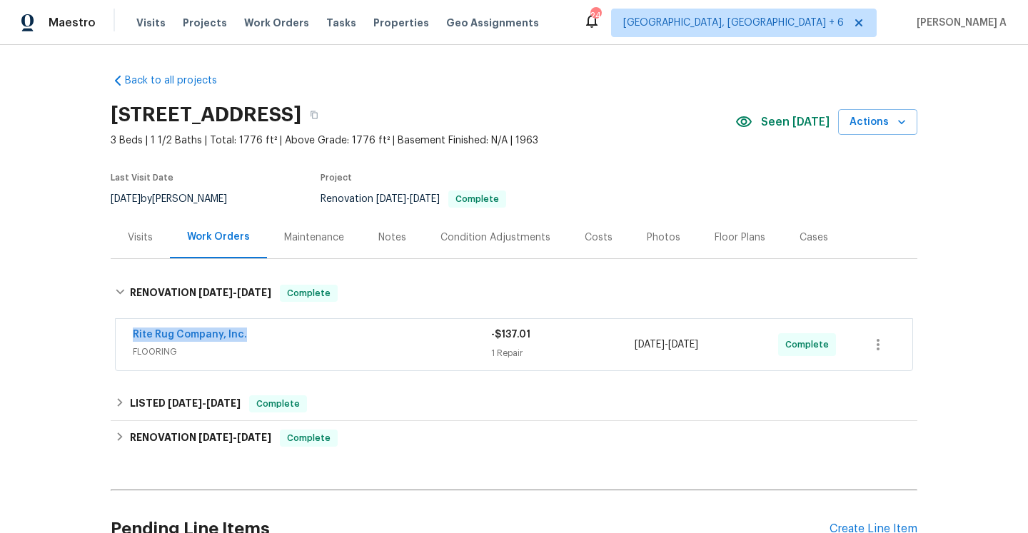
drag, startPoint x: 258, startPoint y: 336, endPoint x: 131, endPoint y: 339, distance: 127.1
click at [131, 339] on div "Rite Rug Company, Inc. FLOORING -$137.01 1 Repair 7/29/2025 - 7/29/2025 Complete" at bounding box center [514, 344] width 797 height 51
copy link "Rite Rug Company, Inc."
click at [279, 361] on div "Rite Rug Company, Inc. FLOORING" at bounding box center [312, 345] width 358 height 34
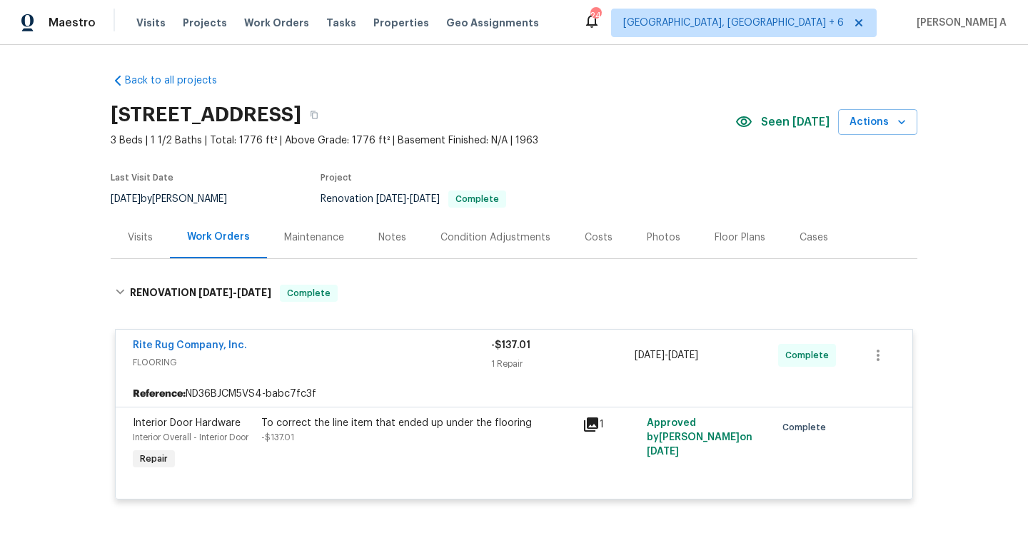
click at [141, 246] on div "Visits" at bounding box center [140, 237] width 59 height 42
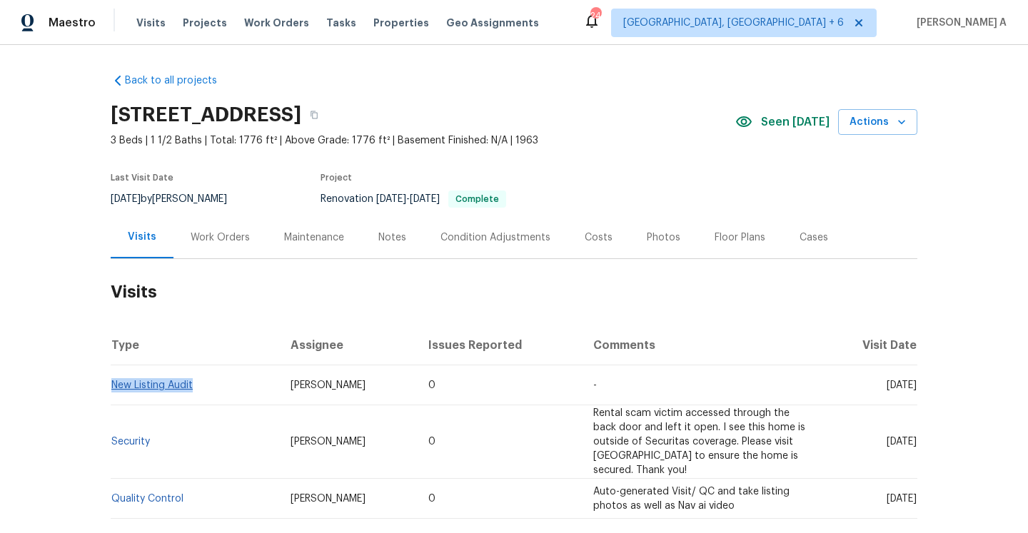
drag, startPoint x: 197, startPoint y: 390, endPoint x: 114, endPoint y: 384, distance: 83.0
click at [114, 384] on td "New Listing Audit" at bounding box center [195, 386] width 168 height 40
copy link "New Listing Audit"
click at [208, 226] on div "Work Orders" at bounding box center [220, 237] width 94 height 42
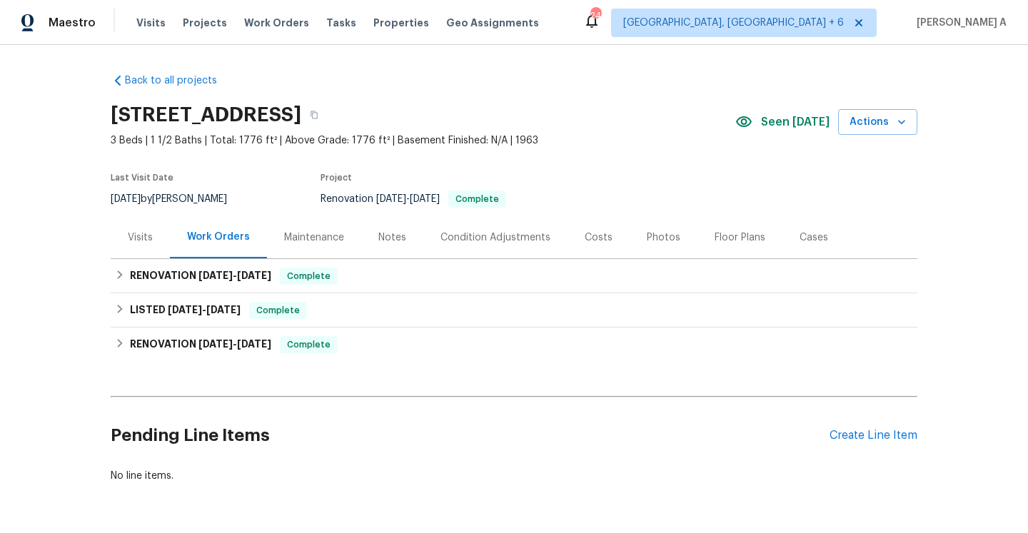
click at [159, 239] on div "Visits" at bounding box center [140, 237] width 59 height 42
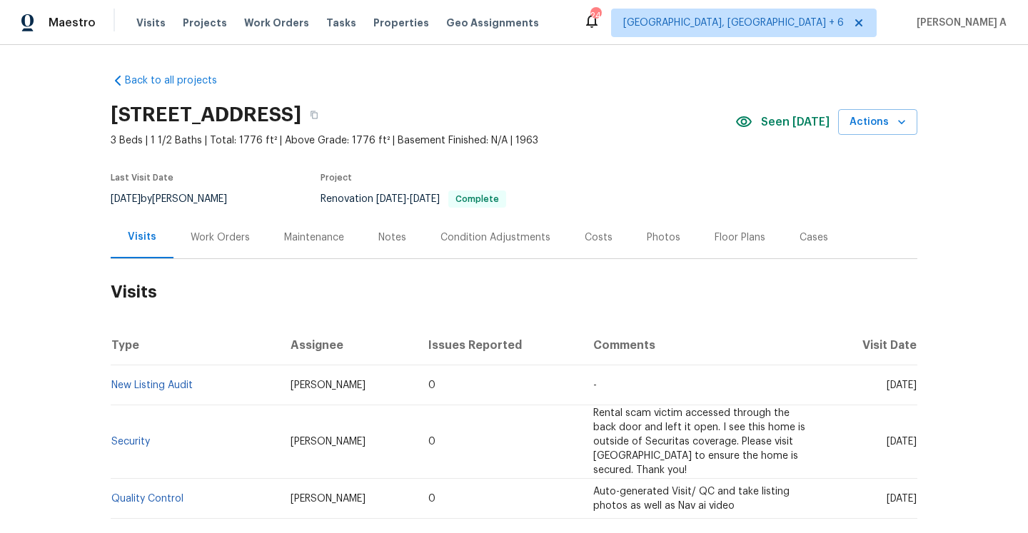
click at [249, 232] on div "Work Orders" at bounding box center [220, 237] width 94 height 42
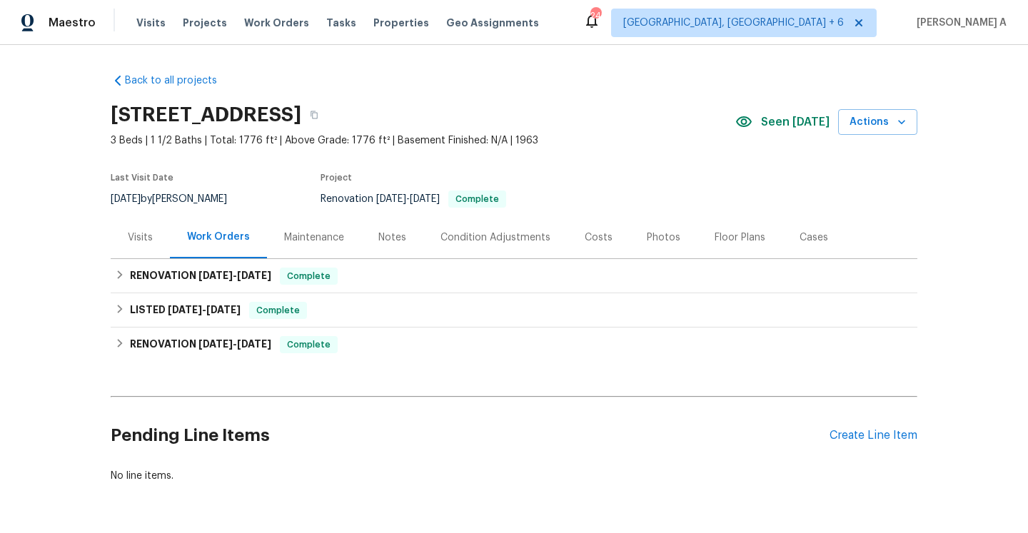
click at [156, 240] on div "Visits" at bounding box center [140, 237] width 59 height 42
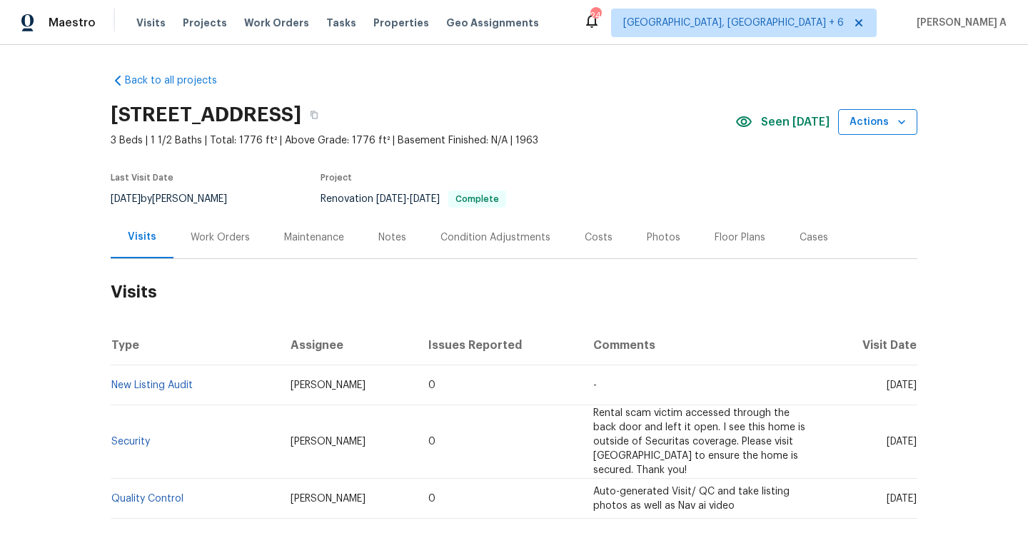
click at [887, 131] on button "Actions" at bounding box center [877, 122] width 79 height 26
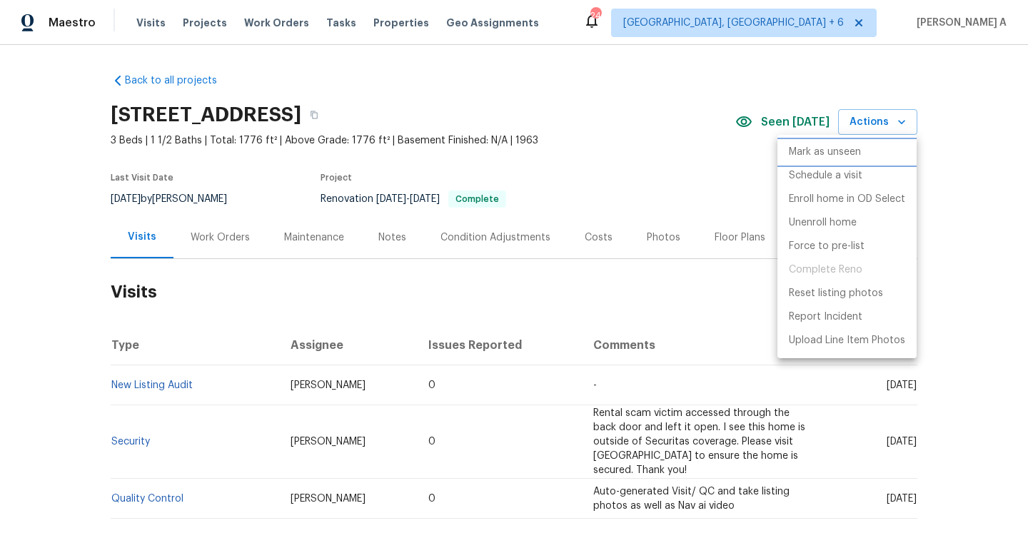
click at [865, 161] on li "Mark as unseen" at bounding box center [847, 153] width 139 height 24
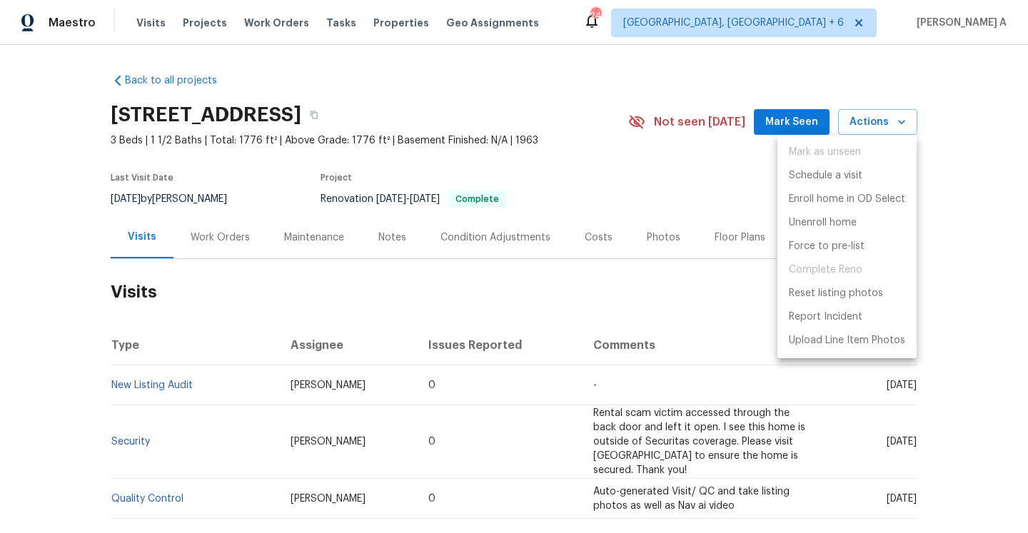
click at [865, 161] on ul "Mark as unseen Schedule a visit Enroll home in OD Select Unenroll home Force to…" at bounding box center [847, 246] width 139 height 223
click at [878, 126] on div at bounding box center [514, 266] width 1028 height 533
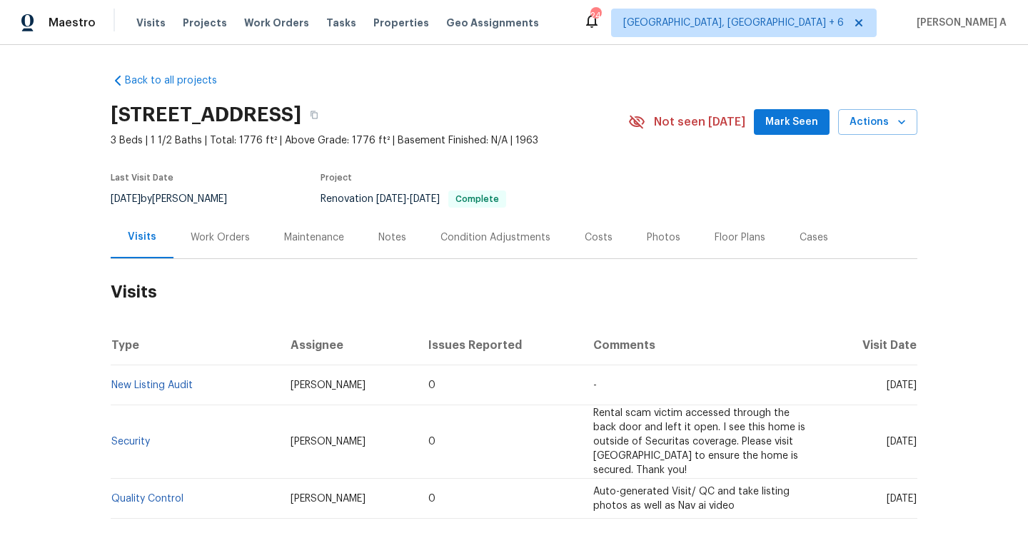
click at [818, 122] on span "Mark Seen" at bounding box center [791, 123] width 53 height 18
click at [870, 122] on span "Actions" at bounding box center [878, 123] width 56 height 18
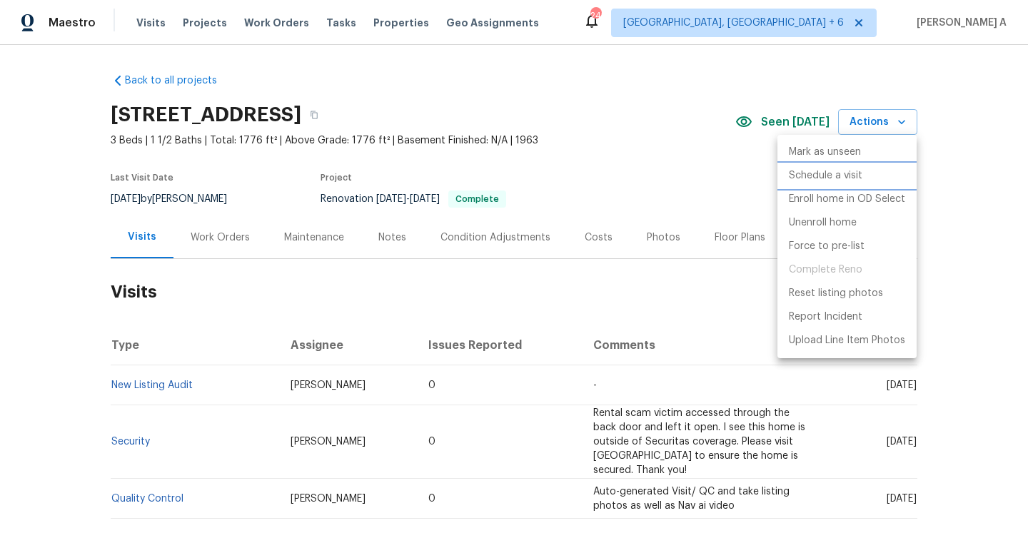
click at [812, 179] on p "Schedule a visit" at bounding box center [826, 175] width 74 height 15
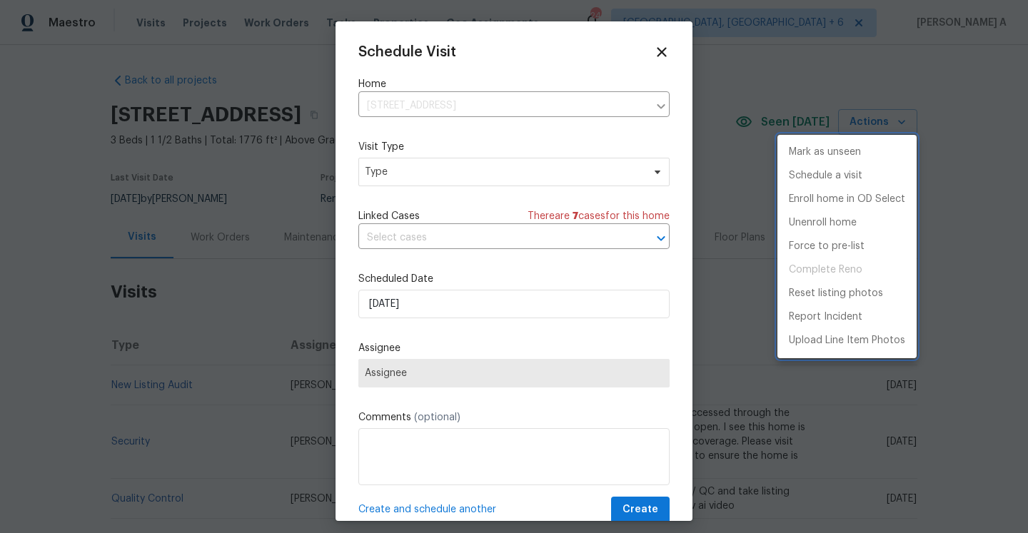
click at [405, 180] on div at bounding box center [514, 266] width 1028 height 533
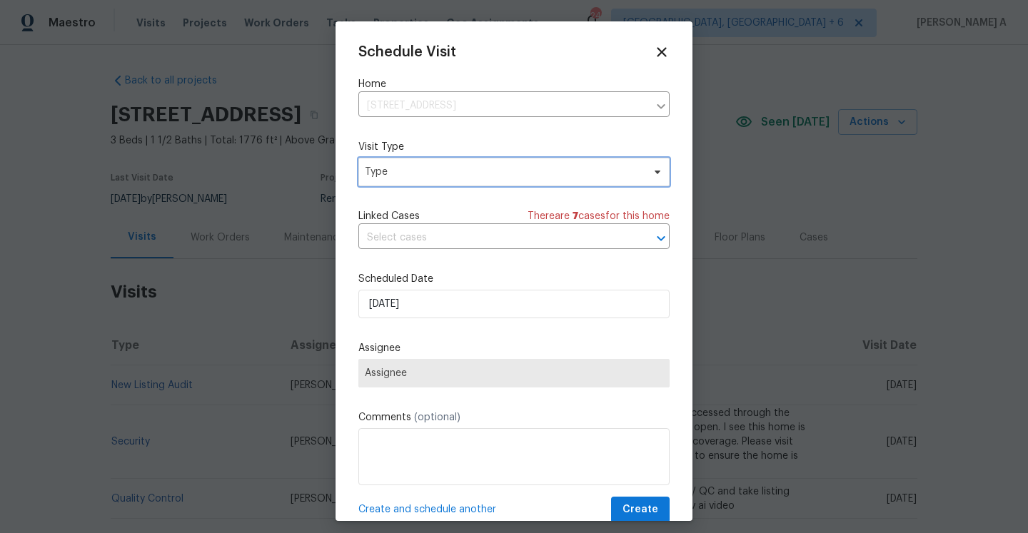
click at [405, 180] on span "Type" at bounding box center [513, 172] width 311 height 29
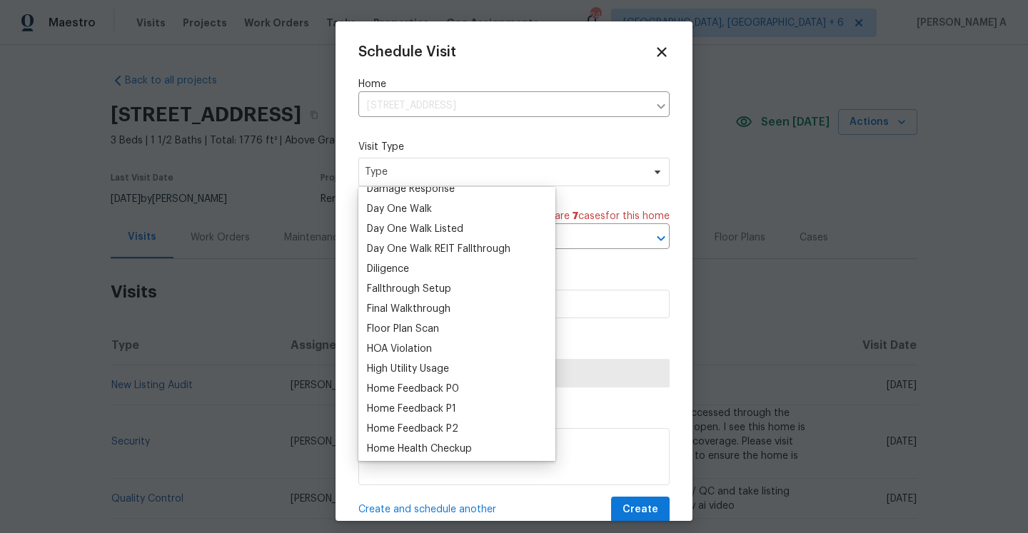
scroll to position [273, 0]
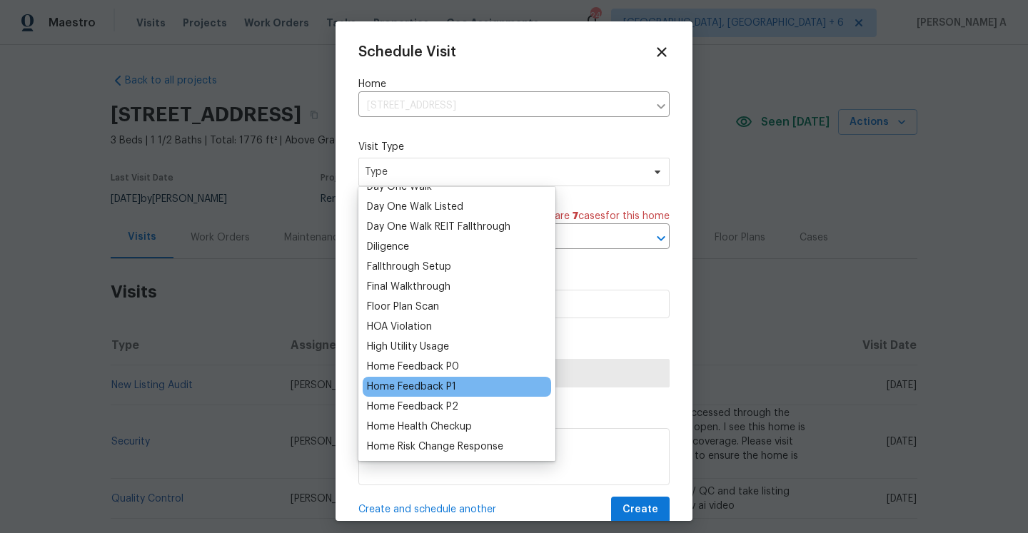
click at [445, 379] on div "Home Feedback P1" at bounding box center [457, 387] width 188 height 20
click at [445, 381] on div "Home Feedback P1" at bounding box center [411, 387] width 89 height 14
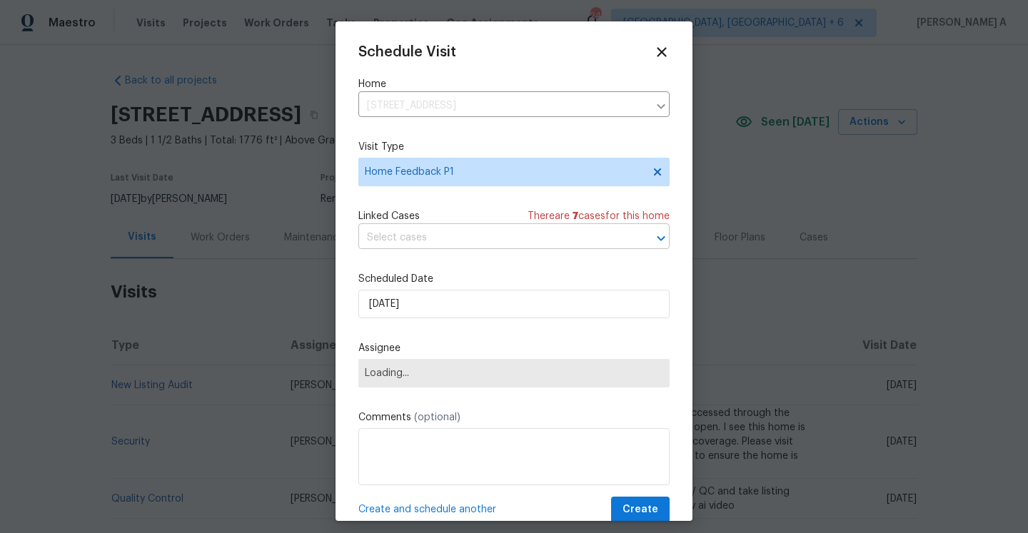
click at [441, 241] on input "text" at bounding box center [493, 238] width 271 height 22
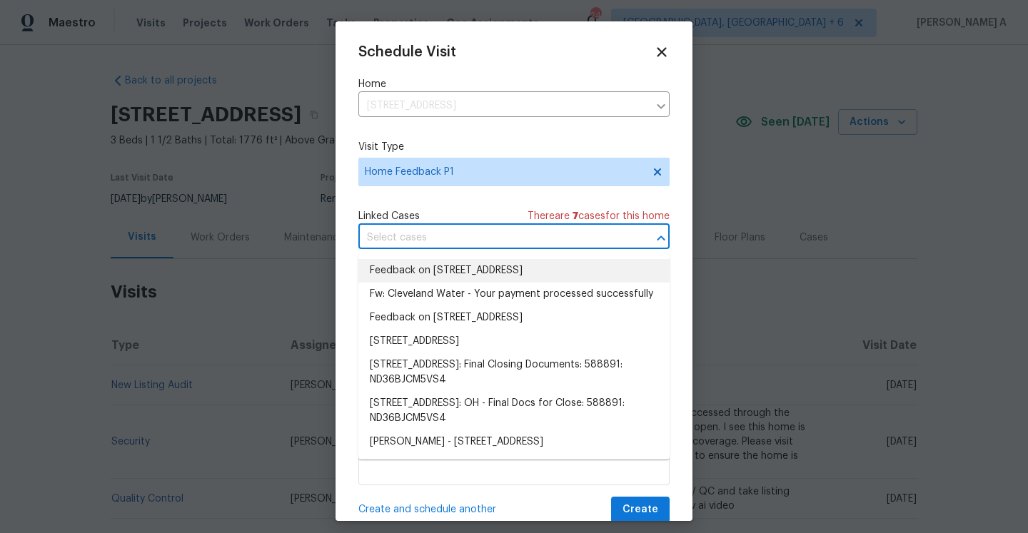
click at [447, 269] on li "Feedback on 5300 Sherwood Dr, Cleveland, OH 44126" at bounding box center [513, 271] width 311 height 24
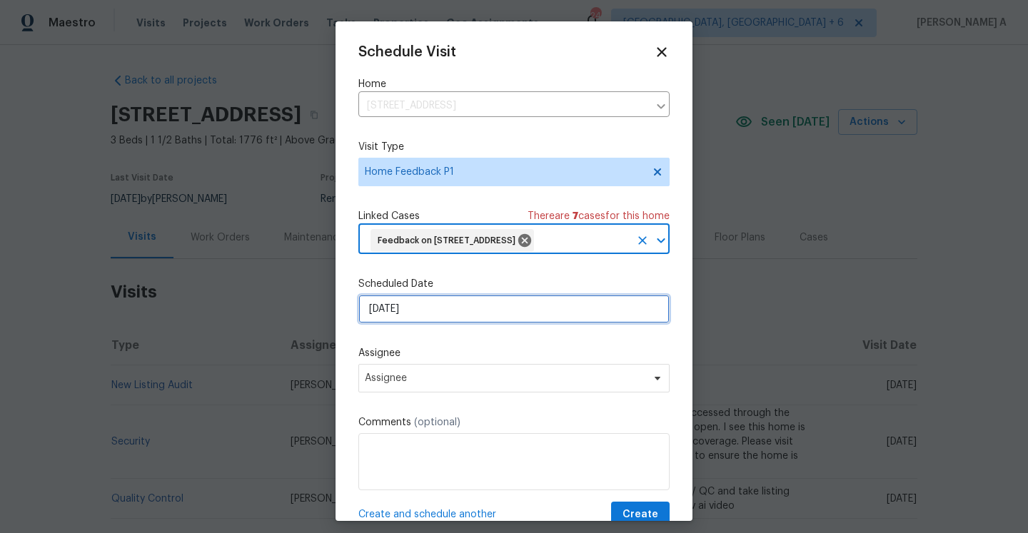
click at [447, 323] on input "[DATE]" at bounding box center [513, 309] width 311 height 29
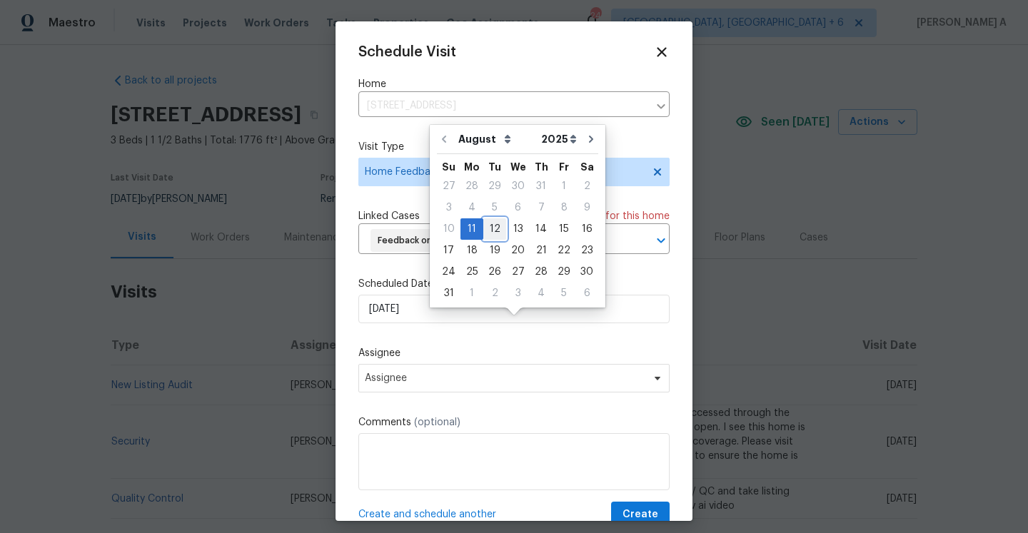
click at [487, 233] on div "12" at bounding box center [494, 229] width 23 height 20
type input "[DATE]"
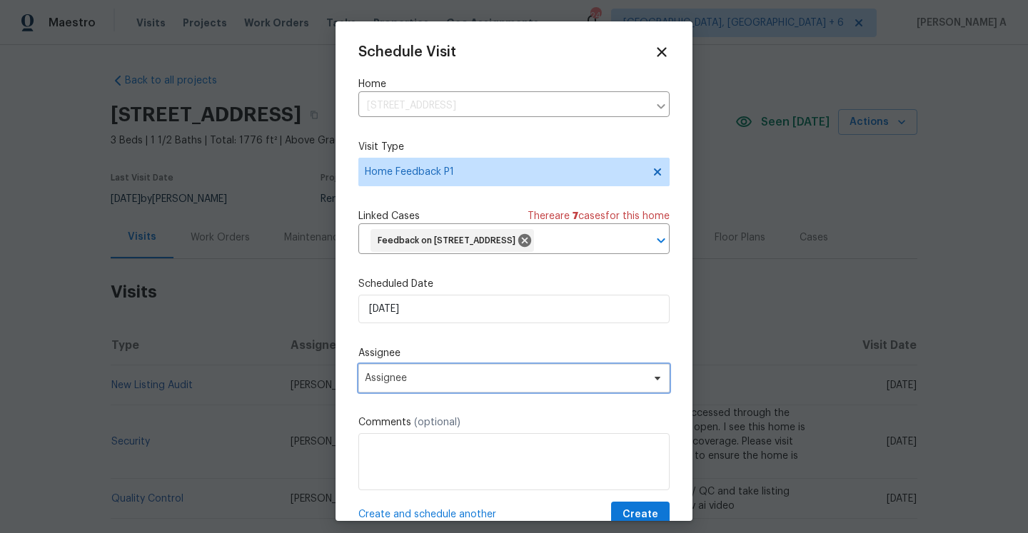
click at [454, 384] on span "Assignee" at bounding box center [505, 378] width 280 height 11
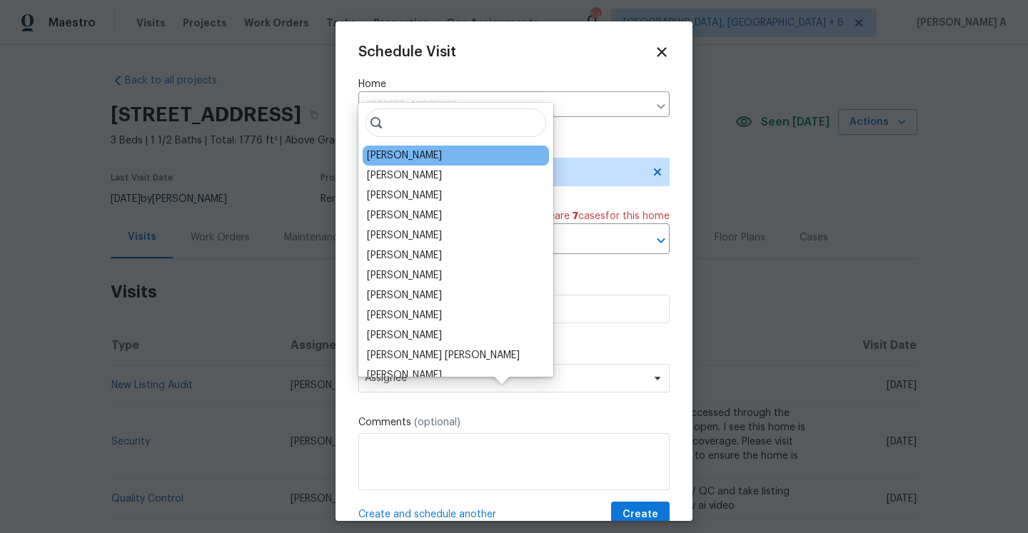
click at [406, 163] on div "Rebecca McMillen" at bounding box center [456, 156] width 186 height 20
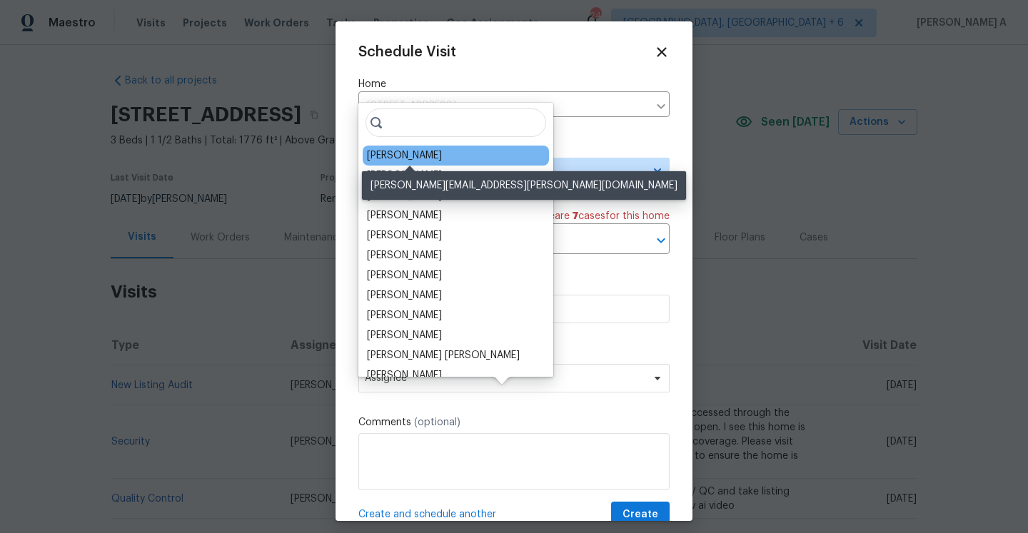
click at [406, 159] on div "Rebecca McMillen" at bounding box center [404, 156] width 75 height 14
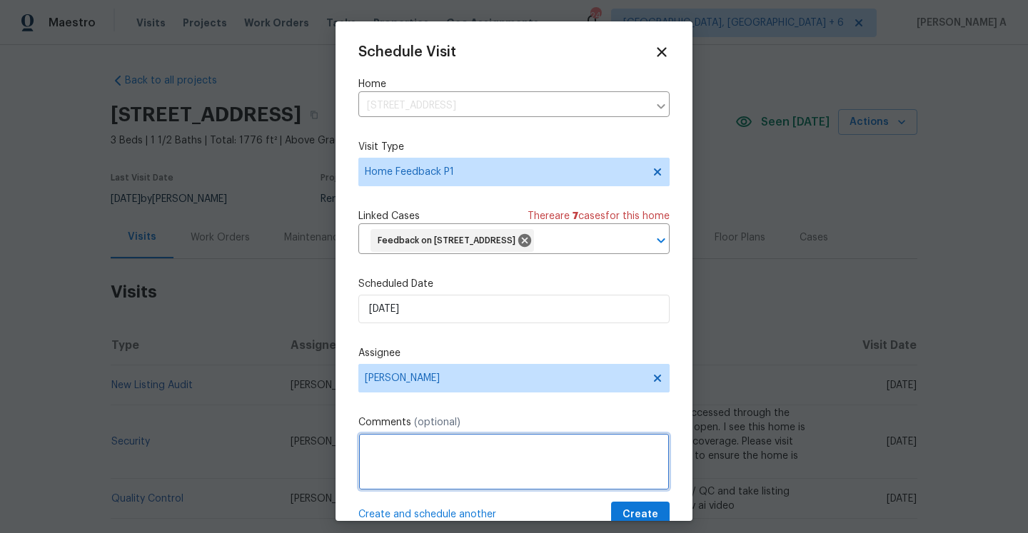
click at [472, 486] on textarea at bounding box center [513, 461] width 311 height 57
paste textarea "BA upset - tried a few times to access but could not get in - big inconvenience…"
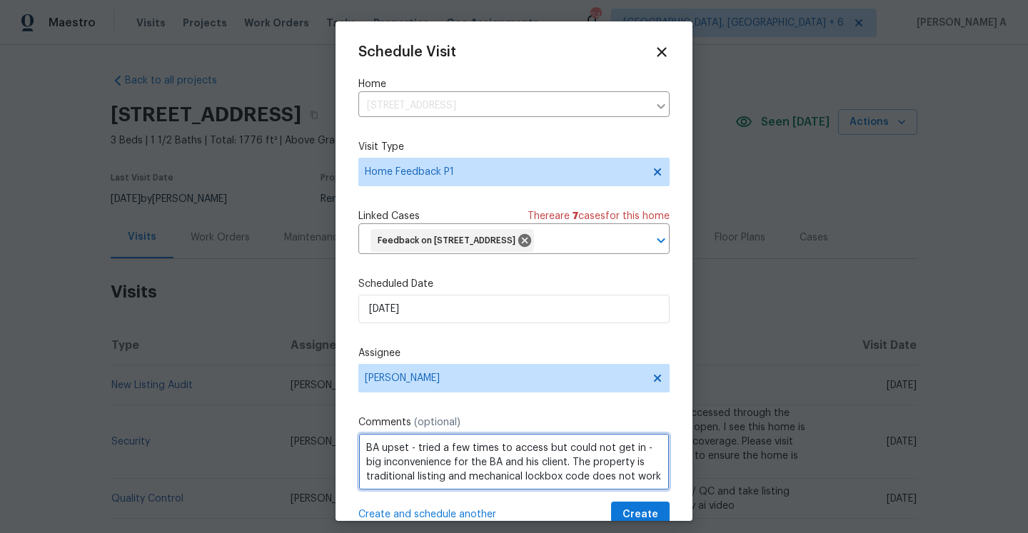
click at [587, 491] on textarea "BA upset - tried a few times to access but could not get in - big inconvenience…" at bounding box center [513, 461] width 311 height 57
click at [580, 491] on textarea "BA upset - tried a few times to access but could not get in - big inconvenience…" at bounding box center [513, 461] width 311 height 57
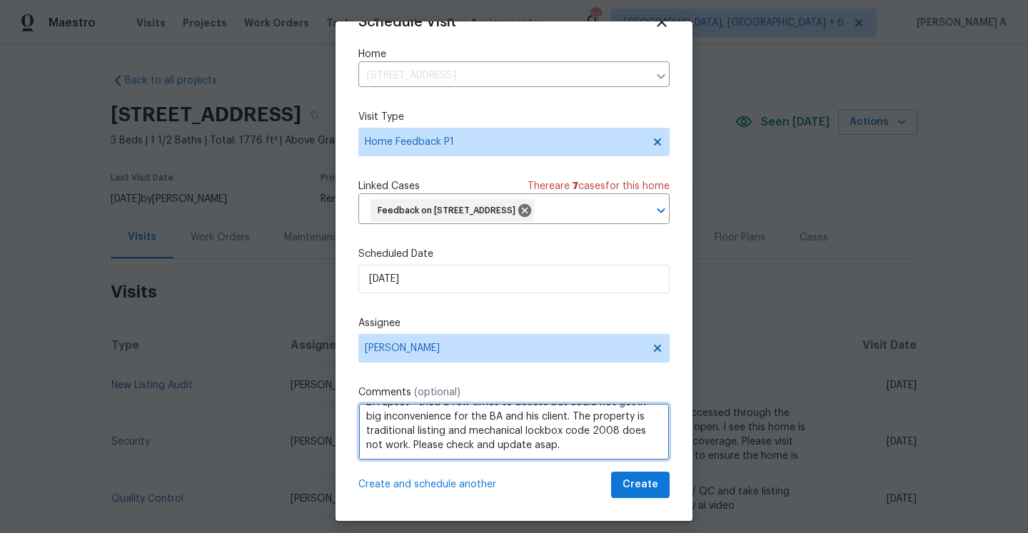
type textarea "BA upset - tried a few times to access but could not get in - big inconvenience…"
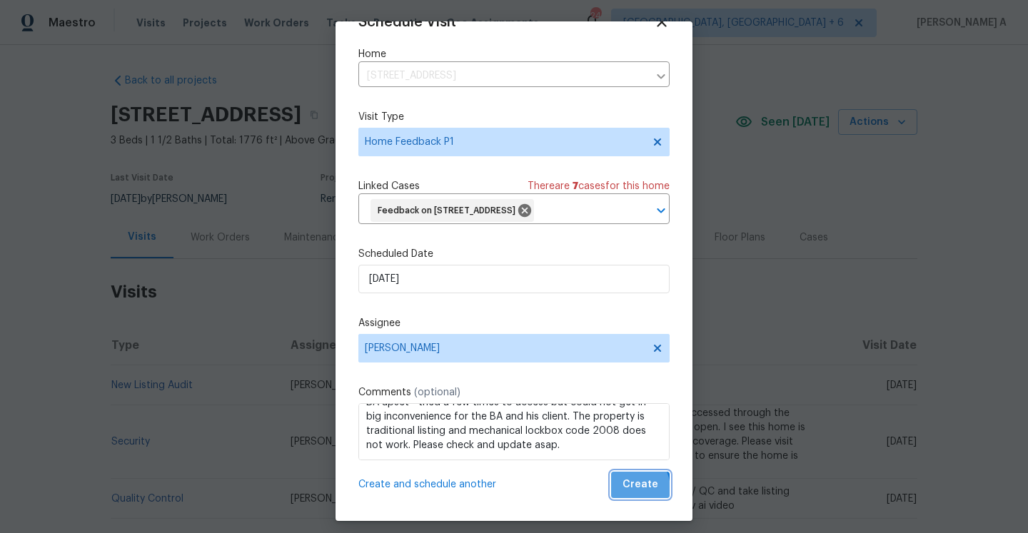
click at [631, 489] on span "Create" at bounding box center [641, 485] width 36 height 18
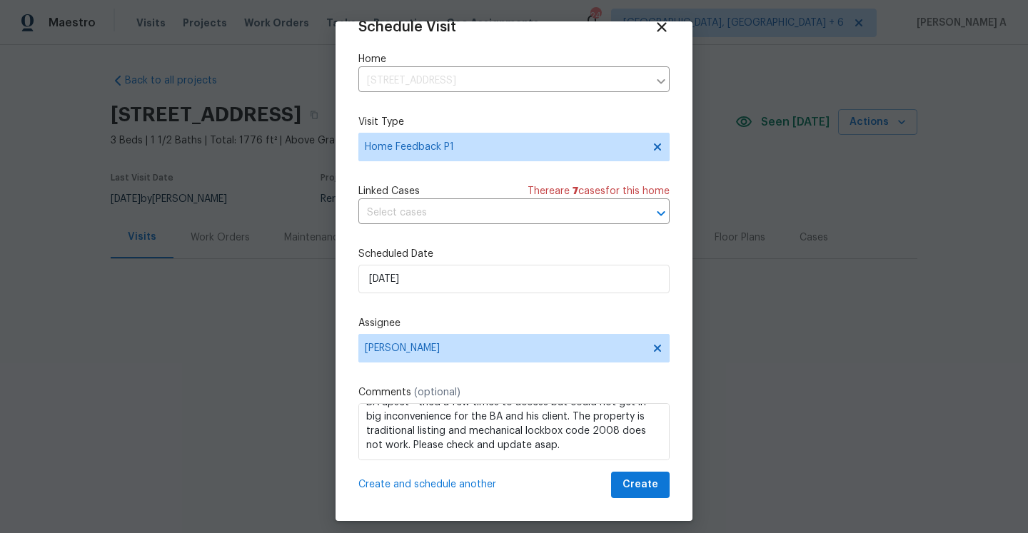
scroll to position [26, 0]
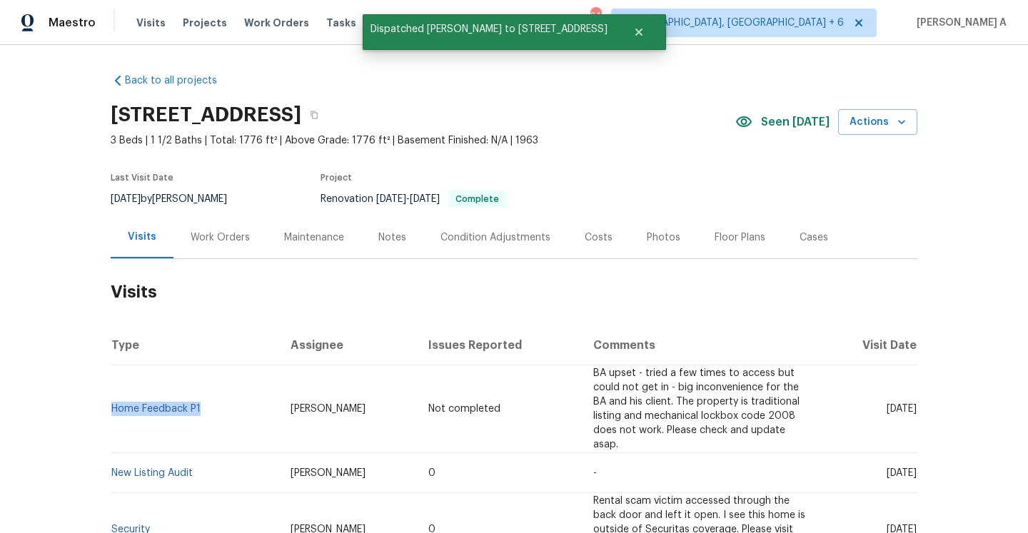
drag, startPoint x: 211, startPoint y: 406, endPoint x: 114, endPoint y: 407, distance: 97.1
click at [114, 407] on td "Home Feedback P1" at bounding box center [195, 410] width 168 height 88
copy link "Home Feedback P1"
